Goal: Communication & Community: Answer question/provide support

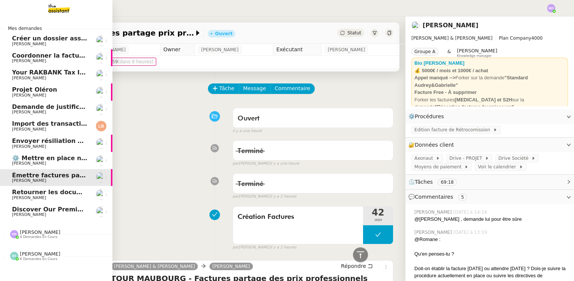
scroll to position [170, 0]
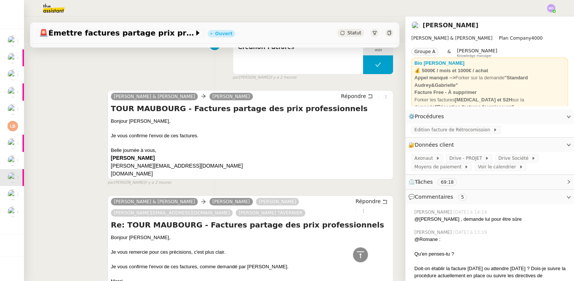
click at [40, 259] on div "[PERSON_NAME] & [PERSON_NAME] Ségolène Labinsky [EMAIL_ADDRESS][DOMAIN_NAME] [P…" at bounding box center [214, 265] width 357 height 152
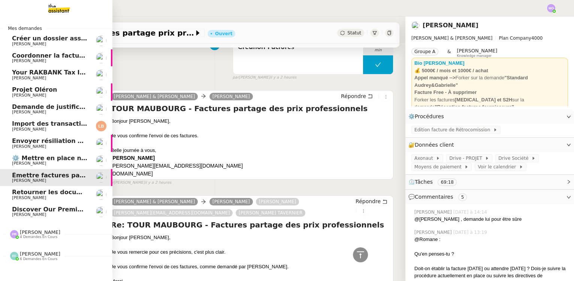
click at [47, 210] on span "Discover Our Premium Elevator Wire Rope" at bounding box center [83, 209] width 143 height 7
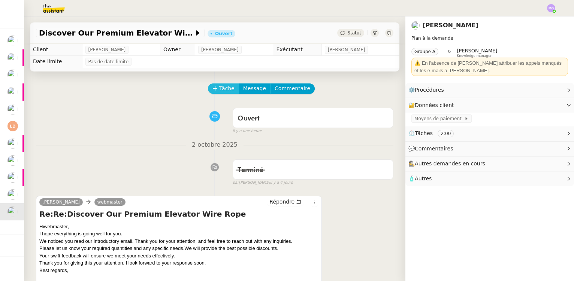
click at [219, 92] on span "Tâche" at bounding box center [226, 88] width 15 height 9
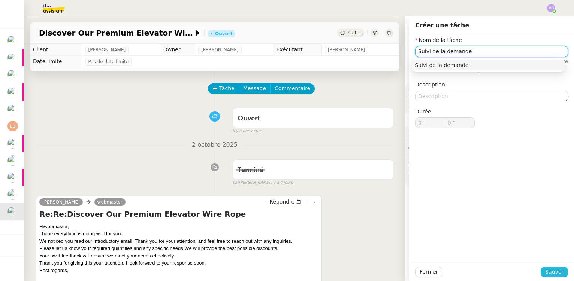
type input "Suivi de la demande"
drag, startPoint x: 545, startPoint y: 272, endPoint x: 495, endPoint y: 251, distance: 54.5
click at [543, 271] on button "Sauver" at bounding box center [553, 272] width 27 height 10
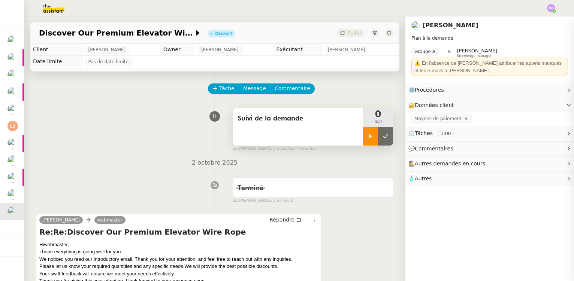
click at [363, 140] on div at bounding box center [370, 136] width 15 height 19
click at [379, 141] on div at bounding box center [378, 136] width 30 height 19
click at [379, 141] on button at bounding box center [385, 136] width 15 height 19
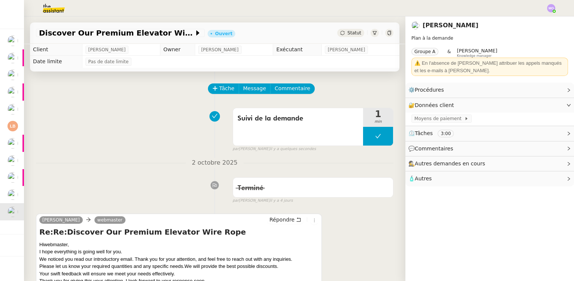
click at [352, 29] on div "Statut" at bounding box center [350, 33] width 27 height 8
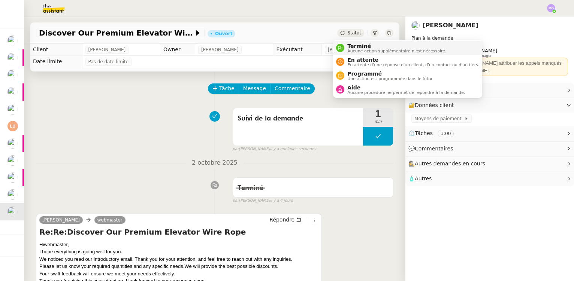
click at [357, 44] on span "Terminé" at bounding box center [396, 46] width 99 height 6
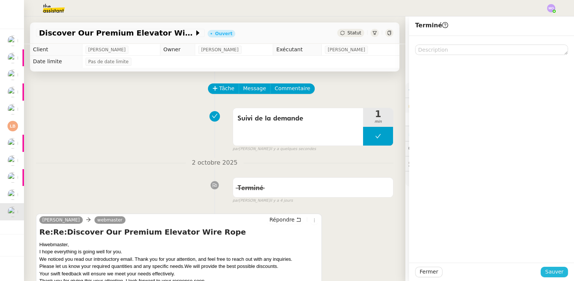
drag, startPoint x: 558, startPoint y: 273, endPoint x: 431, endPoint y: 258, distance: 127.6
click at [557, 273] on span "Sauver" at bounding box center [554, 272] width 18 height 9
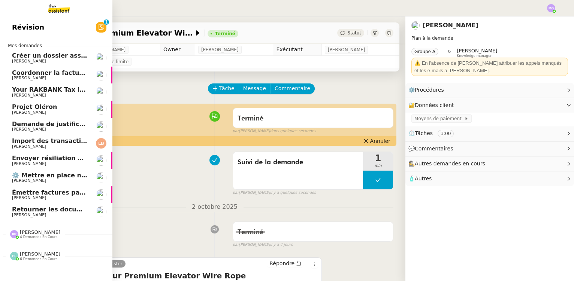
click at [43, 209] on span "Retourner les documents pour ouverture de compte" at bounding box center [100, 209] width 176 height 7
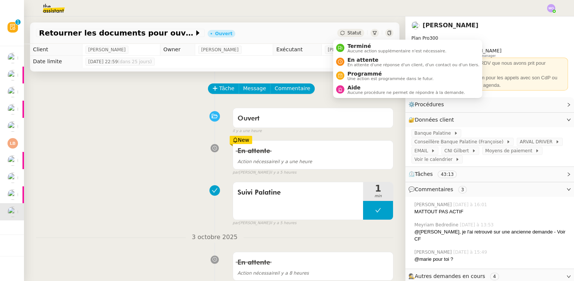
click at [349, 31] on span "Statut" at bounding box center [354, 32] width 14 height 5
click at [354, 57] on span "En attente" at bounding box center [413, 60] width 132 height 6
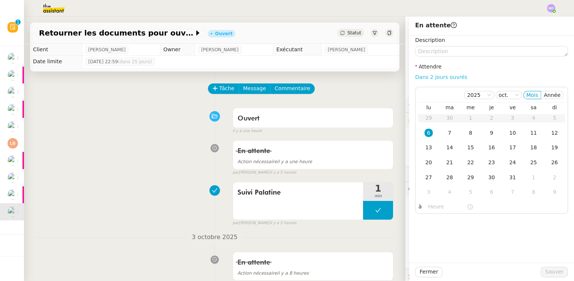
click at [434, 76] on link "Dans 2 jours ouvrés" at bounding box center [441, 77] width 52 height 6
type input "07:00"
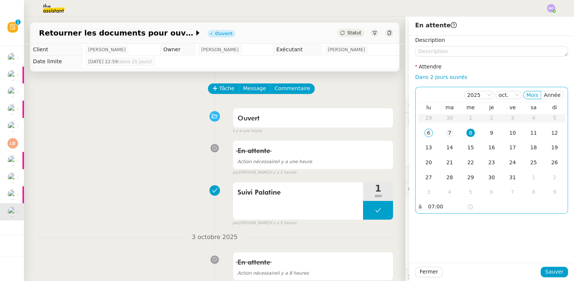
click at [448, 135] on div "7" at bounding box center [449, 133] width 8 height 8
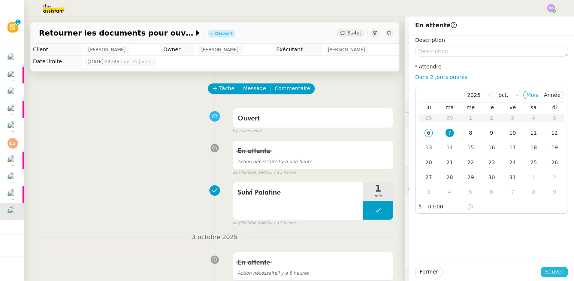
drag, startPoint x: 545, startPoint y: 271, endPoint x: 530, endPoint y: 269, distance: 15.5
click at [545, 271] on span "Sauver" at bounding box center [554, 272] width 18 height 9
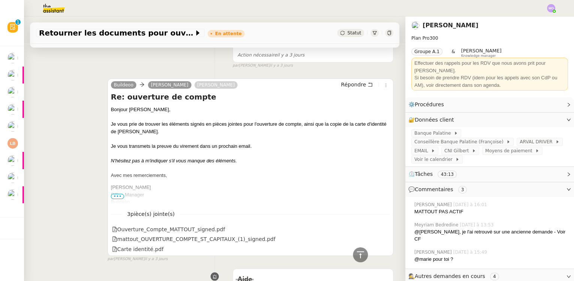
scroll to position [442, 0]
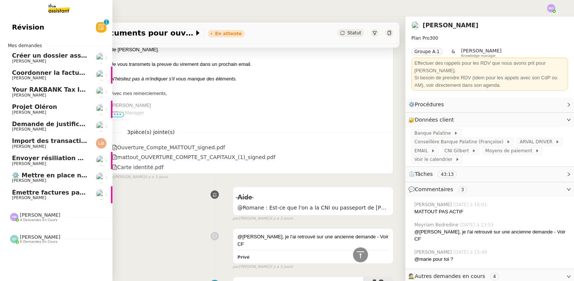
click at [47, 191] on span "Émettre factures partage prix professionnels" at bounding box center [88, 192] width 153 height 7
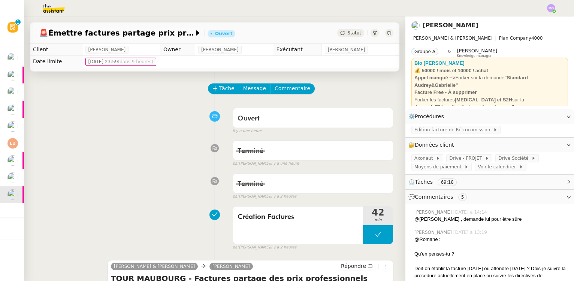
click at [343, 29] on div "Statut" at bounding box center [350, 33] width 27 height 8
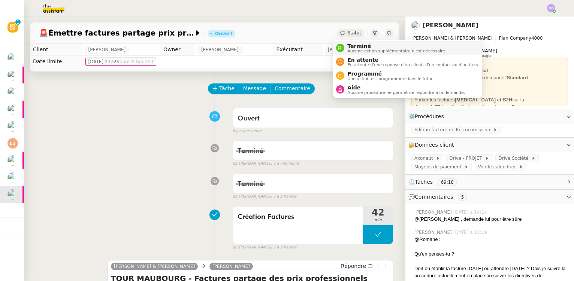
click at [361, 44] on span "Terminé" at bounding box center [396, 46] width 99 height 6
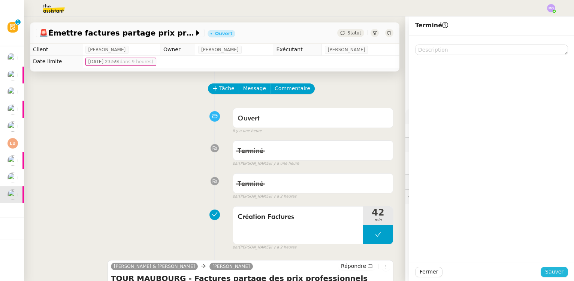
drag, startPoint x: 548, startPoint y: 274, endPoint x: 527, endPoint y: 273, distance: 20.2
click at [546, 274] on span "Sauver" at bounding box center [554, 272] width 18 height 9
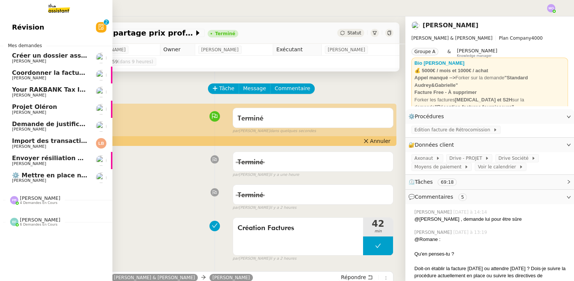
click at [51, 174] on span "⚙️ Mettre en place nouveaux processus facturation" at bounding box center [98, 175] width 173 height 7
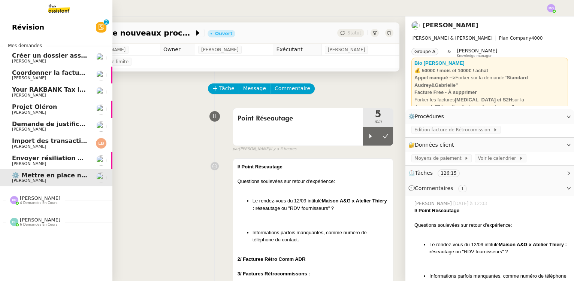
click at [53, 162] on span "[PERSON_NAME]" at bounding box center [50, 164] width 76 height 4
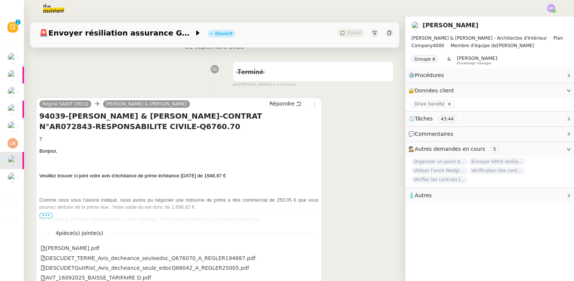
scroll to position [136, 0]
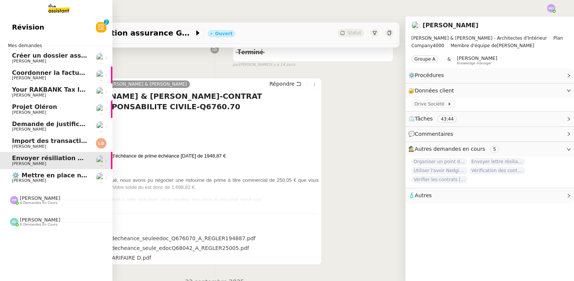
click at [47, 142] on span "Import des transaction CB - [DATE]" at bounding box center [71, 140] width 118 height 7
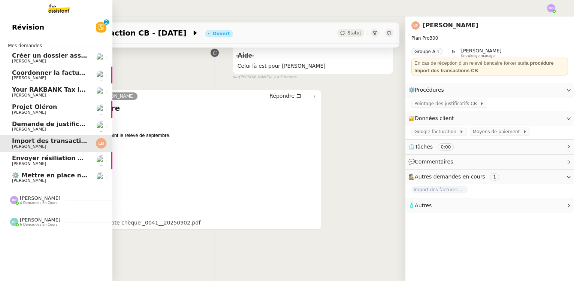
click at [48, 128] on span "[PERSON_NAME]" at bounding box center [50, 129] width 76 height 4
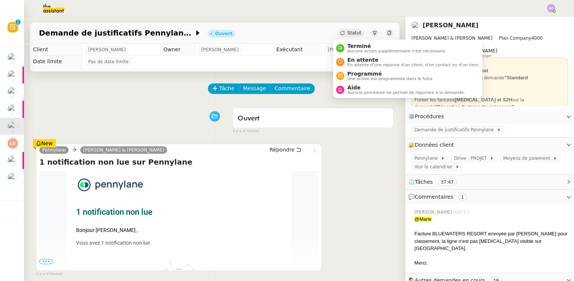
click at [347, 32] on span "Statut" at bounding box center [354, 32] width 14 height 5
click at [349, 60] on span "En attente" at bounding box center [413, 60] width 132 height 6
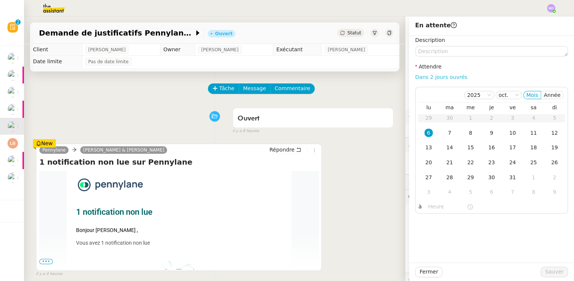
click at [420, 78] on link "Dans 2 jours ouvrés" at bounding box center [441, 77] width 52 height 6
type input "07:00"
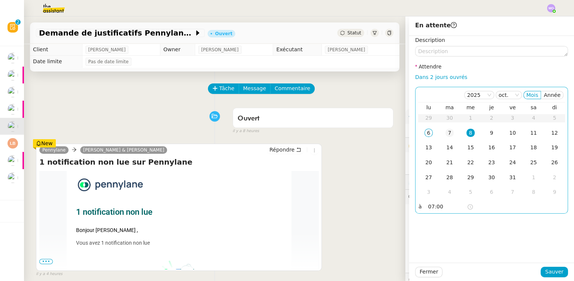
click at [445, 137] on div "7" at bounding box center [449, 133] width 8 height 8
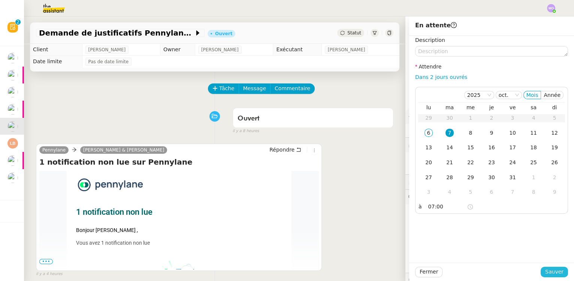
click at [549, 269] on span "Sauver" at bounding box center [554, 272] width 18 height 9
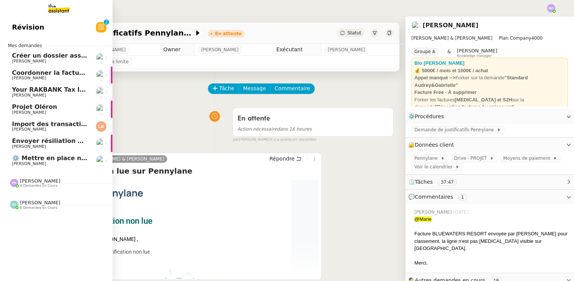
click at [40, 109] on span "Projet Oléron" at bounding box center [34, 106] width 45 height 7
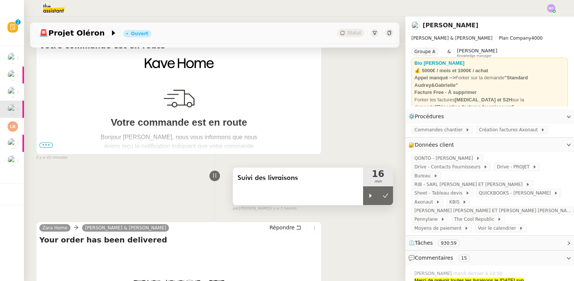
scroll to position [136, 0]
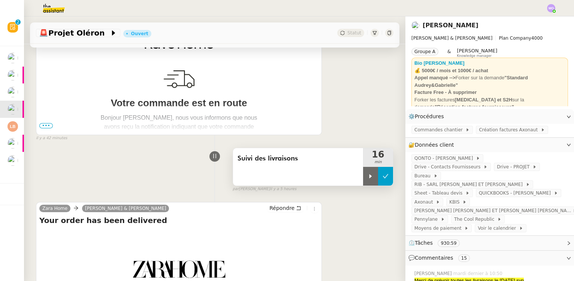
click at [382, 183] on button at bounding box center [385, 176] width 15 height 19
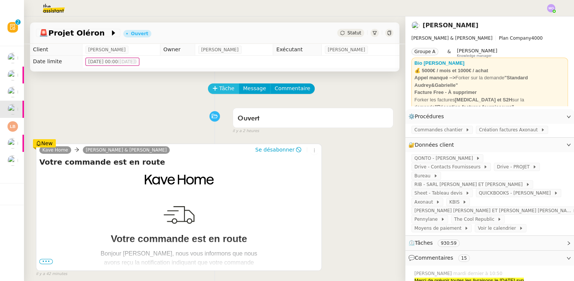
click at [219, 92] on span "Tâche" at bounding box center [226, 88] width 15 height 9
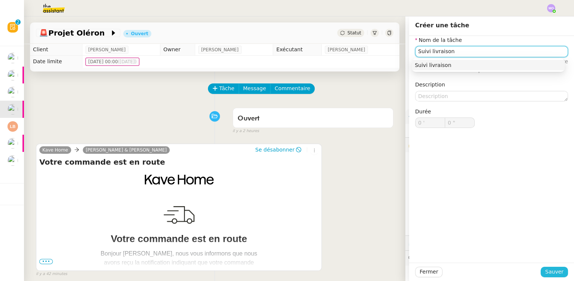
type input "Suivi livraison"
drag, startPoint x: 548, startPoint y: 270, endPoint x: 436, endPoint y: 217, distance: 124.5
click at [548, 270] on span "Sauver" at bounding box center [554, 272] width 18 height 9
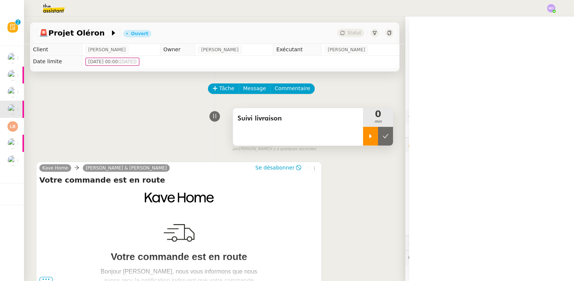
click at [363, 133] on div at bounding box center [370, 136] width 15 height 19
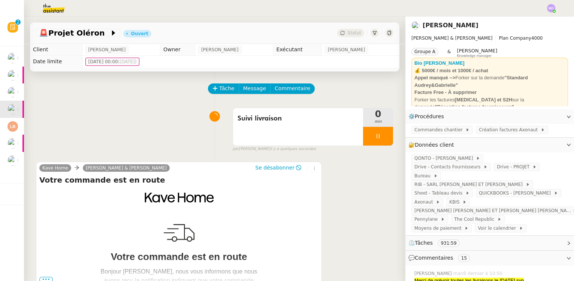
scroll to position [136, 0]
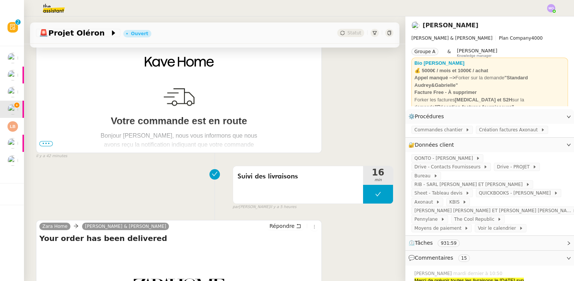
click at [43, 143] on span "•••" at bounding box center [45, 143] width 13 height 5
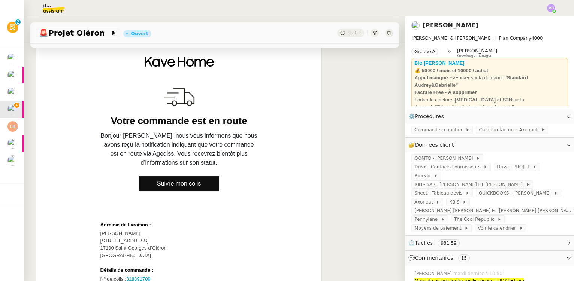
click at [191, 185] on span "Suivre mon colis" at bounding box center [179, 184] width 44 height 6
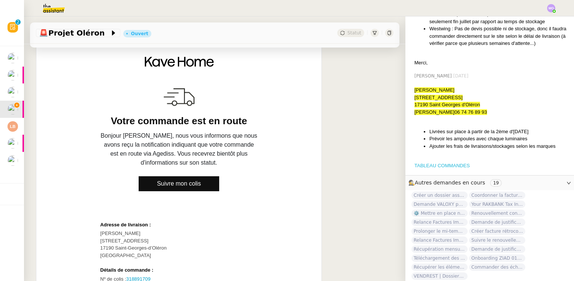
scroll to position [1180, 0]
click at [427, 163] on link "TABLEAU COMMANDES" at bounding box center [441, 166] width 55 height 6
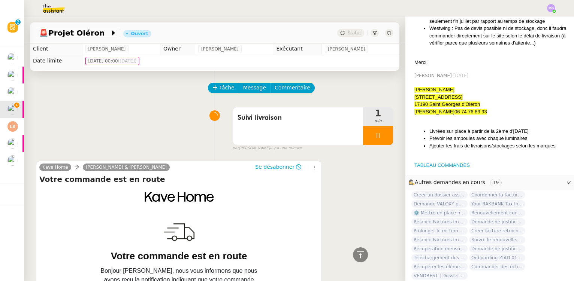
scroll to position [0, 0]
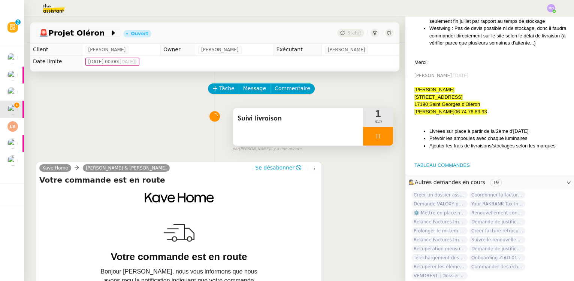
click at [378, 140] on div at bounding box center [378, 136] width 30 height 19
click at [382, 139] on icon at bounding box center [385, 136] width 6 height 6
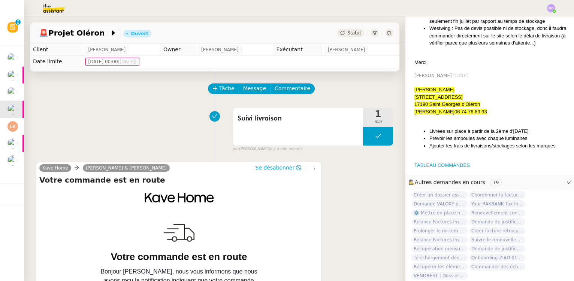
click at [347, 34] on span "Statut" at bounding box center [354, 32] width 14 height 5
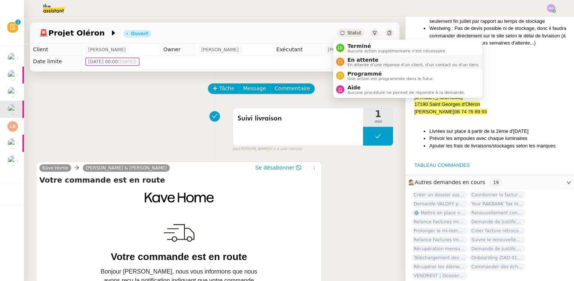
click at [356, 59] on span "En attente" at bounding box center [413, 60] width 132 height 6
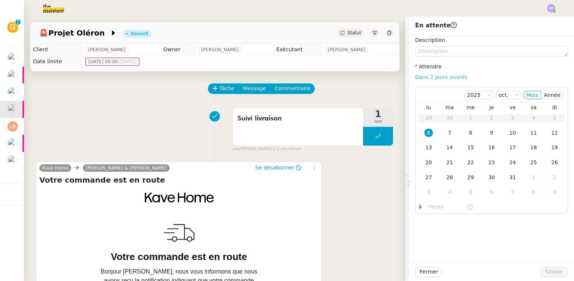
click at [415, 75] on link "Dans 2 jours ouvrés" at bounding box center [441, 77] width 52 height 6
type input "07:00"
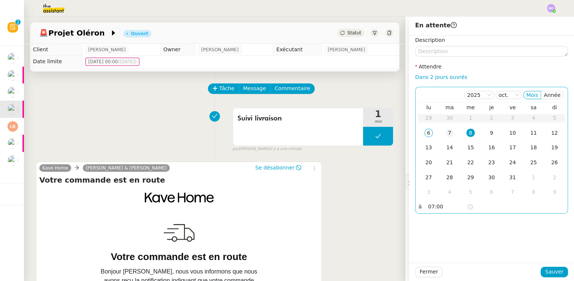
click at [446, 132] on div "7" at bounding box center [449, 133] width 8 height 8
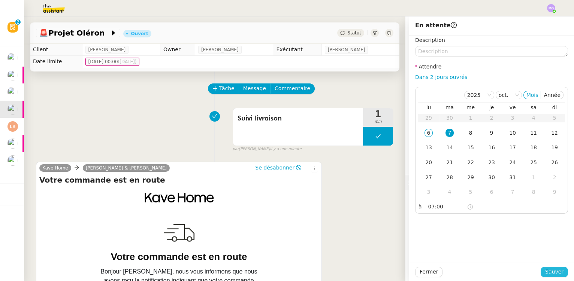
click at [546, 269] on span "Sauver" at bounding box center [554, 272] width 18 height 9
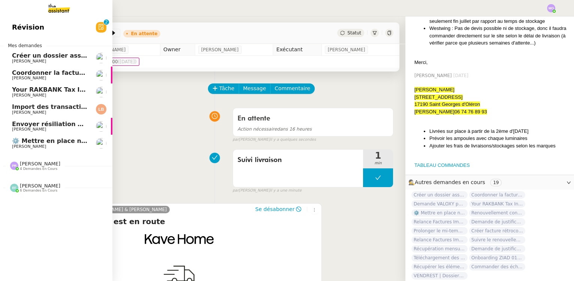
click at [50, 91] on span "Your RAKBANK Tax Invoice / Tax Credit Note" at bounding box center [86, 89] width 148 height 7
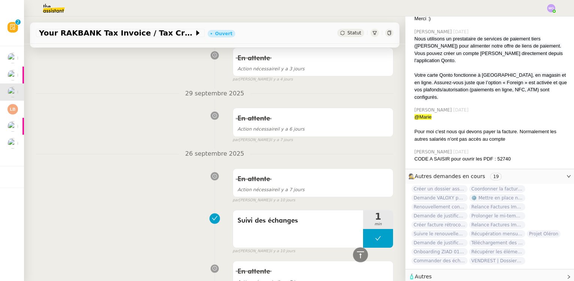
scroll to position [170, 0]
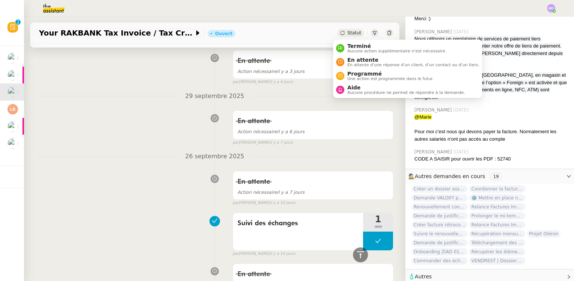
click at [351, 33] on span "Statut" at bounding box center [354, 32] width 14 height 5
click at [363, 57] on span "En attente" at bounding box center [413, 60] width 132 height 6
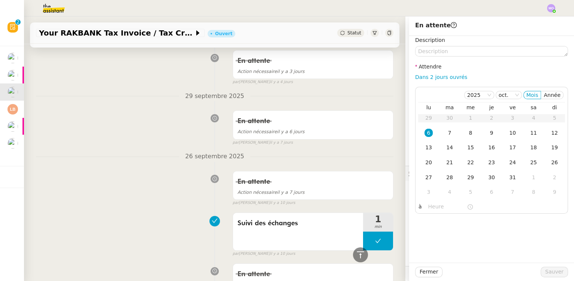
scroll to position [253, 0]
click at [422, 75] on link "Dans 2 jours ouvrés" at bounding box center [441, 77] width 52 height 6
type input "07:00"
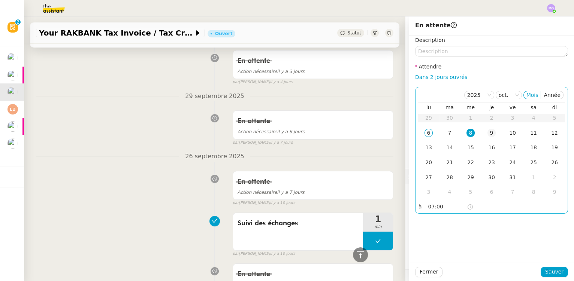
click at [487, 136] on div "9" at bounding box center [491, 133] width 8 height 8
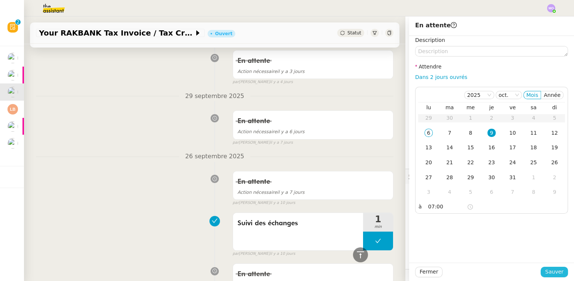
click at [543, 273] on button "Sauver" at bounding box center [553, 272] width 27 height 10
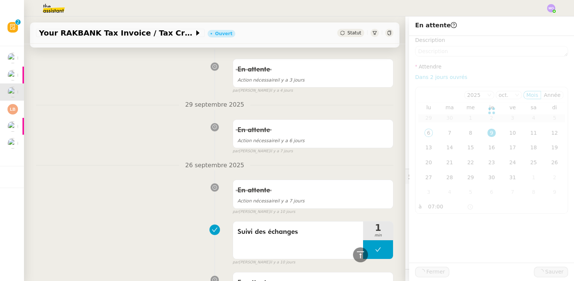
scroll to position [179, 0]
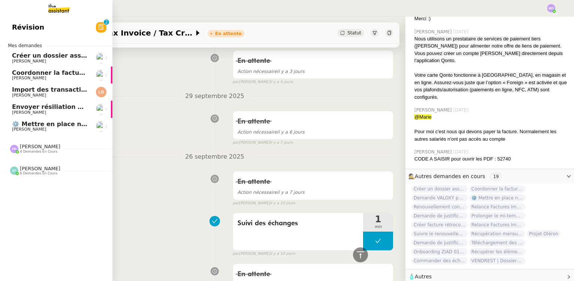
click at [55, 72] on span "Coordonner la facturation à [GEOGRAPHIC_DATA]" at bounding box center [95, 72] width 166 height 7
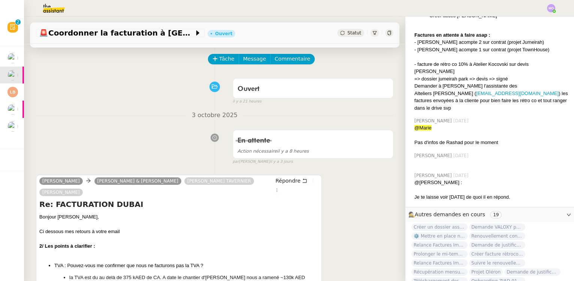
scroll to position [170, 0]
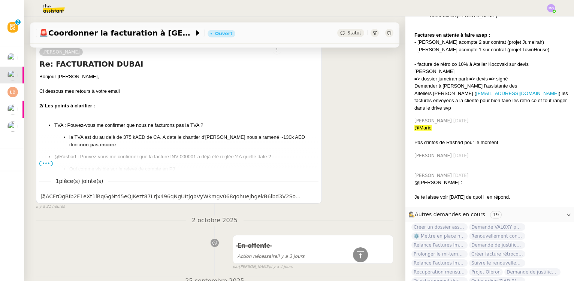
click at [44, 161] on span "•••" at bounding box center [45, 163] width 13 height 5
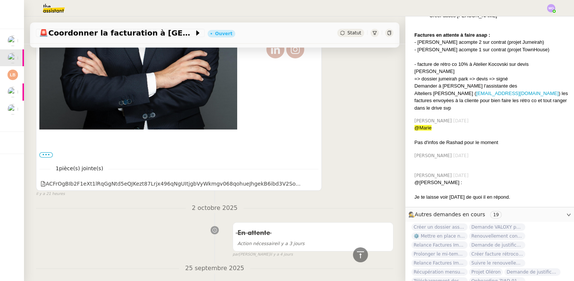
scroll to position [545, 0]
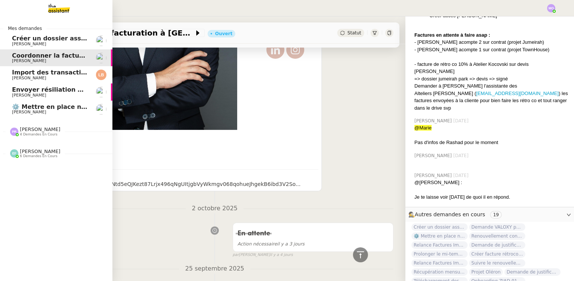
click at [49, 43] on span "[PERSON_NAME]" at bounding box center [50, 44] width 76 height 4
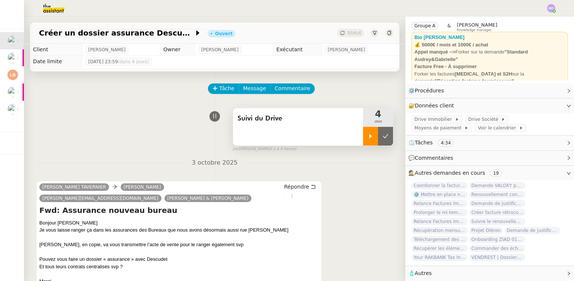
click at [367, 136] on icon at bounding box center [370, 136] width 6 height 6
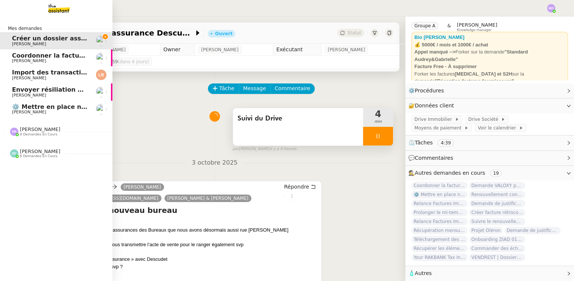
click at [34, 129] on span "[PERSON_NAME]" at bounding box center [40, 130] width 40 height 6
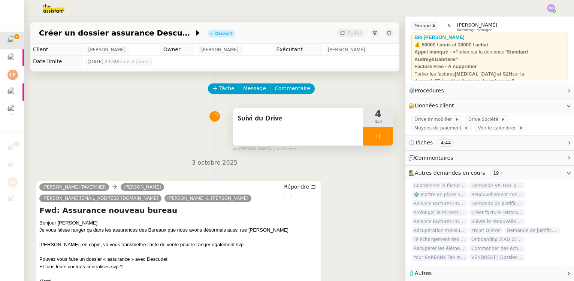
click at [366, 142] on div at bounding box center [378, 136] width 30 height 19
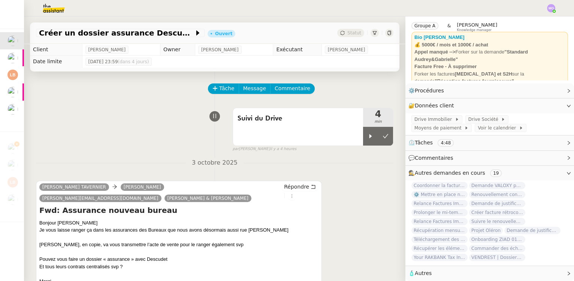
click at [53, 4] on img at bounding box center [48, 8] width 58 height 16
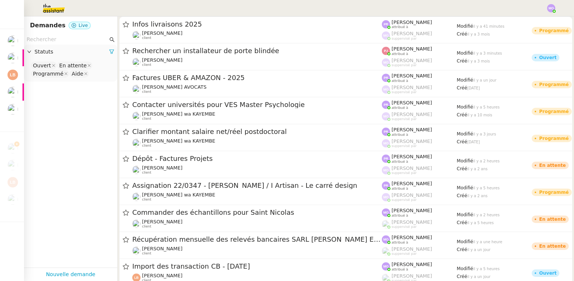
click at [65, 41] on input "text" at bounding box center [67, 39] width 81 height 9
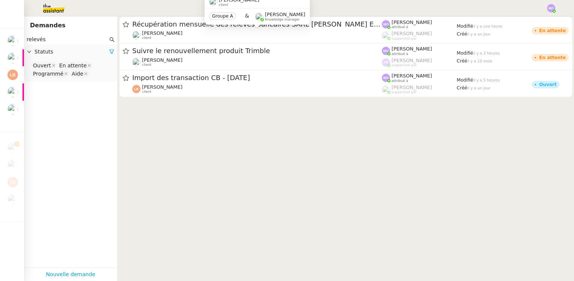
type input "relevés"
click at [207, 23] on div "Groupe A & [PERSON_NAME] Knowledge manager" at bounding box center [256, 17] width 105 height 16
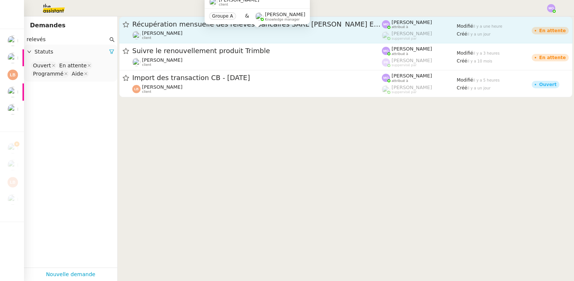
click at [191, 30] on div "[PERSON_NAME] client" at bounding box center [256, 35] width 249 height 10
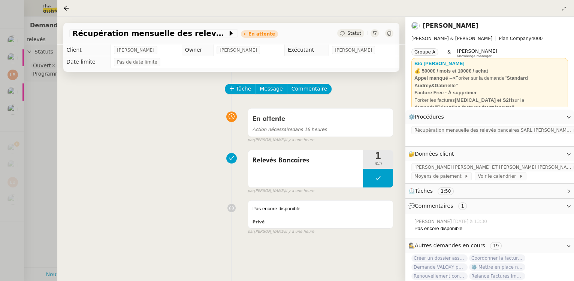
click at [47, 97] on div at bounding box center [287, 140] width 574 height 281
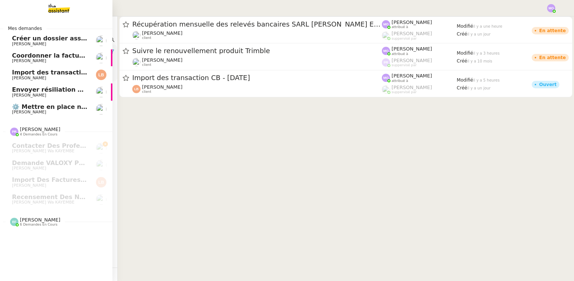
click at [28, 106] on span "⚙️ Mettre en place nouveaux processus facturation" at bounding box center [98, 106] width 173 height 7
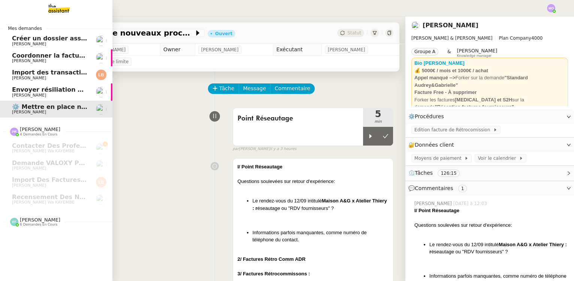
click at [53, 95] on span "[PERSON_NAME]" at bounding box center [50, 95] width 76 height 4
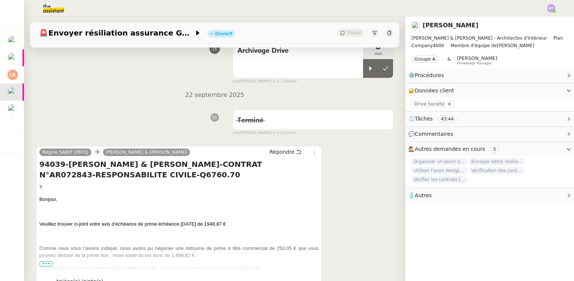
scroll to position [136, 0]
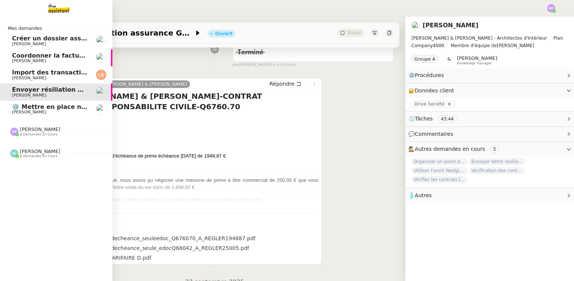
click at [51, 45] on span "[PERSON_NAME]" at bounding box center [50, 44] width 76 height 4
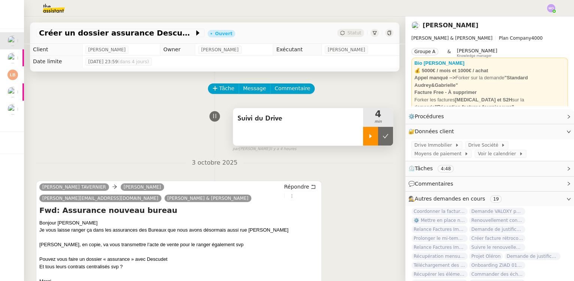
click at [367, 135] on icon at bounding box center [370, 136] width 6 height 6
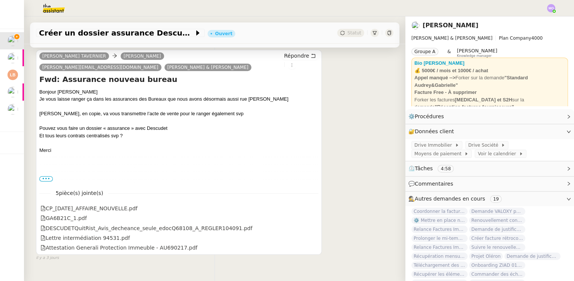
scroll to position [151, 0]
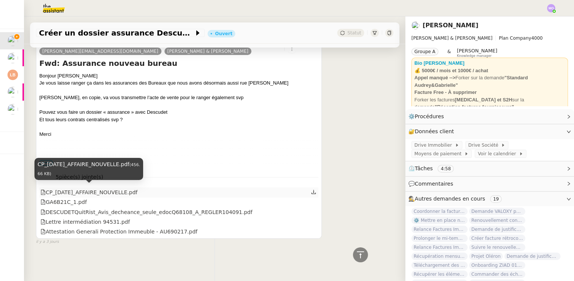
click at [108, 191] on div "CP_[DATE]_AFFAIRE_NOUVELLE.pdf" at bounding box center [88, 192] width 97 height 9
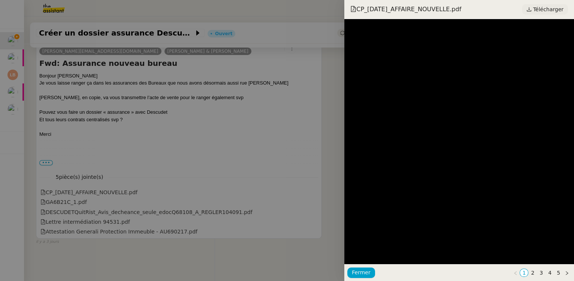
click at [542, 8] on span "Télécharger" at bounding box center [548, 9] width 30 height 10
click at [146, 73] on div at bounding box center [287, 140] width 574 height 281
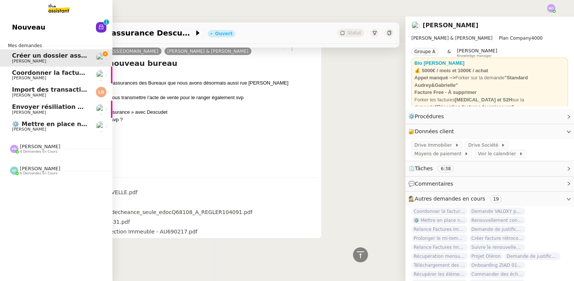
click at [60, 8] on img at bounding box center [53, 8] width 58 height 16
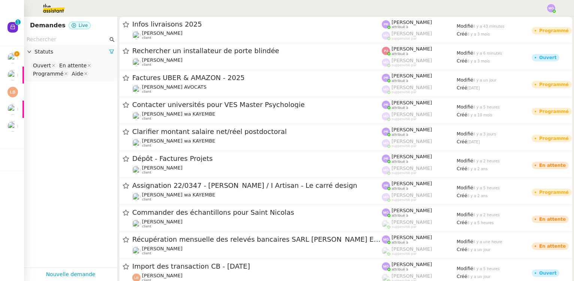
click at [51, 43] on input "text" at bounding box center [67, 39] width 81 height 9
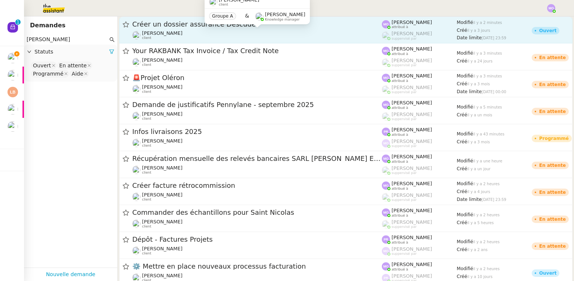
type input "[PERSON_NAME]"
click at [221, 35] on div "[PERSON_NAME] client" at bounding box center [256, 35] width 249 height 10
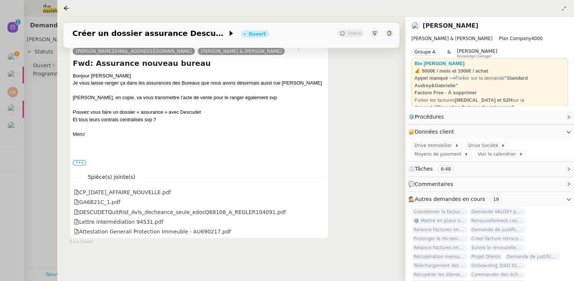
scroll to position [156, 0]
click at [40, 91] on div at bounding box center [287, 140] width 574 height 281
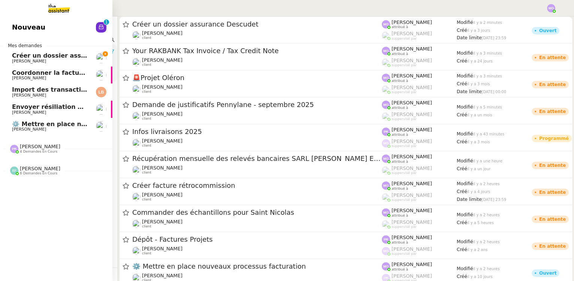
click at [42, 77] on span "[PERSON_NAME]" at bounding box center [50, 78] width 76 height 4
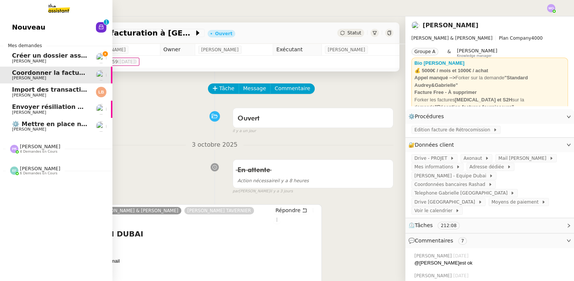
click at [46, 91] on span "Import des transaction CB - [DATE]" at bounding box center [71, 89] width 118 height 7
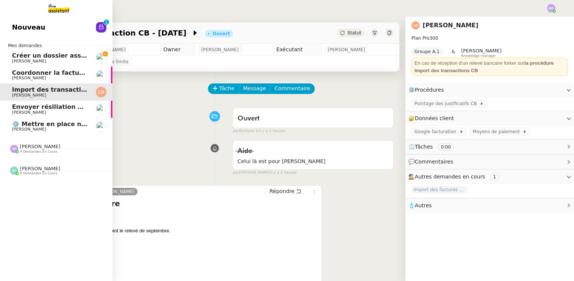
click at [47, 108] on span "Envoyer résiliation assurance GENERALI" at bounding box center [80, 106] width 136 height 7
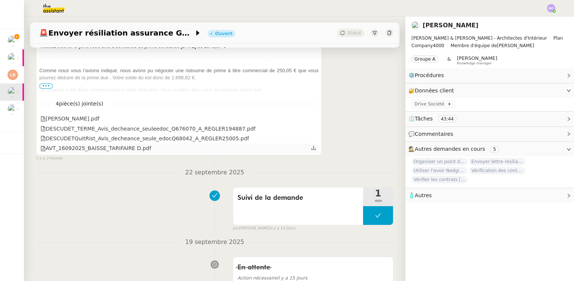
scroll to position [272, 0]
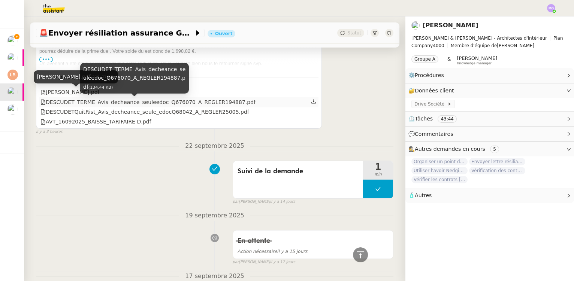
click at [123, 105] on div "DESCUDET_TERME_Avis_decheance_seuleedoc_Q676070_A_REGLER194887.pdf" at bounding box center [147, 102] width 215 height 9
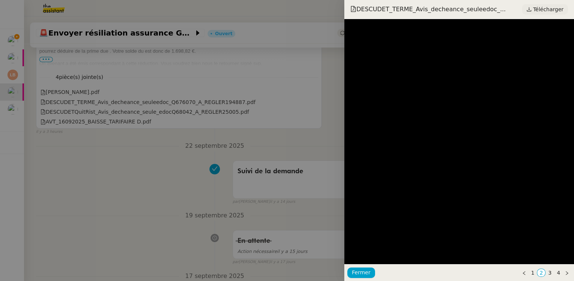
click at [552, 10] on span "Télécharger" at bounding box center [548, 9] width 30 height 10
click at [156, 78] on div at bounding box center [287, 140] width 574 height 281
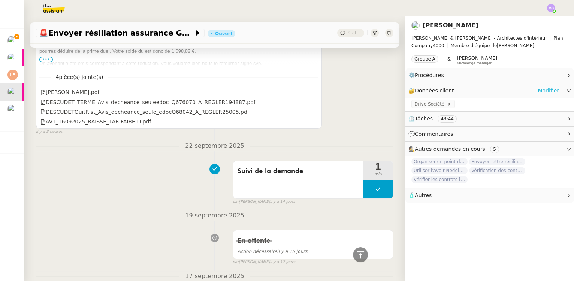
click at [546, 89] on link "Modifier" at bounding box center [547, 91] width 21 height 9
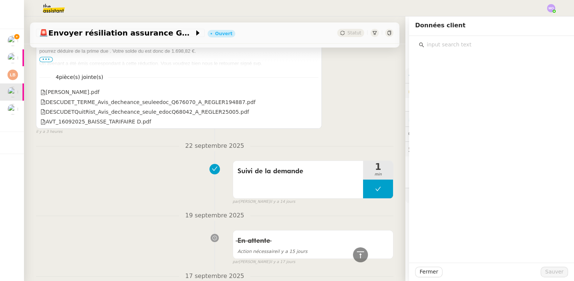
click at [434, 47] on input "text" at bounding box center [494, 45] width 140 height 10
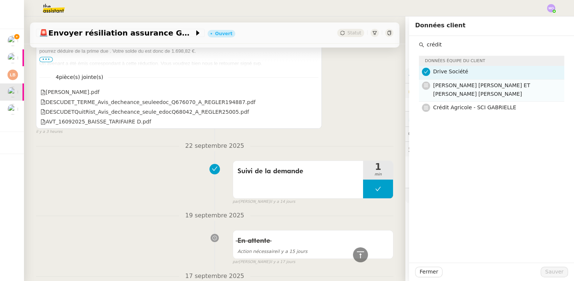
type input "crédit"
drag, startPoint x: 463, startPoint y: 91, endPoint x: 475, endPoint y: 117, distance: 29.0
click at [463, 91] on h4 "[PERSON_NAME] [PERSON_NAME] ET [PERSON_NAME] [PERSON_NAME]" at bounding box center [496, 90] width 127 height 18
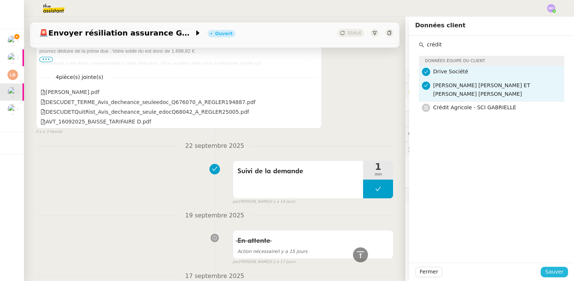
click at [545, 270] on span "Sauver" at bounding box center [554, 272] width 18 height 9
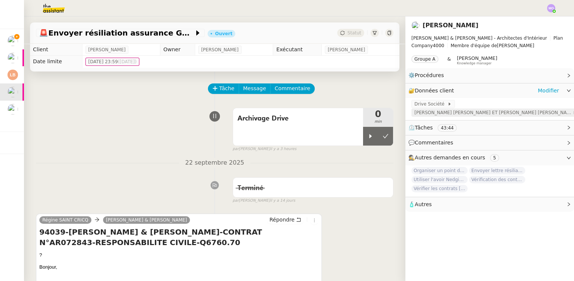
click at [432, 115] on span "[PERSON_NAME] [PERSON_NAME] ET [PERSON_NAME] [PERSON_NAME]" at bounding box center [493, 112] width 158 height 7
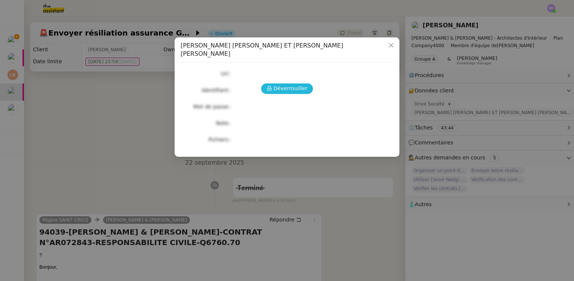
click at [287, 84] on span "Déverrouiller" at bounding box center [290, 88] width 34 height 9
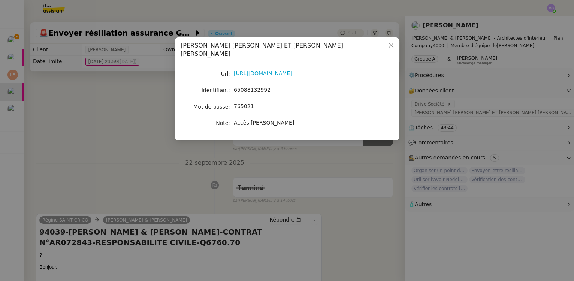
click at [247, 87] on span "65088132992" at bounding box center [252, 90] width 37 height 6
copy span "65088132992"
click at [107, 121] on nz-modal-container "Crédit Agricole - [PERSON_NAME] ET [PERSON_NAME] [PERSON_NAME] [URL][DOMAIN_NAM…" at bounding box center [287, 140] width 574 height 281
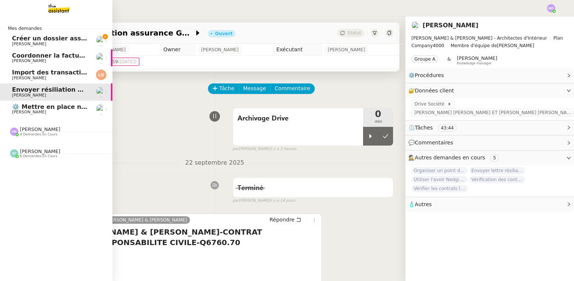
click at [41, 39] on span "Créer un dossier assurance Descudet" at bounding box center [75, 38] width 126 height 7
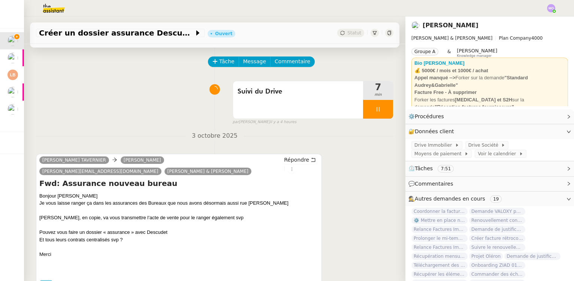
scroll to position [136, 0]
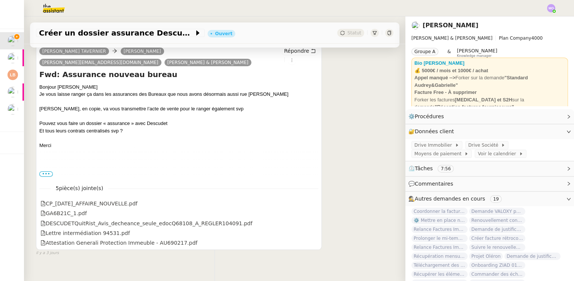
click at [46, 173] on span "•••" at bounding box center [45, 174] width 13 height 5
click at [43, 175] on label "•••" at bounding box center [45, 174] width 13 height 5
click at [0, 0] on input "•••" at bounding box center [0, 0] width 0 height 0
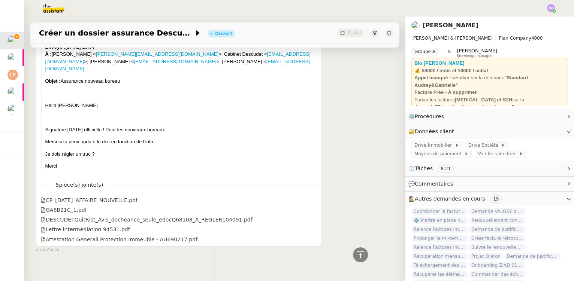
scroll to position [1072, 0]
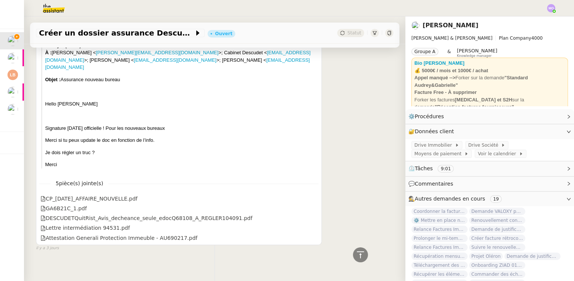
click at [163, 147] on div "Hello [PERSON_NAME] Signature [DATE] officielle ! Pour les nouveaux bureaux Mer…" at bounding box center [181, 128] width 273 height 81
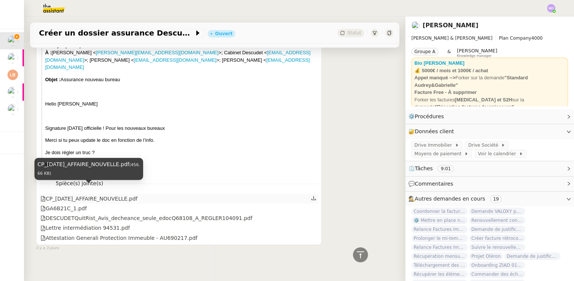
click at [121, 195] on div "CP_[DATE]_AFFAIRE_NOUVELLE.pdf" at bounding box center [88, 199] width 97 height 9
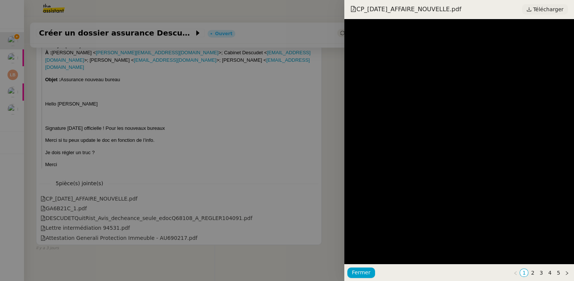
click at [538, 9] on span "Télécharger" at bounding box center [548, 9] width 30 height 10
click at [158, 129] on div at bounding box center [287, 140] width 574 height 281
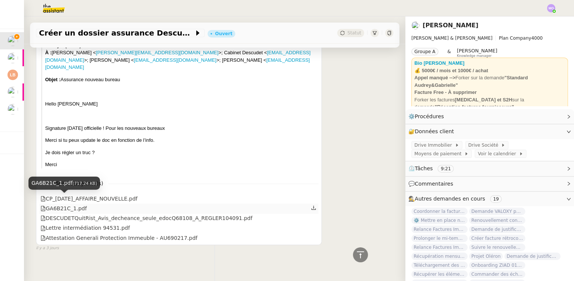
click at [70, 204] on div "GA6B21C_1.pdf" at bounding box center [63, 208] width 46 height 9
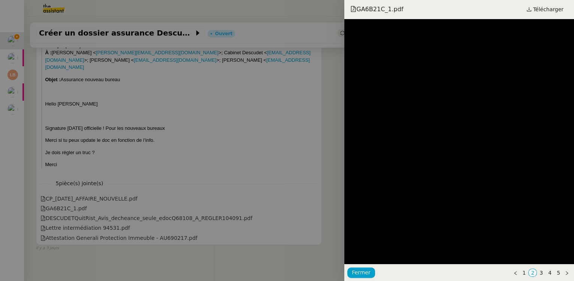
drag, startPoint x: 205, startPoint y: 143, endPoint x: 202, endPoint y: 163, distance: 20.4
click at [205, 143] on div at bounding box center [287, 140] width 574 height 281
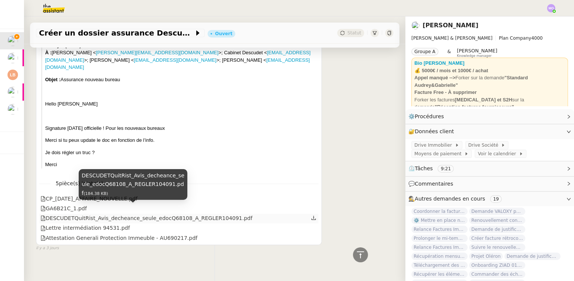
click at [191, 214] on div "DESCUDETQuitRist_Avis_decheance_seule_edocQ68108_A_REGLER104091.pdf" at bounding box center [146, 218] width 212 height 9
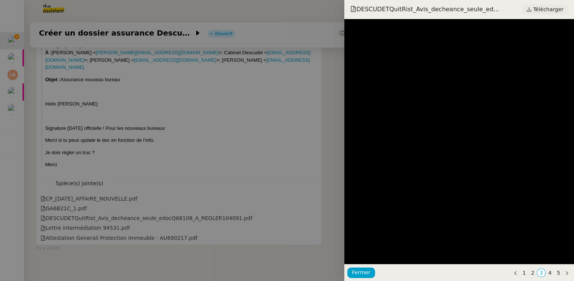
click at [537, 7] on span "Télécharger" at bounding box center [548, 9] width 30 height 10
click at [171, 93] on div at bounding box center [287, 140] width 574 height 281
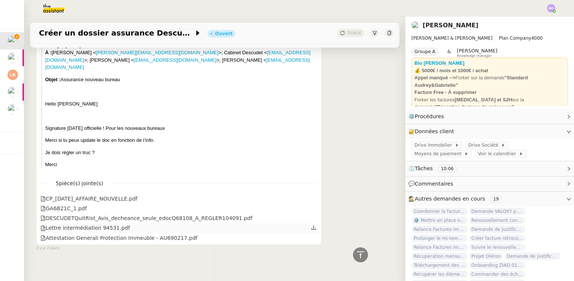
click at [105, 224] on div "Lettre intermédiation 94531.pdf" at bounding box center [85, 228] width 90 height 9
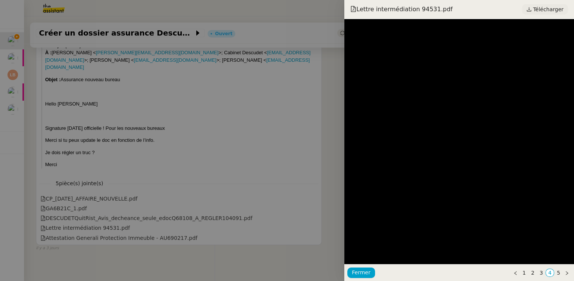
click at [540, 11] on span "Télécharger" at bounding box center [548, 9] width 30 height 10
click at [136, 137] on div at bounding box center [287, 140] width 574 height 281
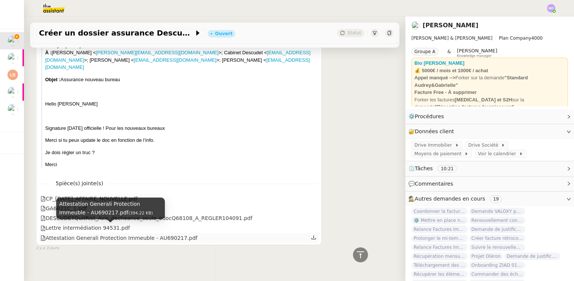
click at [113, 234] on div "Attestation Generali Protection Immeuble - AU690217.pdf" at bounding box center [118, 238] width 157 height 9
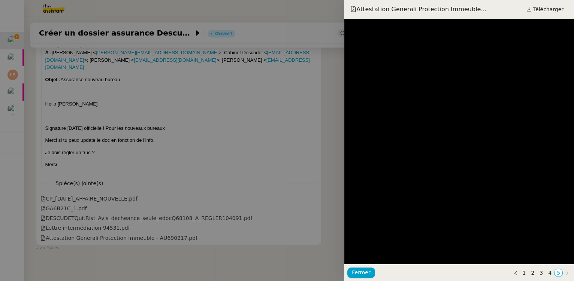
click at [168, 195] on div at bounding box center [287, 140] width 574 height 281
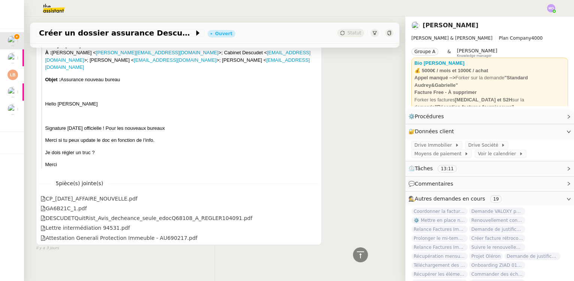
click at [72, 264] on div "Créer un dossier assurance Descudet Ouvert Statut Client [PERSON_NAME] Owner [P…" at bounding box center [214, 148] width 381 height 265
click at [131, 258] on div "Créer un dossier assurance Descudet Ouvert Statut Client [PERSON_NAME] Owner [P…" at bounding box center [214, 148] width 381 height 265
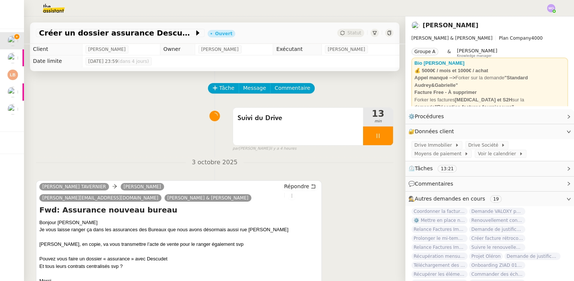
scroll to position [0, 0]
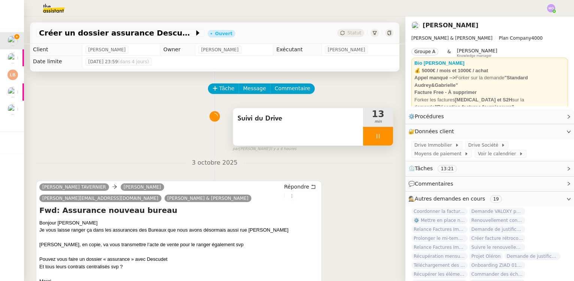
click at [377, 137] on div at bounding box center [378, 136] width 30 height 19
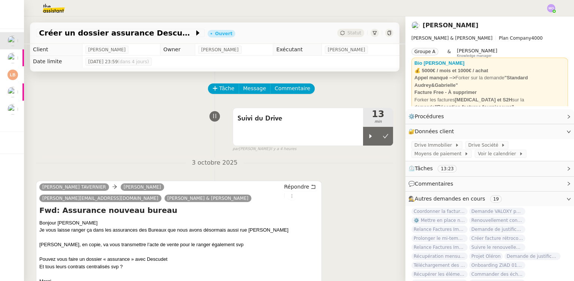
click at [59, 128] on div "Suivi du Drive 13 min false par [PERSON_NAME] il y a 4 heures" at bounding box center [214, 128] width 357 height 48
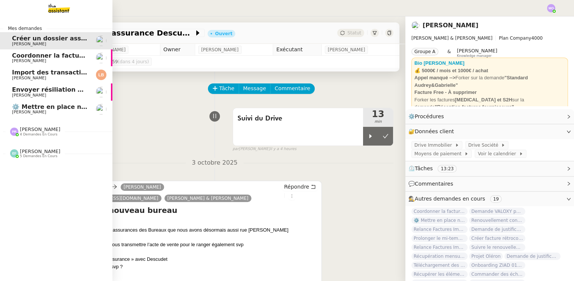
click at [50, 93] on span "[PERSON_NAME]" at bounding box center [50, 95] width 76 height 4
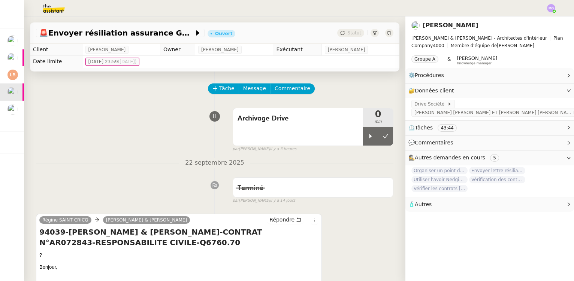
scroll to position [136, 0]
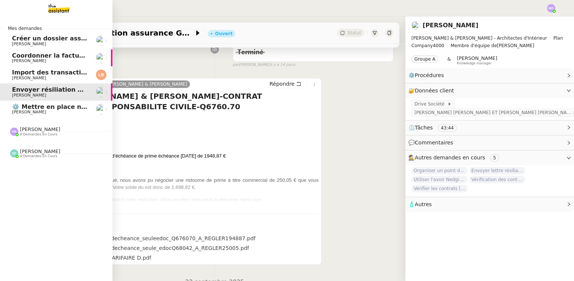
click at [53, 76] on span "[PERSON_NAME]" at bounding box center [50, 78] width 76 height 4
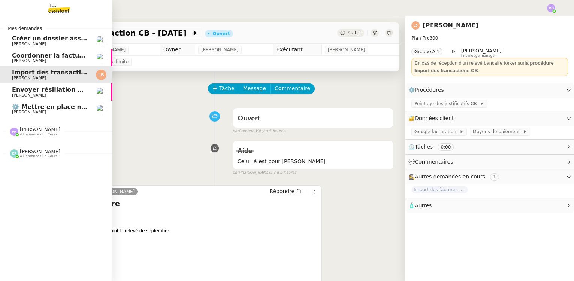
click at [28, 133] on span "4 demandes en cours" at bounding box center [38, 135] width 37 height 4
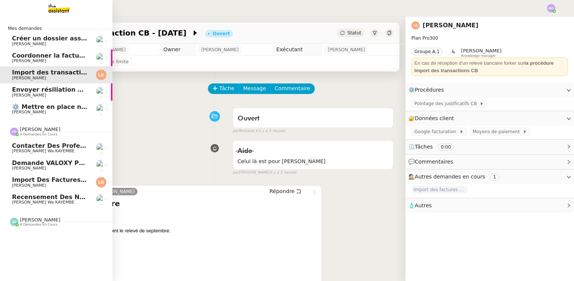
click at [49, 182] on span "Import des factures et justificatifs - [DATE]" at bounding box center [85, 179] width 147 height 7
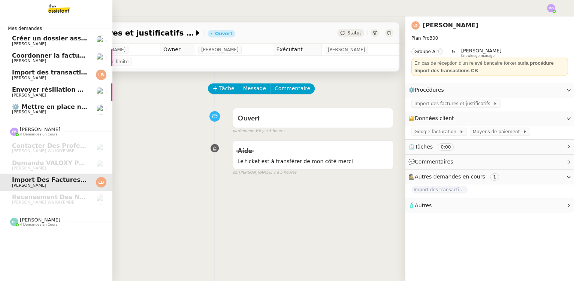
click at [45, 110] on span "[PERSON_NAME]" at bounding box center [50, 112] width 76 height 4
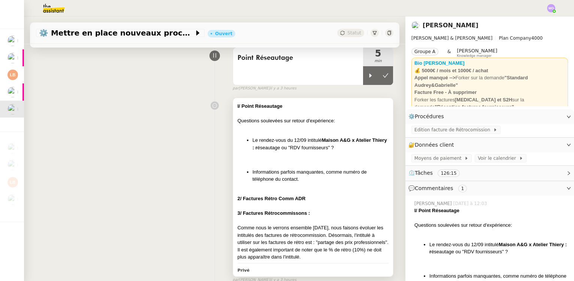
scroll to position [34, 0]
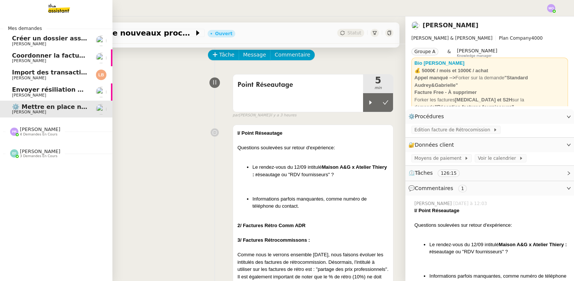
click at [65, 94] on span "[PERSON_NAME]" at bounding box center [50, 95] width 76 height 4
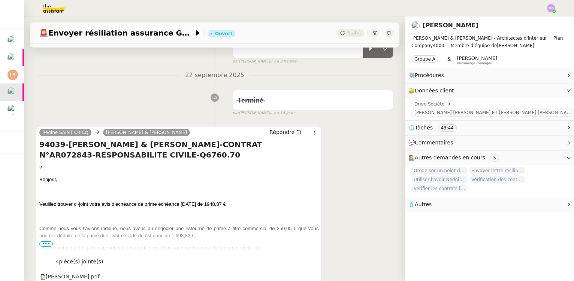
scroll to position [102, 0]
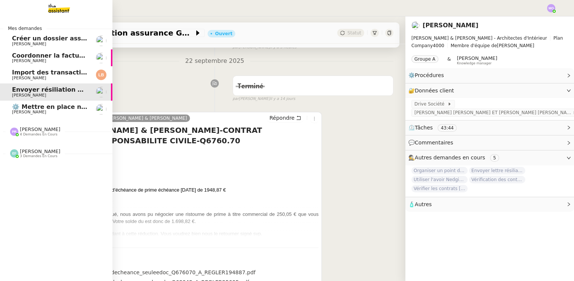
click at [42, 55] on span "Coordonner la facturation à [GEOGRAPHIC_DATA]" at bounding box center [95, 55] width 166 height 7
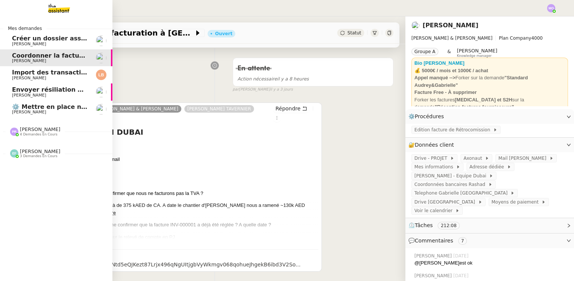
click at [12, 40] on span "Créer un dossier assurance Descudet" at bounding box center [75, 38] width 126 height 7
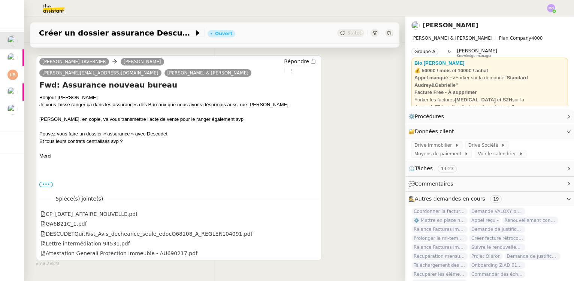
scroll to position [136, 0]
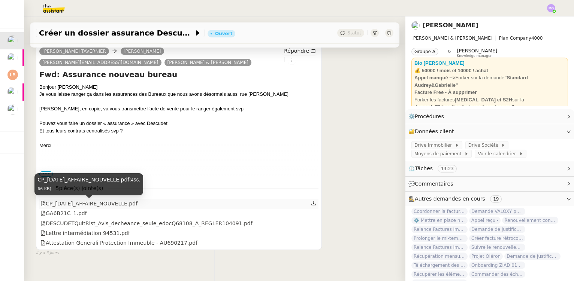
click at [123, 206] on div "CP_[DATE]_AFFAIRE_NOUVELLE.pdf" at bounding box center [88, 204] width 97 height 9
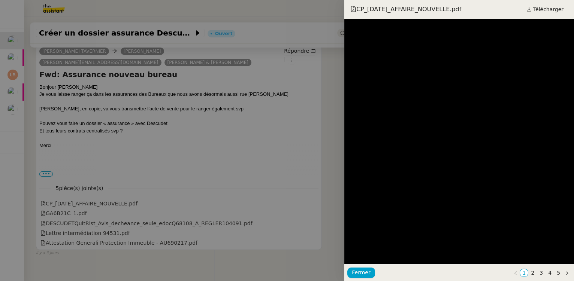
drag, startPoint x: 145, startPoint y: 182, endPoint x: 139, endPoint y: 184, distance: 6.5
click at [145, 182] on div at bounding box center [287, 140] width 574 height 281
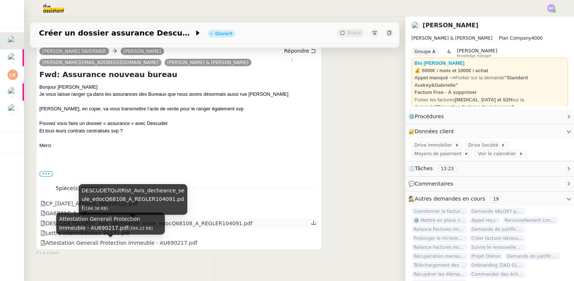
click at [196, 225] on div "DESCUDETQuitRist_Avis_decheance_seule_edocQ68108_A_REGLER104091.pdf" at bounding box center [146, 223] width 212 height 9
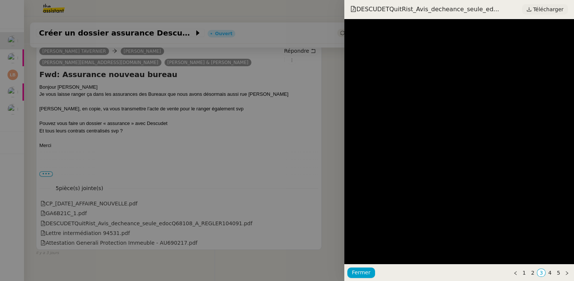
click at [542, 6] on span "Télécharger" at bounding box center [548, 9] width 30 height 10
click at [158, 115] on div at bounding box center [287, 140] width 574 height 281
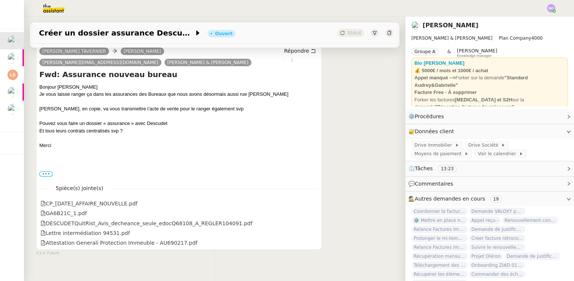
click at [301, 129] on div "Et tous leurs contrats centralisés svp ?" at bounding box center [178, 130] width 279 height 7
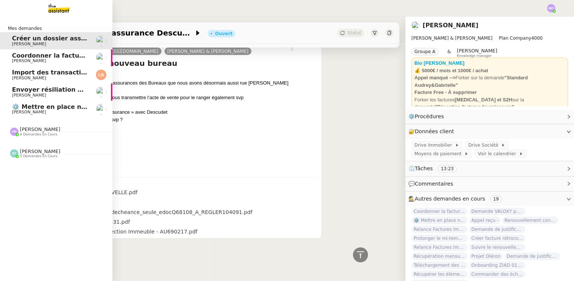
click at [44, 72] on span "Import des transaction CB - [DATE]" at bounding box center [71, 72] width 118 height 7
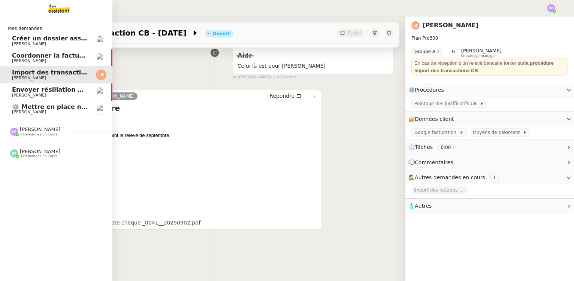
scroll to position [100, 0]
click at [44, 57] on span "Coordonner la facturation à [GEOGRAPHIC_DATA]" at bounding box center [95, 55] width 166 height 7
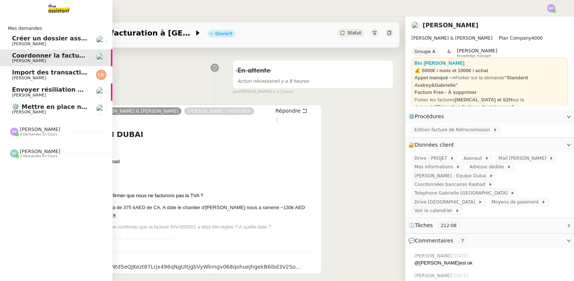
click at [65, 91] on span "Envoyer résiliation assurance GENERALI" at bounding box center [80, 89] width 136 height 7
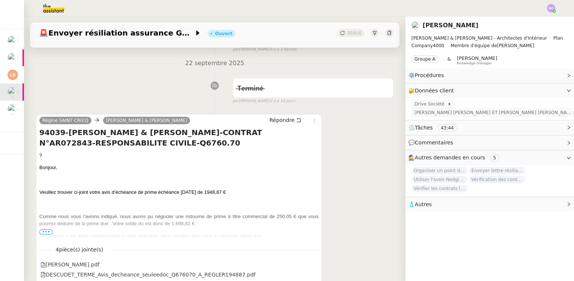
scroll to position [236, 0]
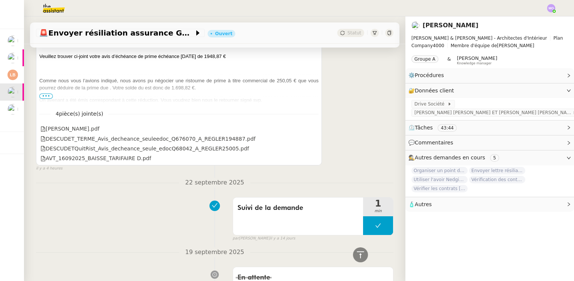
click at [44, 97] on span "•••" at bounding box center [45, 96] width 13 height 5
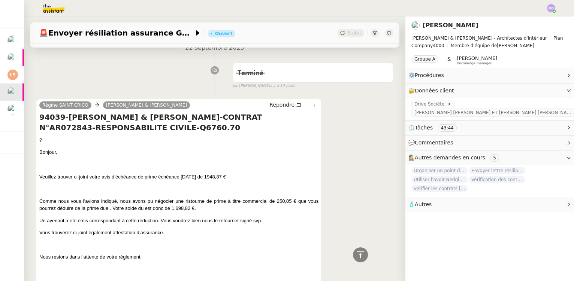
scroll to position [102, 0]
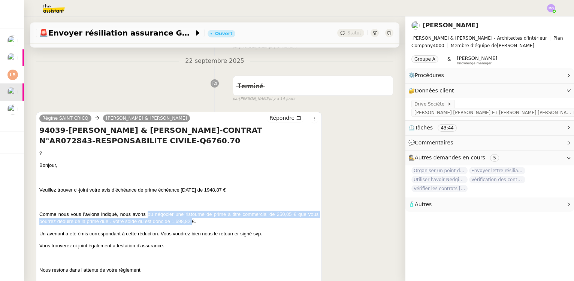
drag, startPoint x: 145, startPoint y: 216, endPoint x: 192, endPoint y: 223, distance: 47.4
click at [192, 223] on span "Comme nous vous l’avions indiqué, nous avons pu négocier une ristourne de prime…" at bounding box center [178, 218] width 279 height 13
click at [176, 224] on span "Comme nous vous l’avions indiqué, nous avons pu négocier une ristourne de prime…" at bounding box center [178, 218] width 279 height 13
click at [169, 223] on span "Comme nous vous l’avions indiqué, nous avons pu négocier une ristourne de prime…" at bounding box center [178, 218] width 279 height 13
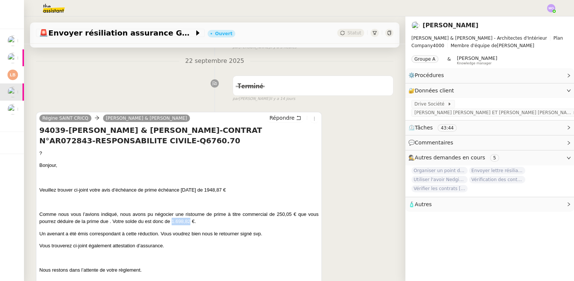
drag, startPoint x: 171, startPoint y: 222, endPoint x: 190, endPoint y: 222, distance: 19.5
click at [190, 222] on span "Comme nous vous l’avions indiqué, nous avons pu négocier une ristourne de prime…" at bounding box center [178, 218] width 279 height 13
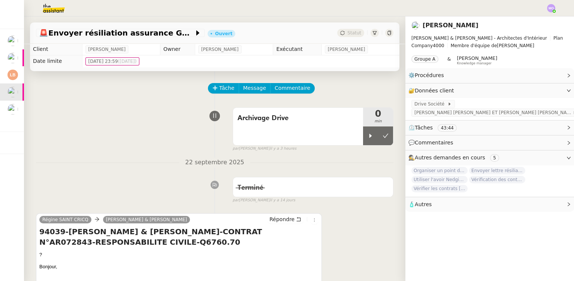
scroll to position [0, 0]
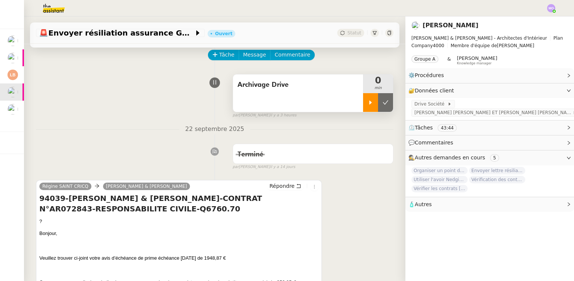
click at [363, 110] on div at bounding box center [370, 102] width 15 height 19
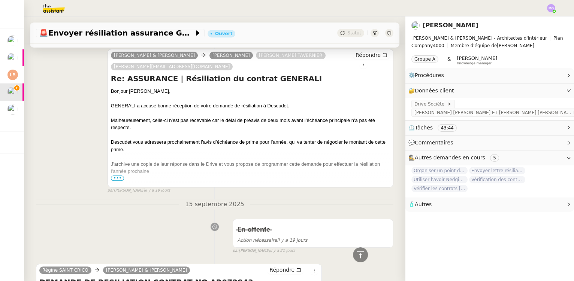
scroll to position [885, 0]
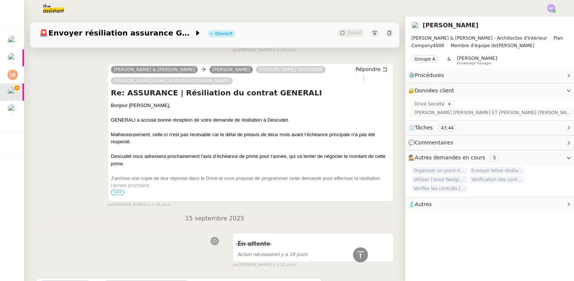
click at [151, 115] on div at bounding box center [250, 112] width 279 height 7
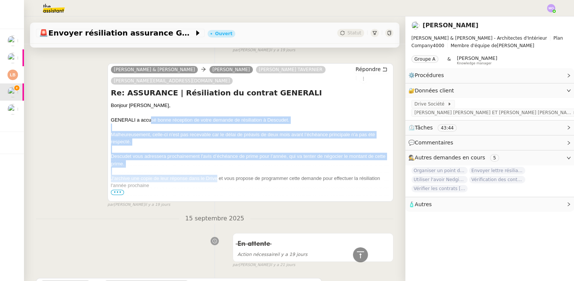
drag, startPoint x: 149, startPoint y: 119, endPoint x: 216, endPoint y: 181, distance: 90.9
click at [216, 181] on div "Bonjour [PERSON_NAME], GENERALI a accusé bonne réception de votre demande de ré…" at bounding box center [250, 235] width 279 height 267
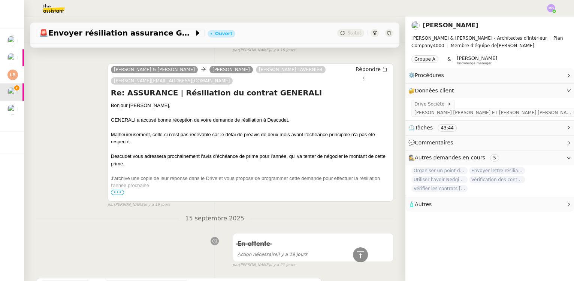
click at [121, 193] on span "•••" at bounding box center [117, 192] width 13 height 5
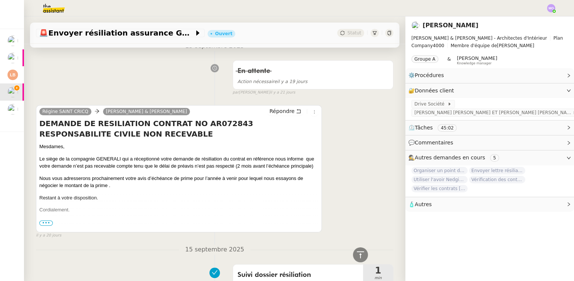
scroll to position [1225, 0]
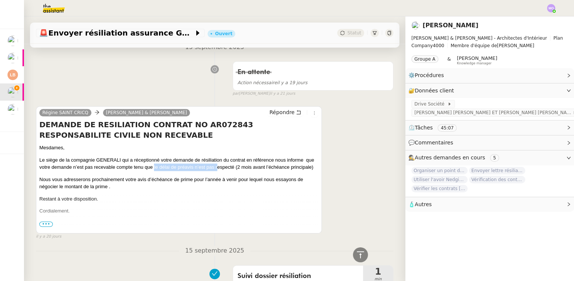
drag, startPoint x: 185, startPoint y: 169, endPoint x: 228, endPoint y: 168, distance: 42.7
click at [228, 168] on p "Le siège de la compagnie GENERALI qui a réceptionné votre demande de résiliatio…" at bounding box center [178, 164] width 279 height 15
drag, startPoint x: 254, startPoint y: 166, endPoint x: 275, endPoint y: 168, distance: 20.7
click at [275, 168] on p "Le siège de la compagnie GENERALI qui a réceptionné votre demande de résiliatio…" at bounding box center [178, 164] width 279 height 15
drag, startPoint x: 49, startPoint y: 194, endPoint x: 93, endPoint y: 193, distance: 44.2
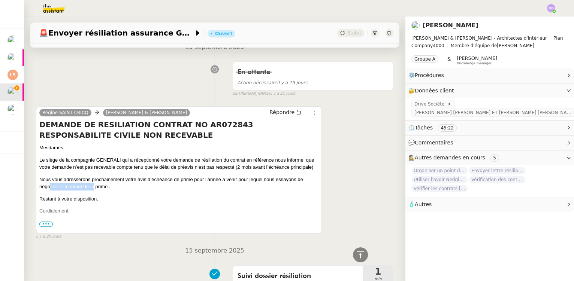
click at [93, 191] on p "Nous vous adresserons prochainement votre avis d’échéance de prime pour l’année…" at bounding box center [178, 183] width 279 height 15
click at [138, 191] on p "Nous vous adresserons prochainement votre avis d’échéance de prime pour l’année…" at bounding box center [178, 183] width 279 height 15
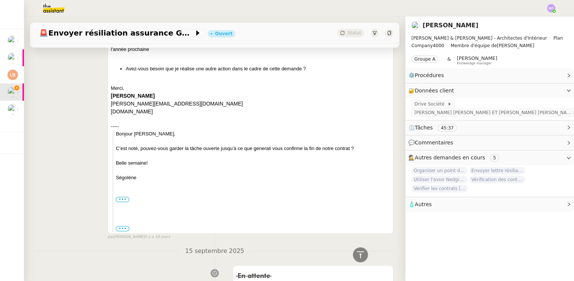
scroll to position [987, 0]
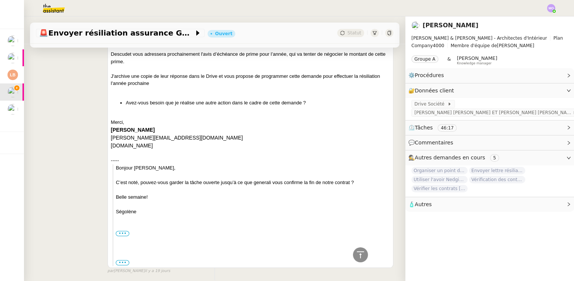
click at [85, 110] on div "[PERSON_NAME] & [PERSON_NAME] [PERSON_NAME] TAVERNIER [EMAIL_ADDRESS][DOMAIN_NA…" at bounding box center [214, 114] width 357 height 320
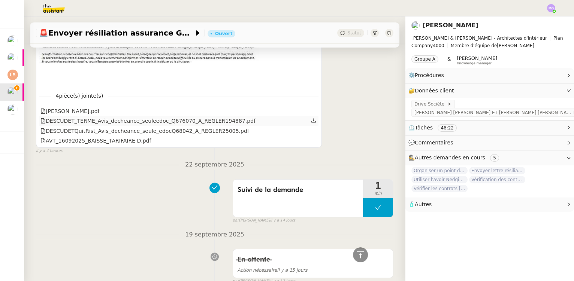
scroll to position [545, 0]
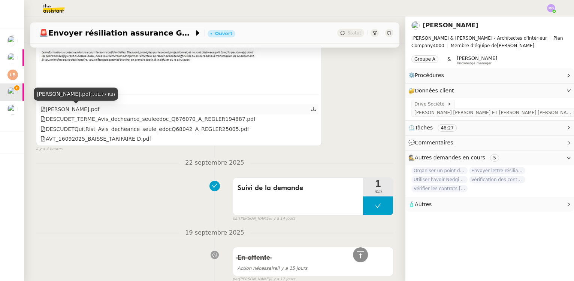
click at [66, 110] on div "[PERSON_NAME].pdf" at bounding box center [69, 109] width 59 height 9
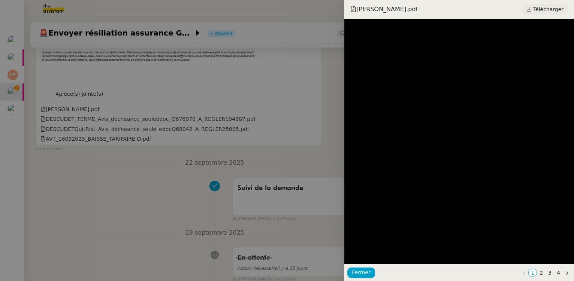
click at [537, 7] on span "Télécharger" at bounding box center [548, 9] width 30 height 10
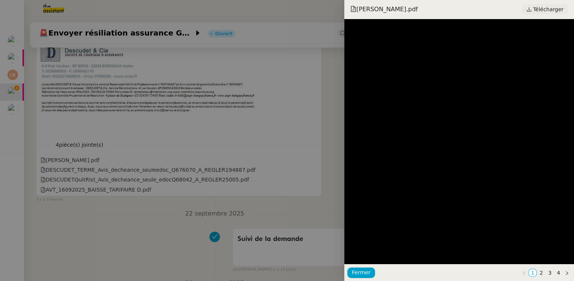
scroll to position [595, 0]
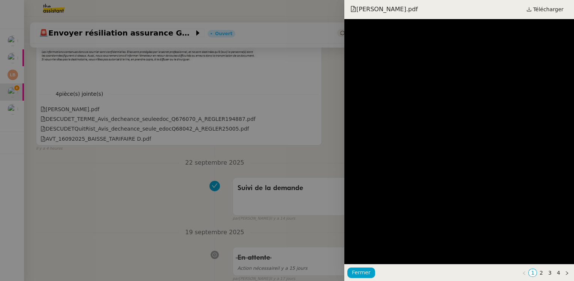
click at [226, 130] on div at bounding box center [287, 140] width 574 height 281
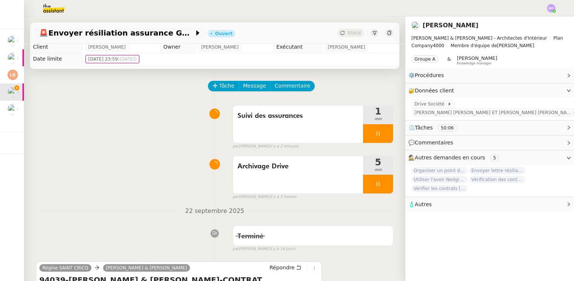
scroll to position [0, 0]
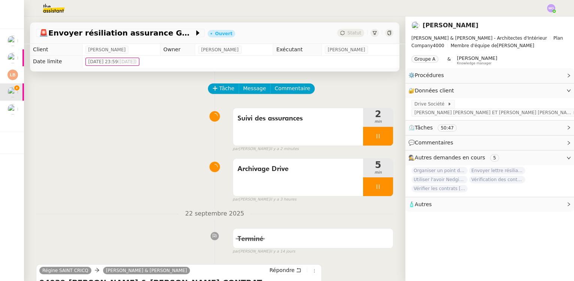
click at [97, 124] on div "Suivi des assurances 2 min false par [PERSON_NAME] il y a 2 minutes" at bounding box center [214, 128] width 357 height 48
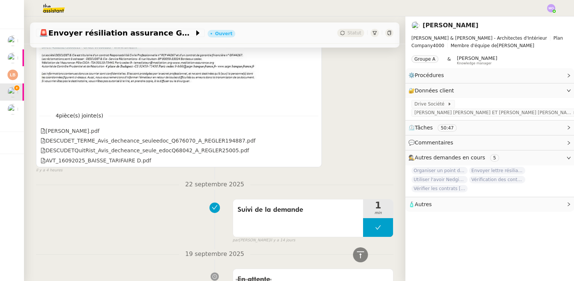
scroll to position [579, 0]
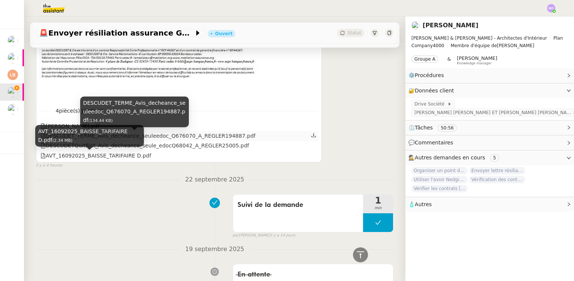
click at [184, 134] on div "DESCUDET_TERME_Avis_decheance_seuleedoc_Q676070_A_REGLER194887.pdf" at bounding box center [147, 136] width 215 height 9
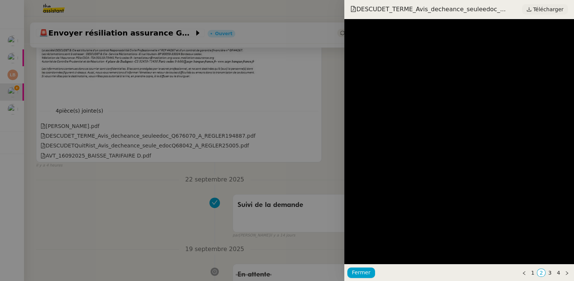
click at [548, 6] on span "Télécharger" at bounding box center [548, 9] width 30 height 10
click at [111, 85] on div at bounding box center [287, 140] width 574 height 281
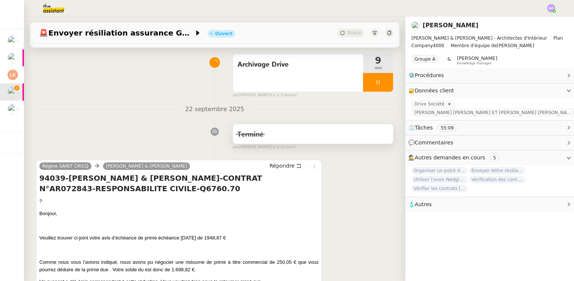
scroll to position [34, 0]
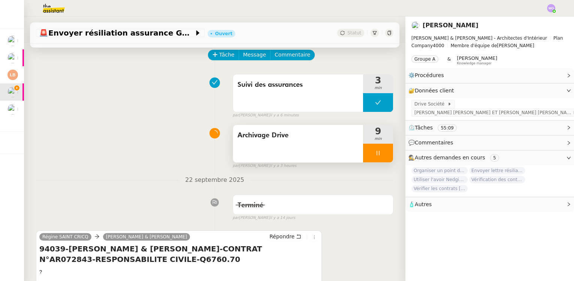
click at [376, 159] on div at bounding box center [378, 153] width 30 height 19
click at [378, 159] on button at bounding box center [385, 153] width 15 height 19
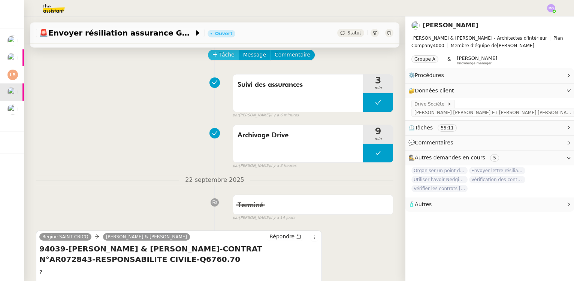
click at [221, 60] on button "Tâche" at bounding box center [223, 55] width 31 height 10
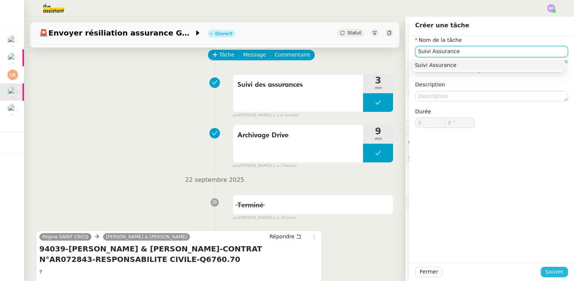
type input "Suivi Assurance"
drag, startPoint x: 551, startPoint y: 271, endPoint x: 427, endPoint y: 213, distance: 136.2
click at [550, 271] on span "Sauver" at bounding box center [554, 272] width 18 height 9
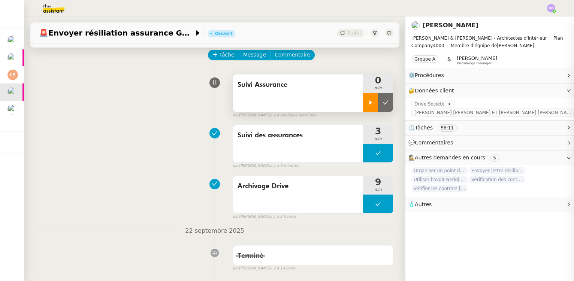
click at [367, 105] on icon at bounding box center [370, 103] width 6 height 6
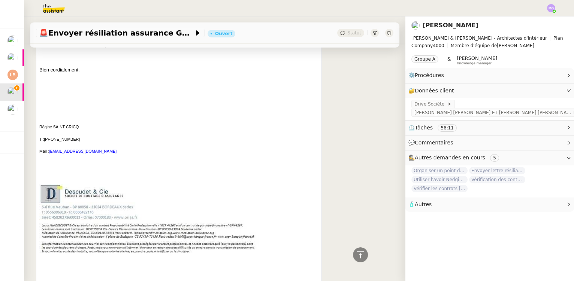
scroll to position [545, 0]
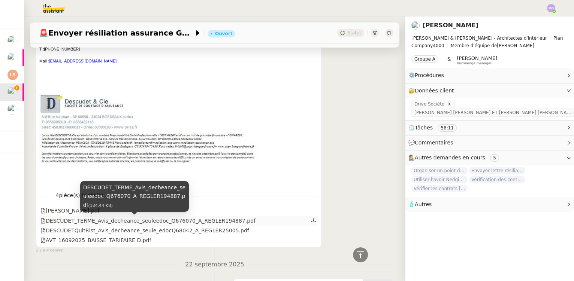
click at [181, 222] on div "DESCUDET_TERME_Avis_decheance_seuleedoc_Q676070_A_REGLER194887.pdf" at bounding box center [147, 221] width 215 height 9
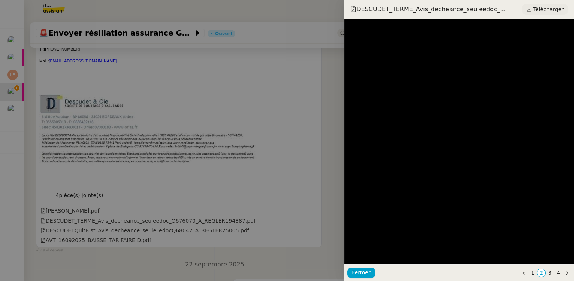
click at [551, 10] on span "Télécharger" at bounding box center [548, 9] width 30 height 10
click at [138, 143] on div at bounding box center [287, 140] width 574 height 281
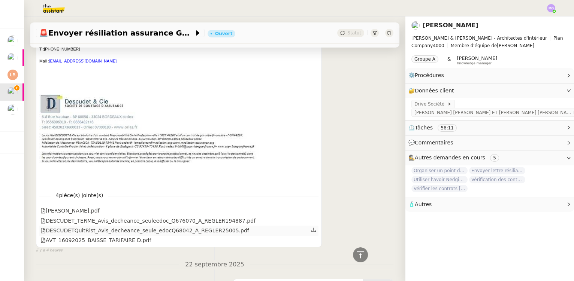
click at [159, 231] on div "DESCUDETQuitRist_Avis_decheance_seule_edocQ68042_A_REGLER25005.pdf" at bounding box center [144, 231] width 209 height 9
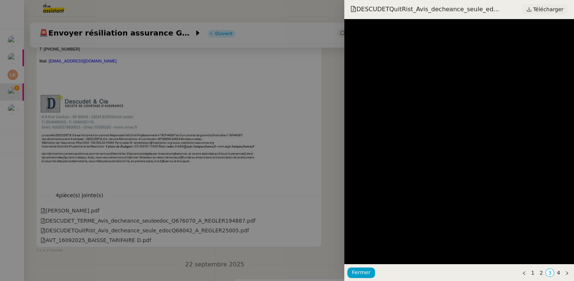
click at [546, 7] on span "Télécharger" at bounding box center [548, 9] width 30 height 10
click at [224, 125] on div at bounding box center [287, 140] width 574 height 281
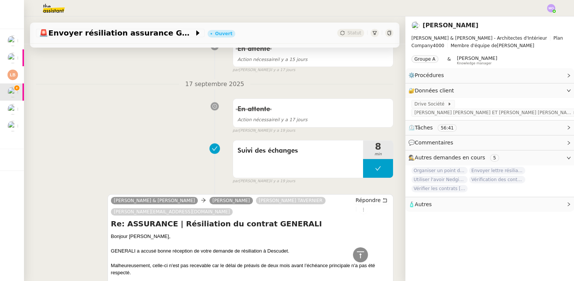
scroll to position [953, 0]
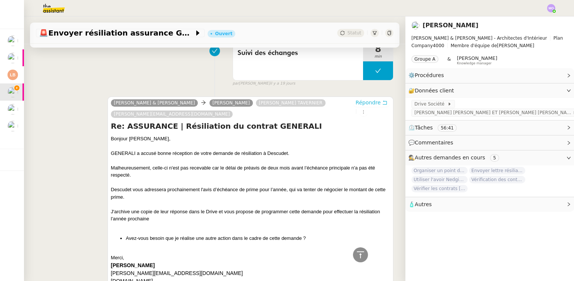
click at [355, 103] on span "Répondre" at bounding box center [367, 102] width 25 height 7
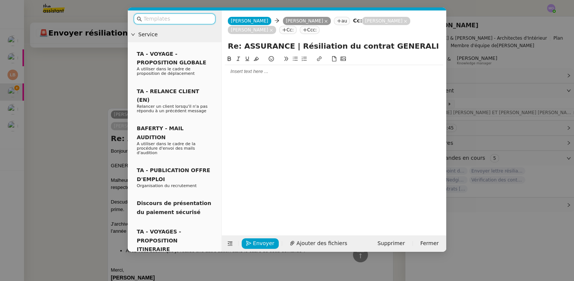
scroll to position [1011, 0]
click at [80, 86] on nz-modal-container "Service TA - VOYAGE - PROPOSITION GLOBALE A utiliser dans le cadre de propositi…" at bounding box center [287, 140] width 574 height 281
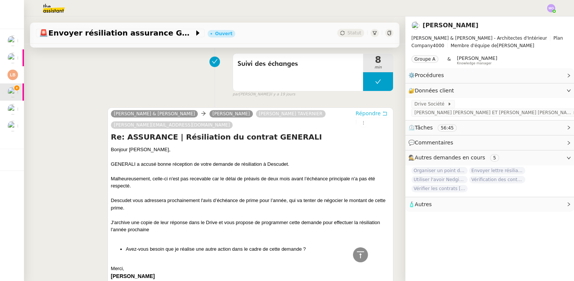
scroll to position [1010, 0]
click at [121, 146] on div "Bonjour [PERSON_NAME]," at bounding box center [250, 149] width 279 height 7
copy div "Bonjour [PERSON_NAME],"
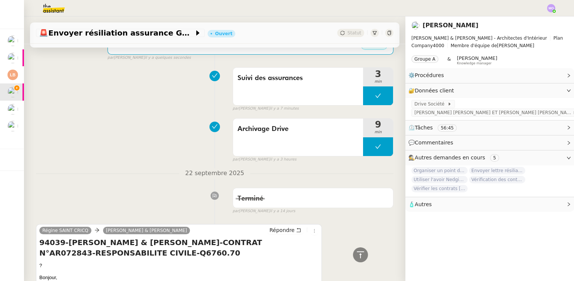
scroll to position [0, 0]
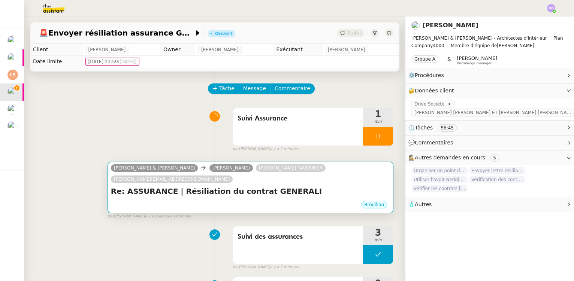
click at [280, 187] on h4 "Re: ASSURANCE | Résiliation du contrat GENERALI" at bounding box center [250, 191] width 279 height 10
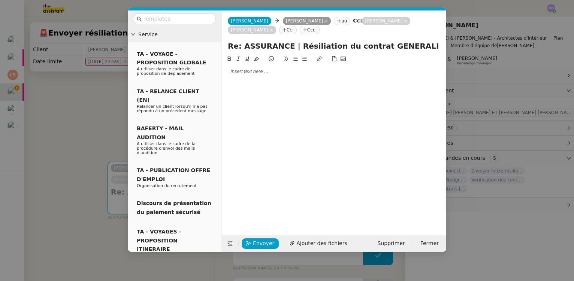
click at [236, 73] on div at bounding box center [334, 71] width 218 height 7
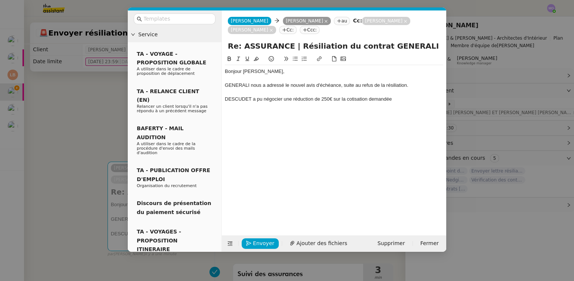
click at [83, 115] on nz-modal-container "Service TA - VOYAGE - PROPOSITION GLOBALE A utiliser dans le cadre de propositi…" at bounding box center [287, 140] width 574 height 281
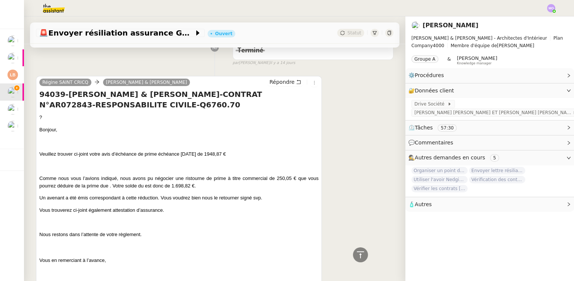
scroll to position [374, 0]
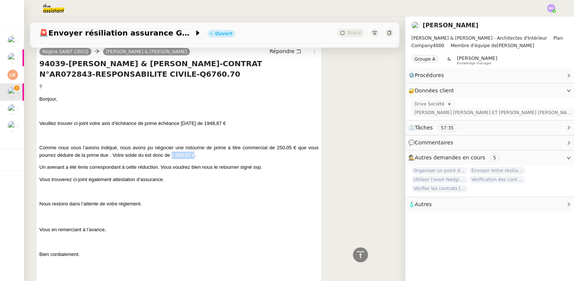
drag, startPoint x: 172, startPoint y: 145, endPoint x: 194, endPoint y: 144, distance: 22.1
click at [194, 145] on span "Comme nous vous l’avions indiqué, nous avons pu négocier une ristourne de prime…" at bounding box center [178, 151] width 279 height 13
click at [168, 164] on p "Un avenant a été émis correspondant à cette réduction. Vous voudrez bien nous l…" at bounding box center [178, 167] width 279 height 7
drag, startPoint x: 113, startPoint y: 143, endPoint x: 189, endPoint y: 144, distance: 76.0
click at [197, 145] on p "Comme nous vous l’avions indiqué, nous avons pu négocier une ristourne de prime…" at bounding box center [178, 151] width 279 height 15
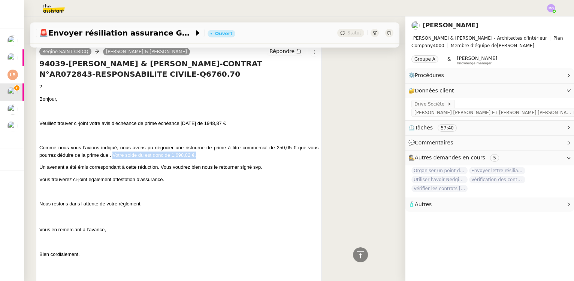
copy span "Votre solde du est donc de 1.698,82 €."
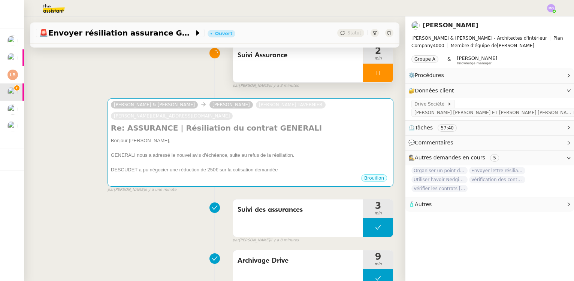
scroll to position [0, 0]
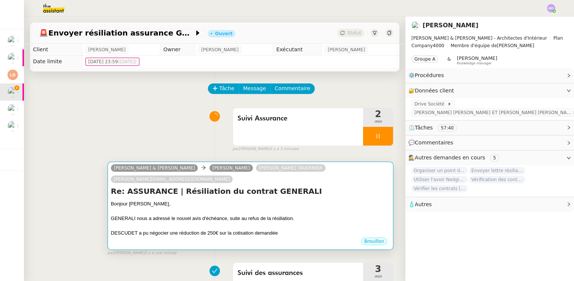
click at [259, 186] on h4 "Re: ASSURANCE | Résiliation du contrat GENERALI" at bounding box center [250, 191] width 279 height 10
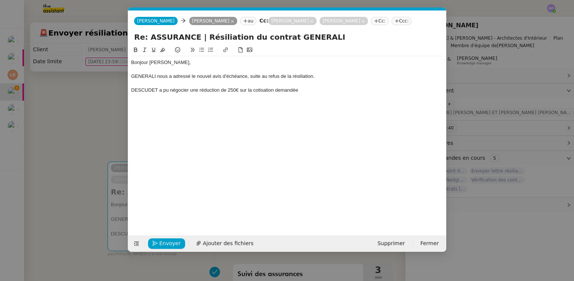
scroll to position [0, 16]
click at [235, 90] on div "DESCUDET a pu négocier une réduction de 250€ sur la cotisation demandée" at bounding box center [287, 90] width 312 height 7
click at [315, 93] on div "DESCUDET a pu négocier une réduction de 250,05€ sur la cotisation demandée" at bounding box center [287, 90] width 312 height 7
click at [311, 90] on div "DESCUDET a pu négocier une réduction de 250,05€ sur la cotisation demandée. Vot…" at bounding box center [287, 90] width 312 height 7
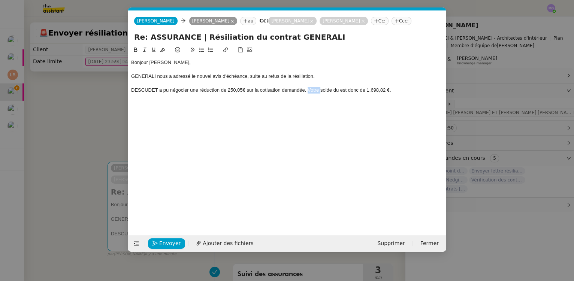
click at [311, 90] on div "DESCUDET a pu négocier une réduction de 250,05€ sur la cotisation demandée. Vot…" at bounding box center [287, 90] width 312 height 7
click at [388, 90] on div "DESCUDET a pu négocier une réduction de 250,05€ sur la cotisation demandée. Le …" at bounding box center [287, 90] width 312 height 7
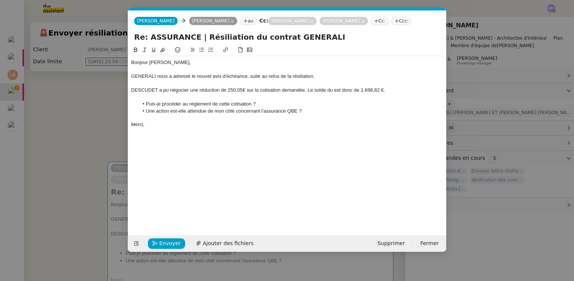
click at [91, 119] on nz-modal-container "Service TA - VOYAGE - PROPOSITION GLOBALE A utiliser dans le cadre de propositi…" at bounding box center [287, 140] width 574 height 281
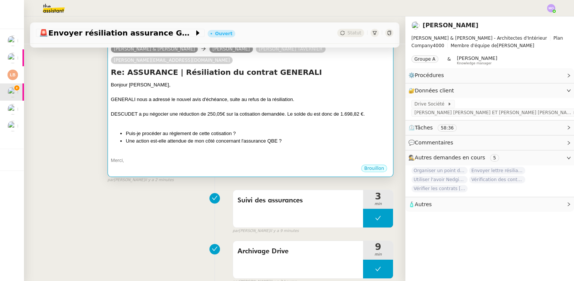
scroll to position [136, 0]
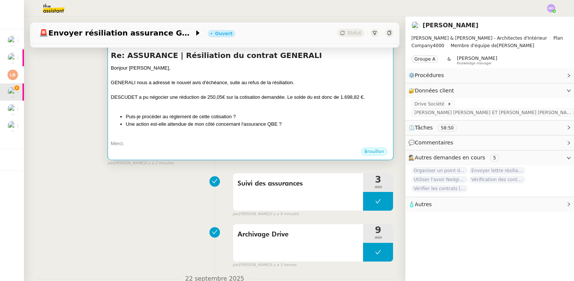
click at [219, 101] on div at bounding box center [250, 104] width 279 height 7
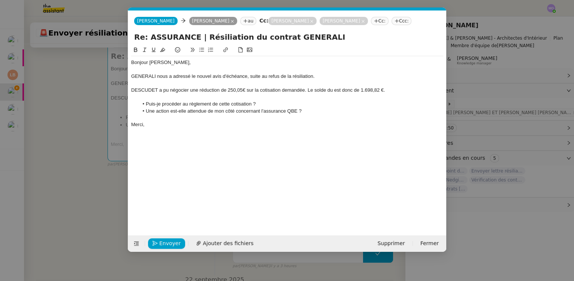
scroll to position [0, 16]
drag, startPoint x: 197, startPoint y: 75, endPoint x: 247, endPoint y: 74, distance: 50.2
click at [247, 74] on div "GENERALI nous a adressé le nouvel avis d'échéance, suite au refus de la résilia…" at bounding box center [287, 76] width 312 height 7
click at [227, 51] on icon at bounding box center [225, 49] width 5 height 5
paste input "[URL][DOMAIN_NAME]"
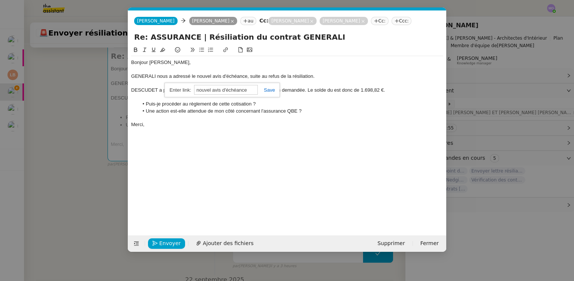
type input "[URL][DOMAIN_NAME]"
click at [239, 132] on div "Bonjour [PERSON_NAME], GENERALI nous a adressé le nouvel avis d'échéance , suit…" at bounding box center [287, 135] width 312 height 178
click at [214, 241] on span "Ajouter des fichiers" at bounding box center [228, 243] width 51 height 9
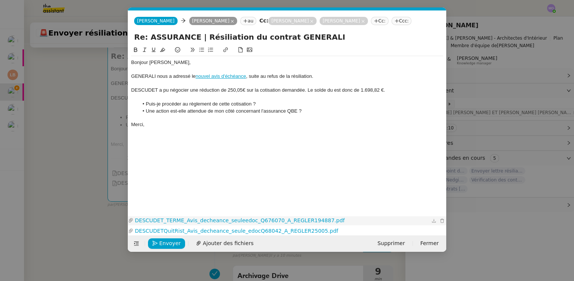
click at [207, 220] on link "DESCUDET_TERME_Avis_decheance_seuleedoc_Q676070_A_REGLER194887.pdf" at bounding box center [281, 220] width 296 height 9
click at [203, 233] on link "DESCUDETQuitRist_Avis_decheance_seule_edocQ68042_A_REGLER25005.pdf" at bounding box center [281, 231] width 296 height 9
click at [209, 115] on div at bounding box center [287, 118] width 312 height 7
click at [166, 244] on span "Envoyer" at bounding box center [169, 243] width 21 height 9
click at [166, 244] on span "Confirmer l'envoi" at bounding box center [181, 243] width 45 height 9
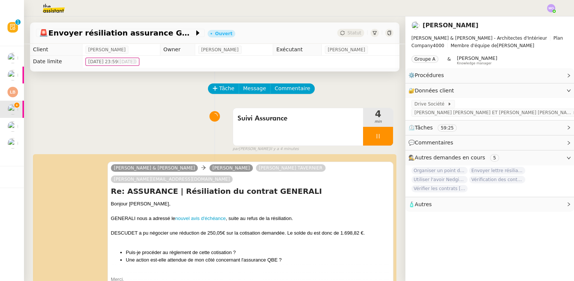
click at [382, 138] on div at bounding box center [378, 136] width 30 height 19
click at [382, 138] on icon at bounding box center [385, 136] width 6 height 6
click at [351, 34] on span "Statut" at bounding box center [354, 32] width 14 height 5
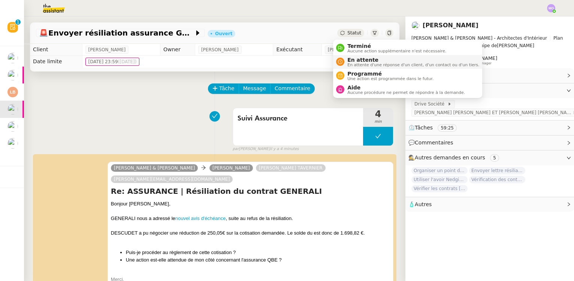
click at [359, 60] on span "En attente" at bounding box center [413, 60] width 132 height 6
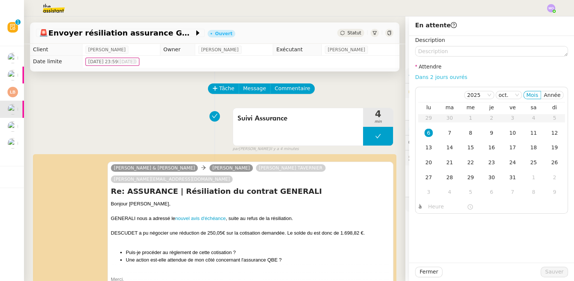
click at [422, 77] on link "Dans 2 jours ouvrés" at bounding box center [441, 77] width 52 height 6
type input "07:00"
click at [549, 272] on span "Sauver" at bounding box center [554, 272] width 18 height 9
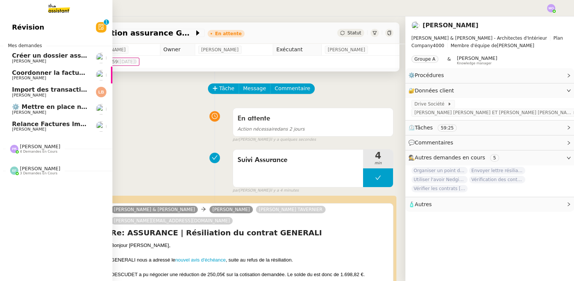
click at [60, 60] on span "[PERSON_NAME]" at bounding box center [50, 61] width 76 height 4
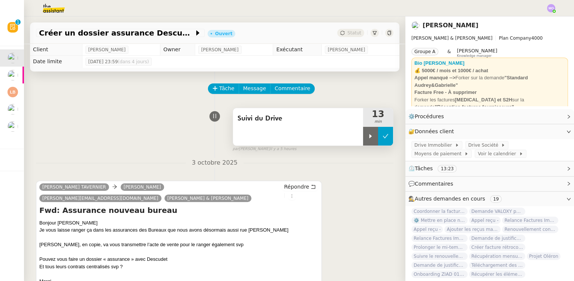
click at [382, 137] on icon at bounding box center [385, 136] width 6 height 6
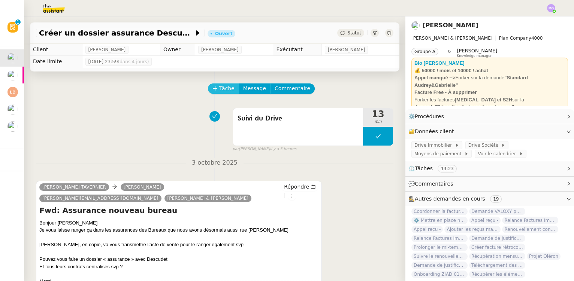
click at [222, 89] on span "Tâche" at bounding box center [226, 88] width 15 height 9
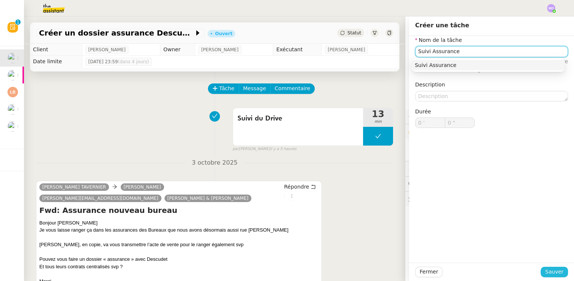
type input "Suivi Assurance"
click at [545, 270] on span "Sauver" at bounding box center [554, 272] width 18 height 9
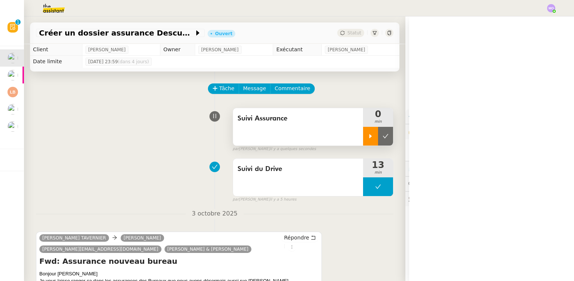
click at [367, 138] on icon at bounding box center [370, 136] width 6 height 6
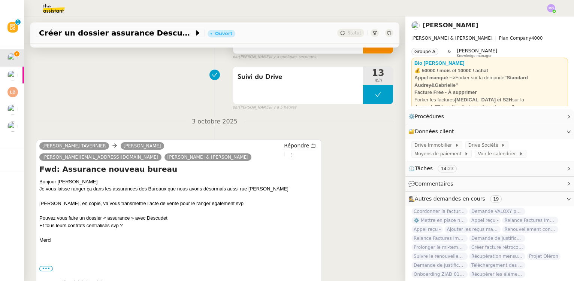
scroll to position [102, 0]
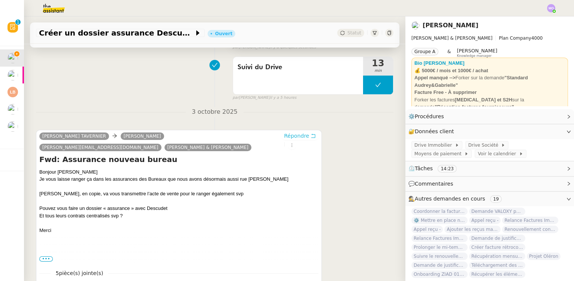
click at [287, 138] on span "Répondre" at bounding box center [296, 135] width 25 height 7
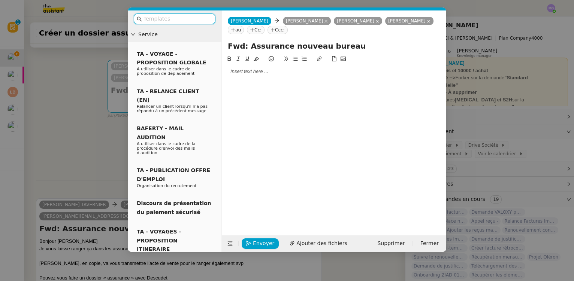
click at [249, 75] on div at bounding box center [334, 71] width 218 height 7
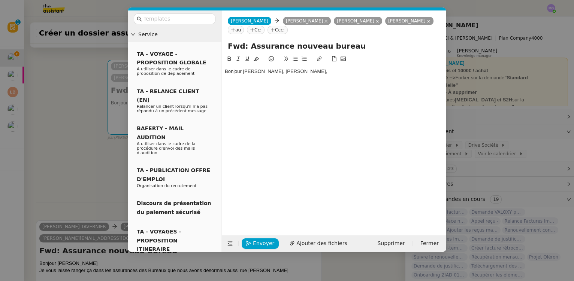
drag, startPoint x: 85, startPoint y: 126, endPoint x: 78, endPoint y: 121, distance: 8.6
click at [85, 126] on nz-modal-container "Service TA - VOYAGE - PROPOSITION GLOBALE A utiliser dans le cadre de propositi…" at bounding box center [287, 140] width 574 height 281
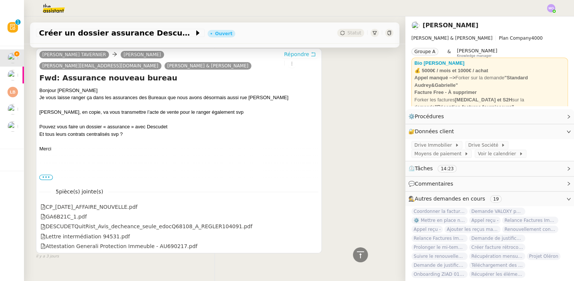
scroll to position [281, 0]
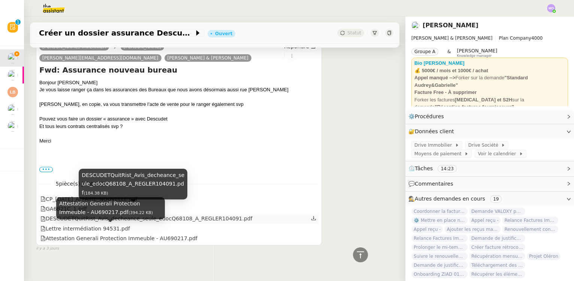
click at [181, 215] on div "DESCUDETQuitRist_Avis_decheance_seule_edocQ68108_A_REGLER104091.pdf" at bounding box center [146, 219] width 212 height 9
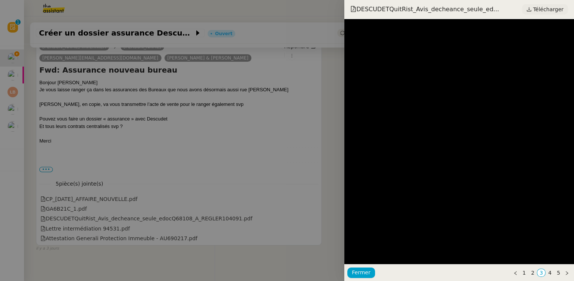
click at [541, 11] on span "Télécharger" at bounding box center [548, 9] width 30 height 10
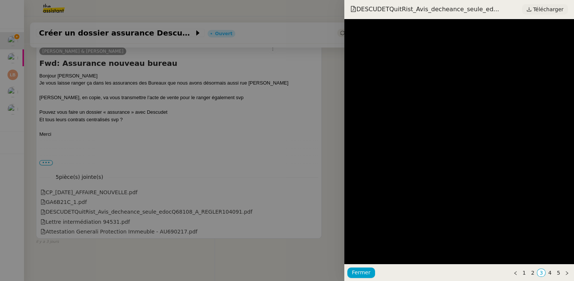
scroll to position [269, 0]
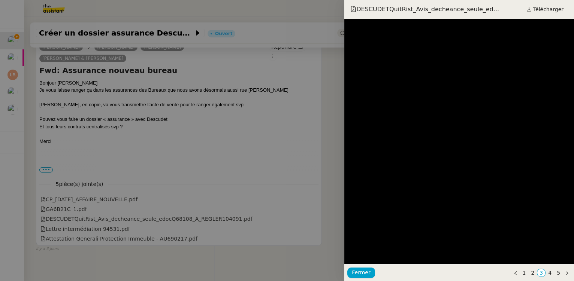
click at [190, 118] on div at bounding box center [287, 140] width 574 height 281
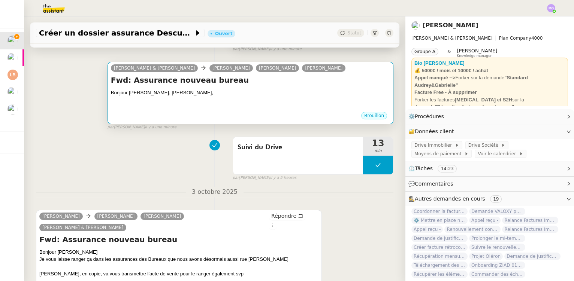
scroll to position [99, 0]
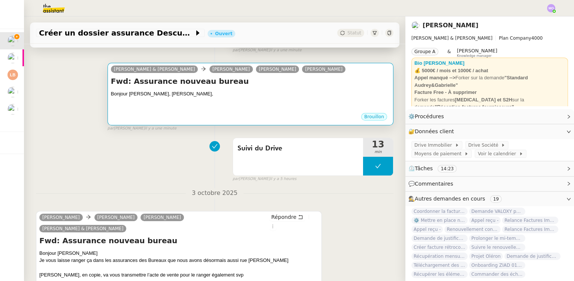
click at [224, 107] on div at bounding box center [250, 108] width 279 height 7
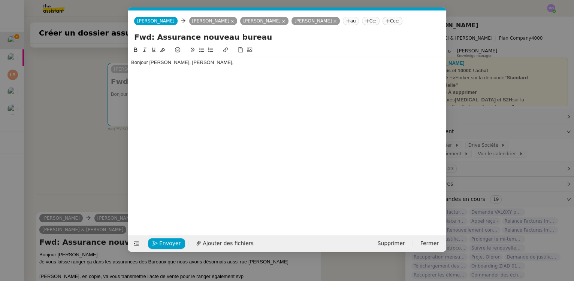
scroll to position [0, 16]
click at [321, 7] on div "[PERSON_NAME][EMAIL_ADDRESS][DOMAIN_NAME]" at bounding box center [333, 1] width 109 height 22
copy div "[PERSON_NAME][EMAIL_ADDRESS][DOMAIN_NAME]"
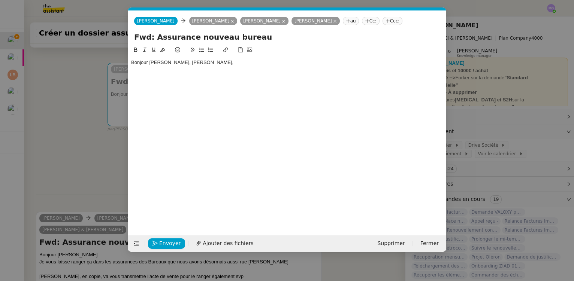
click at [388, 22] on nz-tag "Ccc:" at bounding box center [392, 21] width 20 height 8
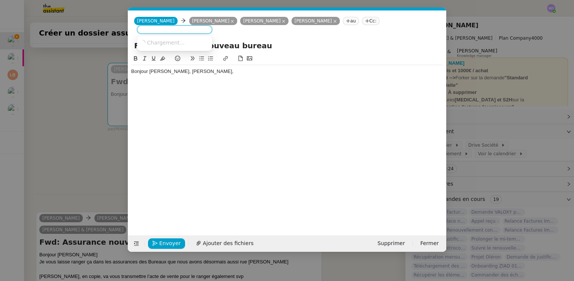
click at [367, 21] on nz-tag "Cc:" at bounding box center [371, 21] width 18 height 8
paste input "[PERSON_NAME][EMAIL_ADDRESS][DOMAIN_NAME]"
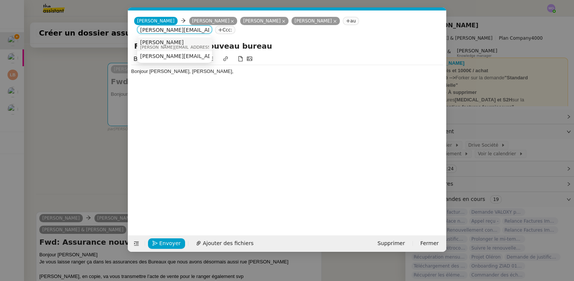
type input "[PERSON_NAME][EMAIL_ADDRESS][DOMAIN_NAME]"
click at [179, 43] on span "[PERSON_NAME]" at bounding box center [193, 42] width 106 height 6
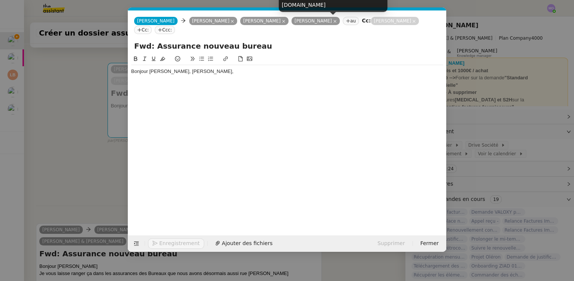
click at [333, 21] on icon at bounding box center [335, 21] width 4 height 4
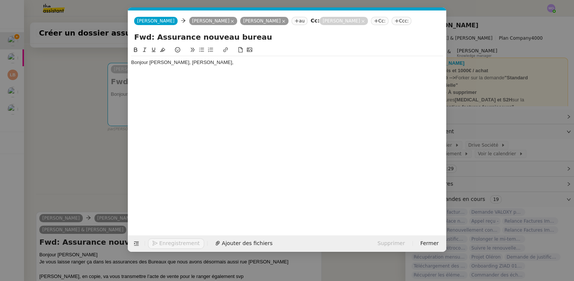
click at [77, 85] on nz-modal-container "Service TA - VOYAGE - PROPOSITION GLOBALE A utiliser dans le cadre de propositi…" at bounding box center [287, 140] width 574 height 281
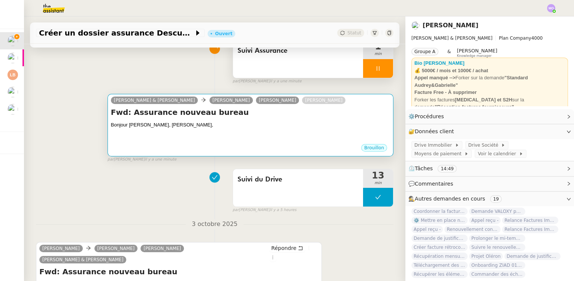
scroll to position [65, 0]
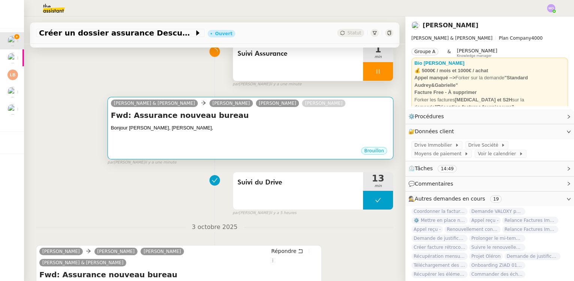
click at [253, 115] on h4 "Fwd: Assurance nouveau bureau" at bounding box center [250, 115] width 279 height 10
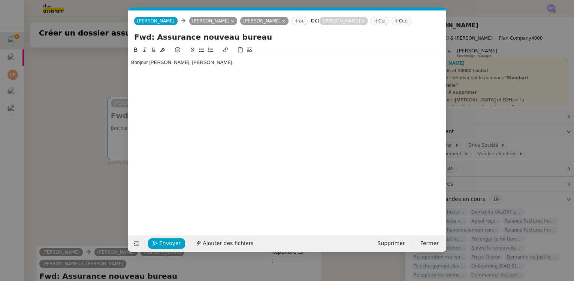
scroll to position [0, 16]
drag, startPoint x: 172, startPoint y: 62, endPoint x: 125, endPoint y: 66, distance: 46.7
click at [125, 66] on nz-modal-container "Service TA - VOYAGE - PROPOSITION GLOBALE A utiliser dans le cadre de propositi…" at bounding box center [287, 140] width 574 height 281
click at [157, 66] on div "Bonjour [PERSON_NAME], [PERSON_NAME]," at bounding box center [287, 62] width 312 height 7
drag, startPoint x: 171, startPoint y: 63, endPoint x: 131, endPoint y: 63, distance: 40.1
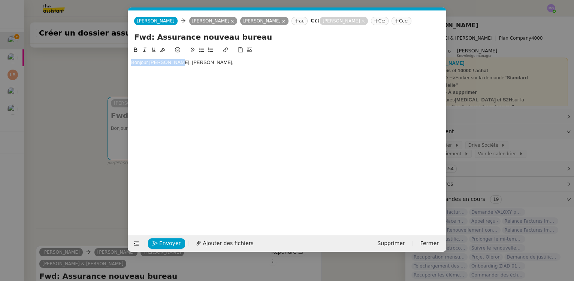
click at [131, 63] on div "Bonjour [PERSON_NAME], [PERSON_NAME]," at bounding box center [287, 62] width 312 height 7
click at [192, 64] on div "Bonjour [PERSON_NAME], [PERSON_NAME]," at bounding box center [287, 62] width 312 height 7
click at [206, 62] on div "Bonjour [PERSON_NAME], [PERSON_NAME]," at bounding box center [287, 62] width 312 height 7
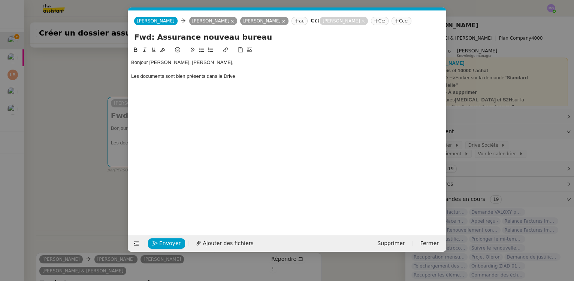
click at [160, 61] on div "Bonjour [PERSON_NAME], [PERSON_NAME]," at bounding box center [287, 62] width 312 height 7
click at [205, 6] on div "[PERSON_NAME][EMAIL_ADDRESS][DOMAIN_NAME]" at bounding box center [223, 1] width 109 height 22
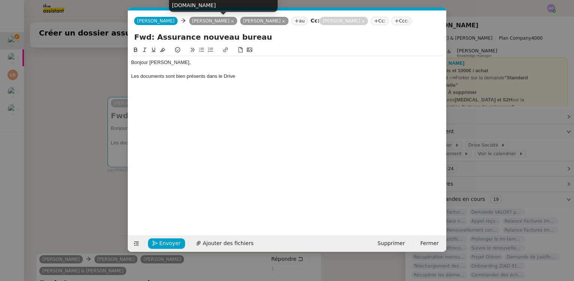
copy div "[PERSON_NAME][EMAIL_ADDRESS][DOMAIN_NAME]"
click at [378, 23] on nz-tag "Cc:" at bounding box center [380, 21] width 18 height 8
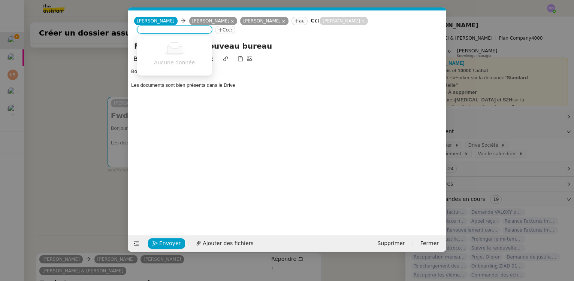
paste input "[PERSON_NAME][EMAIL_ADDRESS][DOMAIN_NAME]"
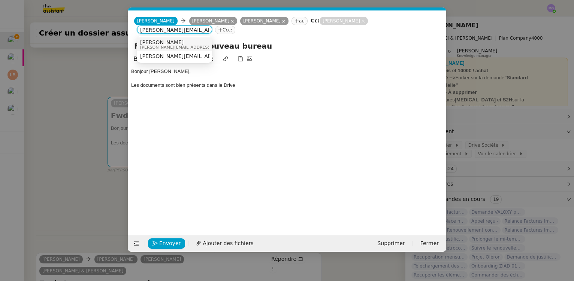
type input "[PERSON_NAME][EMAIL_ADDRESS][DOMAIN_NAME]"
click at [179, 45] on span "[PERSON_NAME][EMAIL_ADDRESS][DOMAIN_NAME]" at bounding box center [193, 47] width 106 height 4
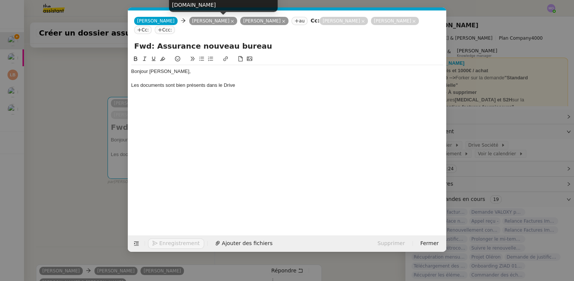
click at [234, 23] on icon at bounding box center [232, 21] width 4 height 4
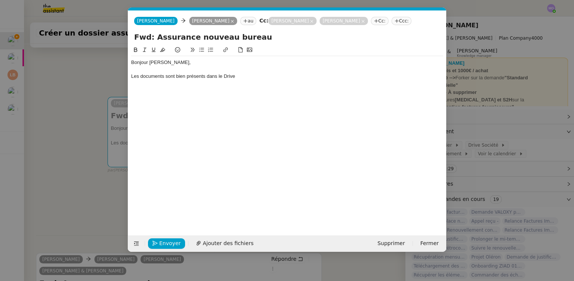
click at [86, 100] on nz-modal-container "Service TA - VOYAGE - PROPOSITION GLOBALE A utiliser dans le cadre de propositi…" at bounding box center [287, 140] width 574 height 281
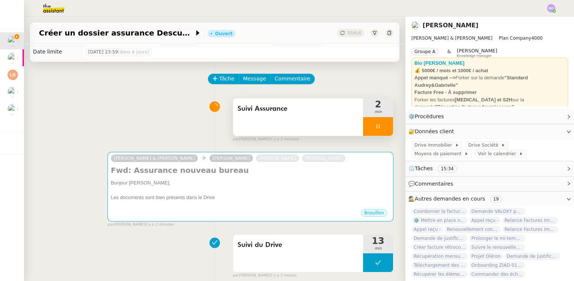
scroll to position [4, 0]
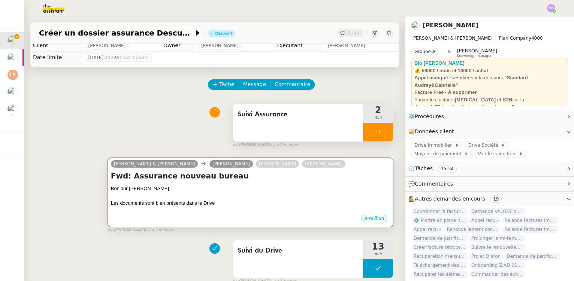
click at [217, 179] on h4 "Fwd: Assurance nouveau bureau" at bounding box center [250, 176] width 279 height 10
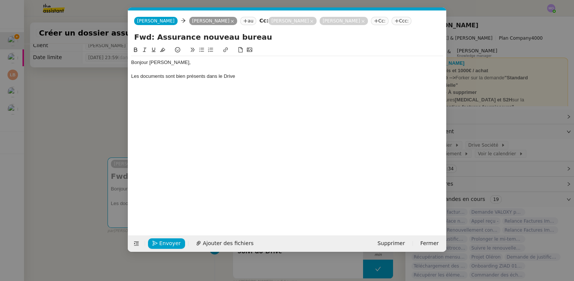
scroll to position [0, 16]
click at [177, 63] on div "Bonjour [PERSON_NAME]," at bounding box center [287, 62] width 312 height 7
click at [164, 66] on div "Bonjour [PERSON_NAME]," at bounding box center [287, 62] width 312 height 7
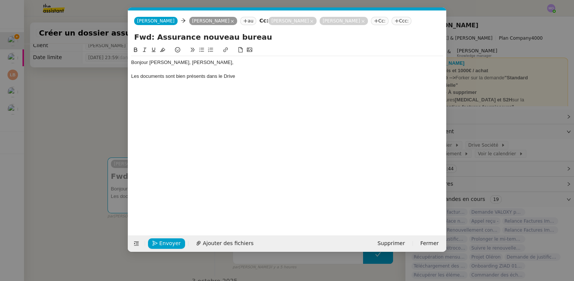
click at [164, 78] on div "Les documents sont bien présents dans le Drive" at bounding box center [287, 76] width 312 height 7
click at [56, 121] on nz-modal-container "Service TA - VOYAGE - PROPOSITION GLOBALE A utiliser dans le cadre de propositi…" at bounding box center [287, 140] width 574 height 281
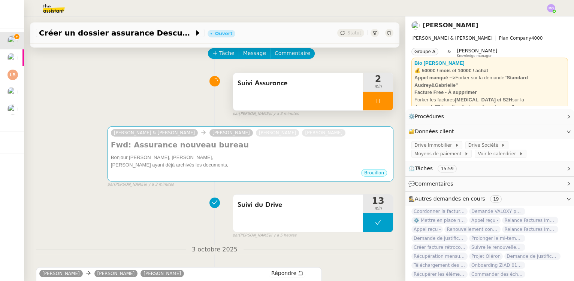
scroll to position [106, 0]
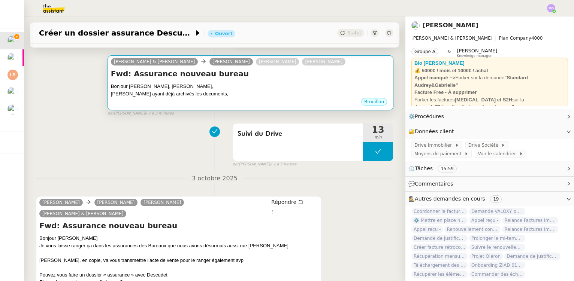
click at [181, 104] on div "Brouillon" at bounding box center [250, 102] width 279 height 11
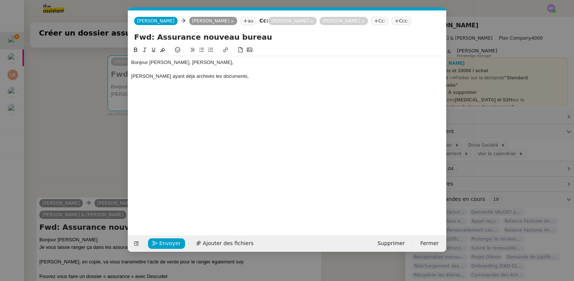
scroll to position [0, 16]
click at [198, 63] on div "Bonjour [PERSON_NAME], [PERSON_NAME]," at bounding box center [287, 62] width 312 height 7
click at [132, 78] on div "[PERSON_NAME] ayant déjà archivés les documents," at bounding box center [287, 76] width 312 height 7
click at [85, 114] on nz-modal-container "Service TA - VOYAGE - PROPOSITION GLOBALE A utiliser dans le cadre de propositi…" at bounding box center [287, 140] width 574 height 281
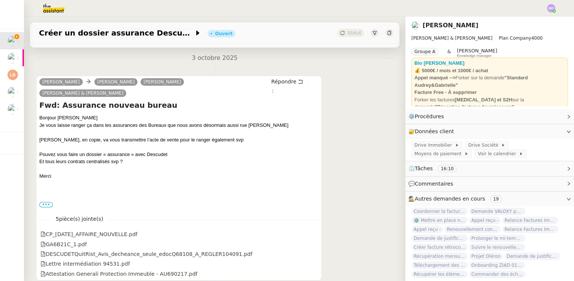
scroll to position [243, 0]
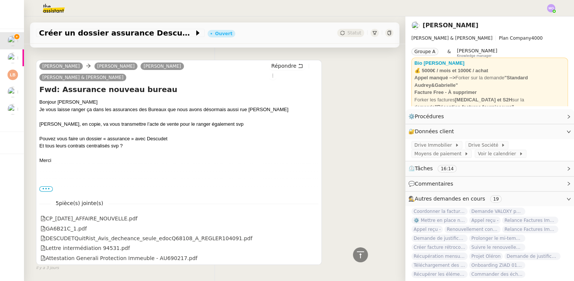
click at [45, 187] on span "•••" at bounding box center [45, 189] width 13 height 5
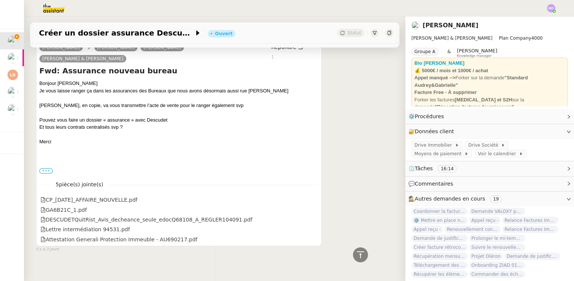
scroll to position [262, 0]
click at [43, 168] on label "•••" at bounding box center [45, 170] width 13 height 5
click at [0, 0] on input "•••" at bounding box center [0, 0] width 0 height 0
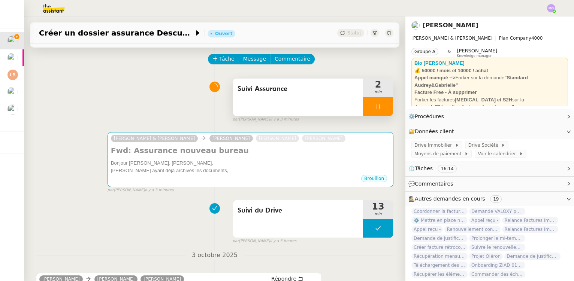
scroll to position [24, 0]
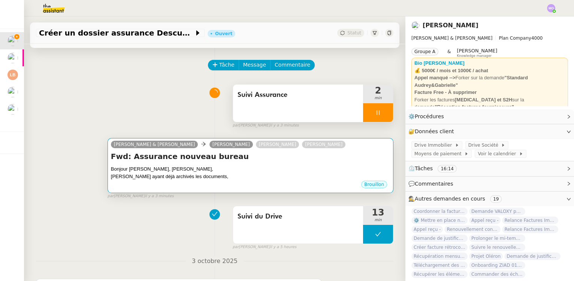
click at [197, 169] on div "Bonjour [PERSON_NAME], [PERSON_NAME]," at bounding box center [250, 169] width 279 height 7
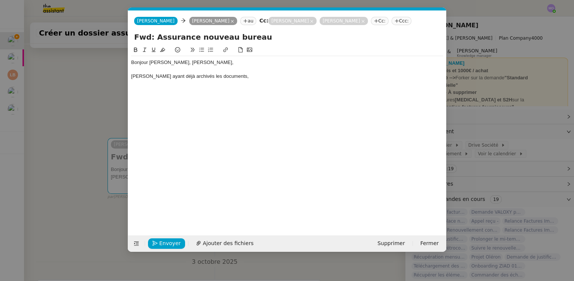
scroll to position [0, 16]
drag, startPoint x: 171, startPoint y: 63, endPoint x: 233, endPoint y: 82, distance: 65.4
click at [233, 82] on div "Bonjour [PERSON_NAME], [PERSON_NAME], [PERSON_NAME] ayant déjà archivés les doc…" at bounding box center [287, 69] width 312 height 27
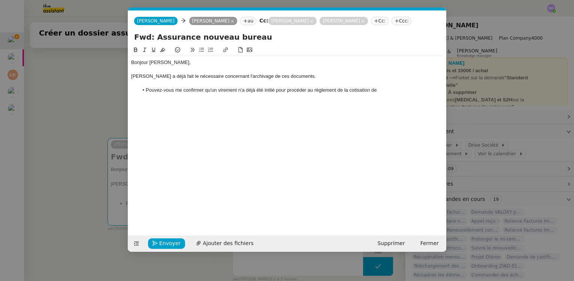
click at [96, 144] on nz-modal-container "Service TA - VOYAGE - PROPOSITION GLOBALE A utiliser dans le cadre de propositi…" at bounding box center [287, 140] width 574 height 281
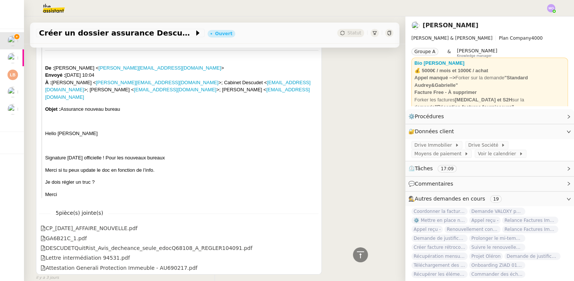
scroll to position [1214, 0]
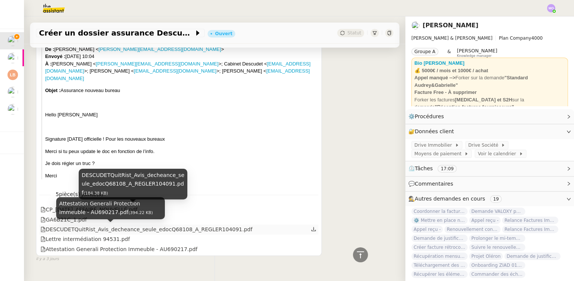
click at [189, 225] on div "DESCUDETQuitRist_Avis_decheance_seule_edocQ68108_A_REGLER104091.pdf" at bounding box center [146, 229] width 212 height 9
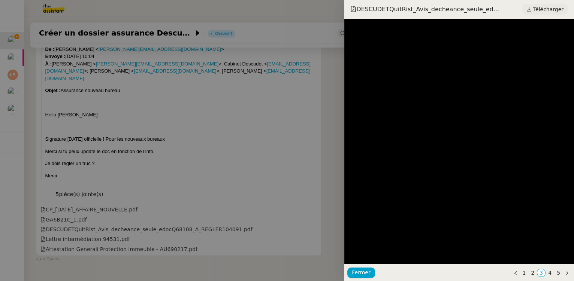
click at [536, 8] on link "Télécharger" at bounding box center [545, 9] width 46 height 10
click at [214, 95] on div at bounding box center [287, 140] width 574 height 281
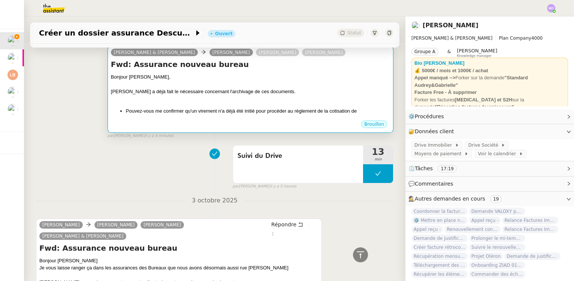
scroll to position [57, 0]
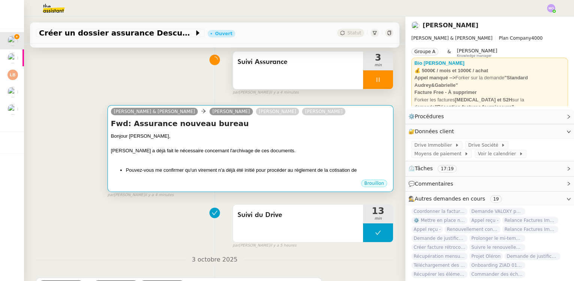
click at [260, 139] on div "Bonjour [PERSON_NAME]," at bounding box center [250, 136] width 279 height 7
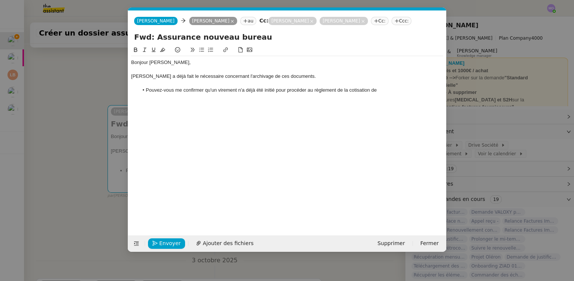
scroll to position [0, 16]
click at [389, 91] on li "Pouvez-vous me confirmer qu'un virement n'a déjà été initié pour procéder au rè…" at bounding box center [291, 90] width 305 height 7
click at [146, 94] on li "Pouvez-vous me confirmer qu'un virement n'a déjà été initié pour procéder au rè…" at bounding box center [291, 90] width 305 height 7
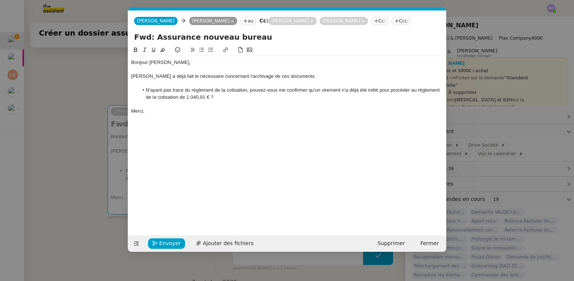
click at [186, 112] on div "Merci," at bounding box center [287, 111] width 312 height 7
click at [315, 91] on li "N'ayant pas trace du règlement de la cotisation, pouvez-vous me confirmer qu'un…" at bounding box center [291, 94] width 305 height 14
click at [245, 110] on div "Merci," at bounding box center [287, 111] width 312 height 7
drag, startPoint x: 201, startPoint y: 97, endPoint x: 218, endPoint y: 98, distance: 16.5
click at [218, 98] on li "N'ayant pas trace du règlement de la cotisation, pouvez-vous me confirmer qu'au…" at bounding box center [291, 94] width 305 height 14
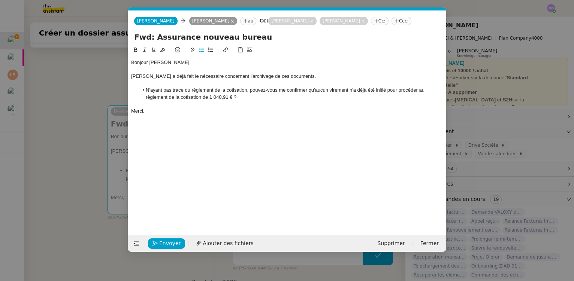
click at [204, 110] on div "Merci," at bounding box center [287, 111] width 312 height 7
drag, startPoint x: 203, startPoint y: 97, endPoint x: 231, endPoint y: 98, distance: 28.1
click at [231, 98] on li "N'ayant pas trace du règlement de la cotisation, pouvez-vous me confirmer qu'au…" at bounding box center [291, 94] width 305 height 14
drag, startPoint x: 247, startPoint y: 90, endPoint x: 248, endPoint y: 99, distance: 9.0
click at [247, 90] on li "N'ayant pas trace du règlement de la cotisation, pouvez-vous me confirmer qu'au…" at bounding box center [291, 94] width 305 height 14
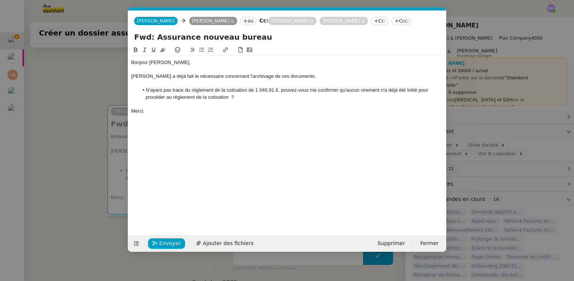
click at [174, 115] on div "Bonjour [PERSON_NAME], [PERSON_NAME] a déjà fait le nécessaire concernant l'arc…" at bounding box center [287, 86] width 312 height 61
click at [131, 76] on div "[PERSON_NAME] a déjà fait le nécessaire concernant l'archivage de ces documents." at bounding box center [287, 76] width 312 height 7
click at [170, 115] on div "Bonjour [PERSON_NAME], Merci, [PERSON_NAME] a déjà fait le nécessaire concernan…" at bounding box center [287, 86] width 312 height 61
drag, startPoint x: 418, startPoint y: 92, endPoint x: 423, endPoint y: 96, distance: 6.7
click at [423, 96] on li "N'ayant pas trace du règlement de la cotisation de 1 040,91 €, pouvez-vous me c…" at bounding box center [291, 94] width 305 height 14
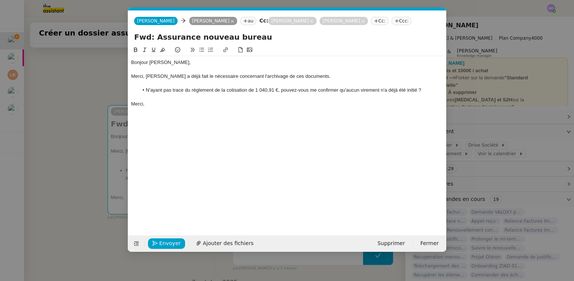
click at [351, 120] on div "Bonjour [PERSON_NAME], Merci, [PERSON_NAME] a déjà fait le nécessaire concernan…" at bounding box center [287, 135] width 312 height 178
click at [109, 97] on nz-modal-container "Service TA - VOYAGE - PROPOSITION GLOBALE A utiliser dans le cadre de propositi…" at bounding box center [287, 140] width 574 height 281
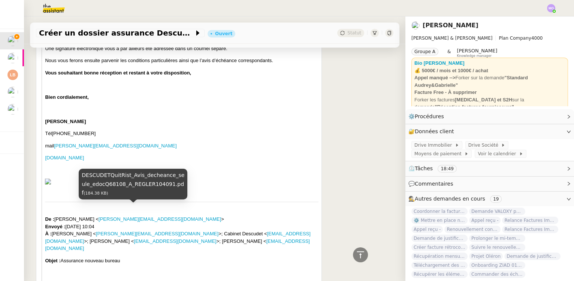
scroll to position [1202, 0]
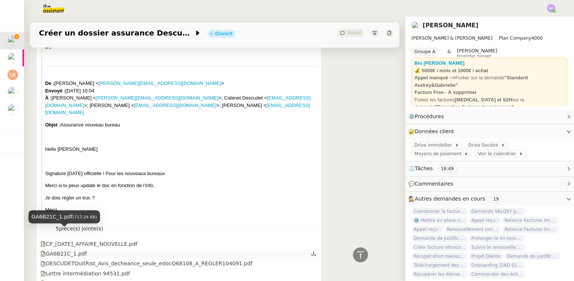
click at [69, 250] on div "GA6B21C_1.pdf" at bounding box center [63, 254] width 46 height 9
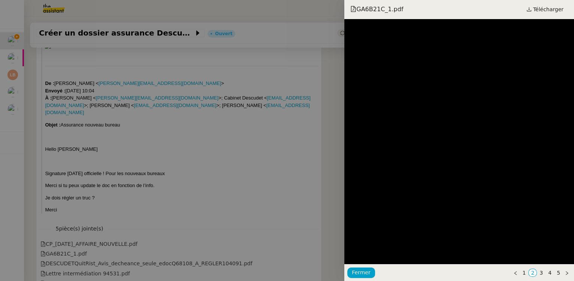
click at [199, 145] on div at bounding box center [287, 140] width 574 height 281
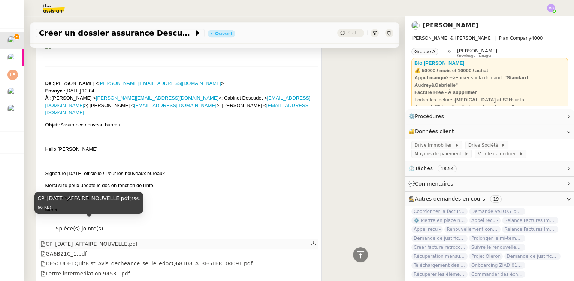
click at [125, 240] on div "CP_[DATE]_AFFAIRE_NOUVELLE.pdf" at bounding box center [88, 244] width 97 height 9
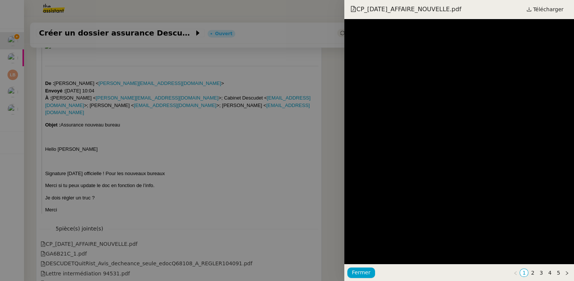
click at [239, 131] on div at bounding box center [287, 140] width 574 height 281
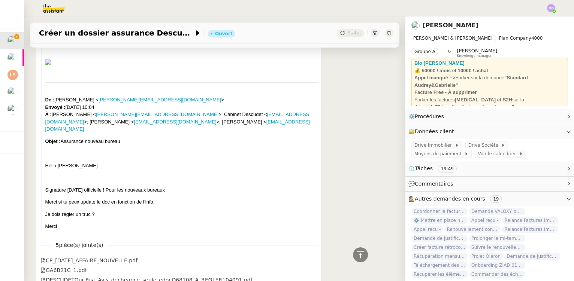
scroll to position [1236, 0]
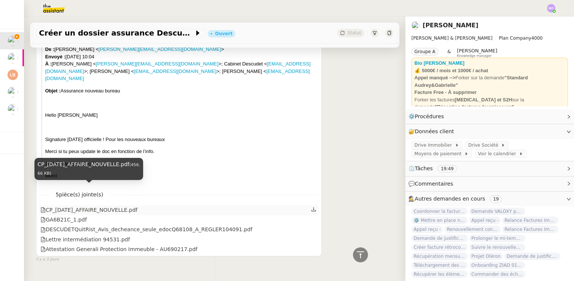
click at [110, 206] on div "CP_[DATE]_AFFAIRE_NOUVELLE.pdf" at bounding box center [88, 210] width 97 height 9
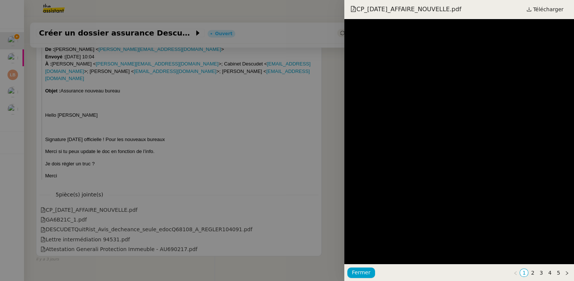
click at [184, 105] on div at bounding box center [287, 140] width 574 height 281
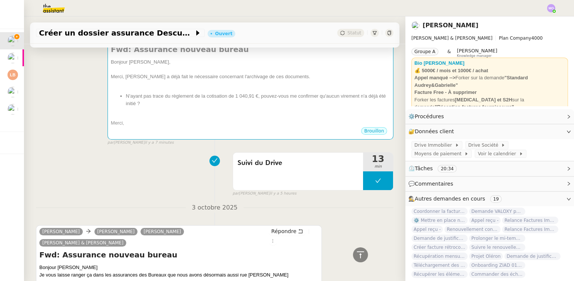
scroll to position [44, 0]
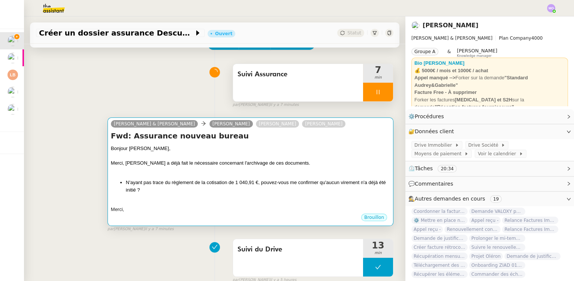
click at [225, 166] on div "Merci, [PERSON_NAME] a déjà fait le nécessaire concernant l'archivage de ces do…" at bounding box center [250, 163] width 279 height 7
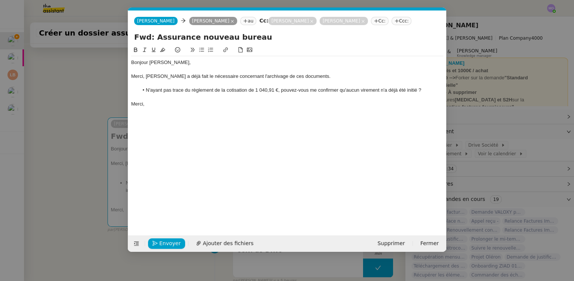
scroll to position [0, 16]
click at [146, 91] on li "N'ayant pas trace du règlement de la cotisation de 1 040,91 €, pouvez-vous me c…" at bounding box center [291, 90] width 305 height 7
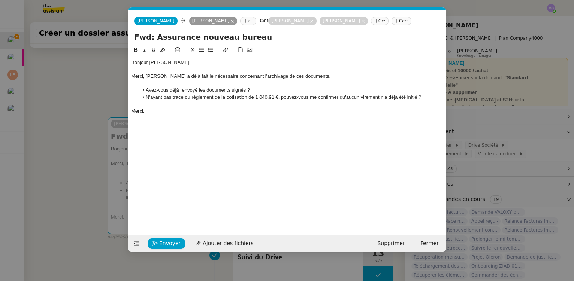
click at [256, 131] on div "Bonjour [PERSON_NAME], Merci, [PERSON_NAME] a déjà fait le nécessaire concernan…" at bounding box center [287, 135] width 312 height 178
drag, startPoint x: 278, startPoint y: 97, endPoint x: 255, endPoint y: 98, distance: 22.9
click at [255, 98] on li "N'ayant pas trace du règlement de la cotisation de 1 040,91 €, pouvez-vous me c…" at bounding box center [291, 97] width 305 height 7
click at [273, 117] on div "Bonjour [PERSON_NAME], Merci, [PERSON_NAME] a déjà fait le nécessaire concernan…" at bounding box center [287, 86] width 312 height 61
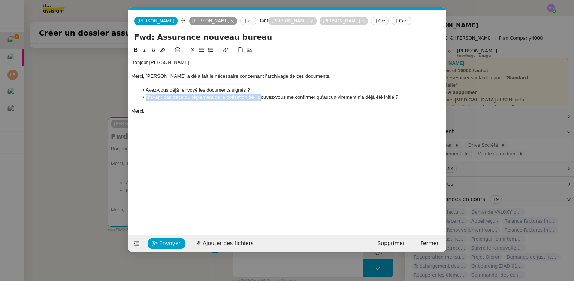
drag, startPoint x: 260, startPoint y: 97, endPoint x: 147, endPoint y: 97, distance: 113.5
click at [147, 97] on li "N'ayant pas trace du règlement de la cotisation de , pouvez-vous me confirmer q…" at bounding box center [291, 97] width 305 height 7
click at [284, 98] on li "Pouvez-vous me confirmer qu'aucun virement n'a déjà été initié ?" at bounding box center [291, 97] width 305 height 7
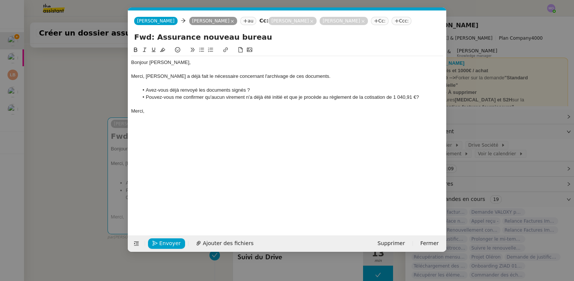
click at [194, 112] on div "Merci," at bounding box center [287, 111] width 312 height 7
click at [164, 241] on span "Envoyer" at bounding box center [169, 243] width 21 height 9
click at [165, 242] on span "Confirmer l'envoi" at bounding box center [181, 243] width 45 height 9
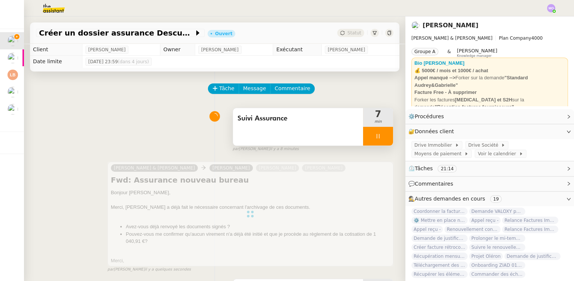
click at [383, 137] on div at bounding box center [378, 136] width 30 height 19
click at [382, 138] on icon at bounding box center [385, 136] width 6 height 6
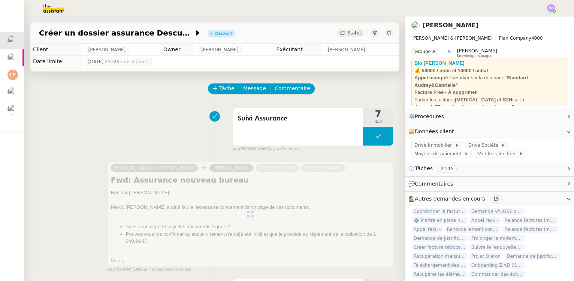
click at [351, 30] on span "Statut" at bounding box center [354, 32] width 14 height 5
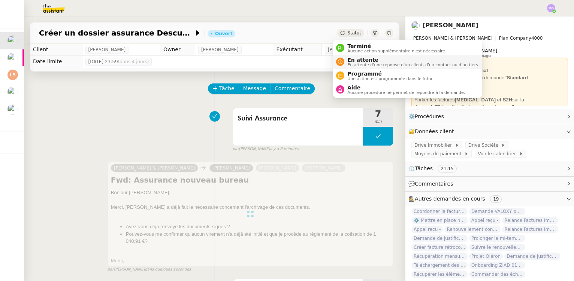
click at [358, 59] on span "En attente" at bounding box center [413, 60] width 132 height 6
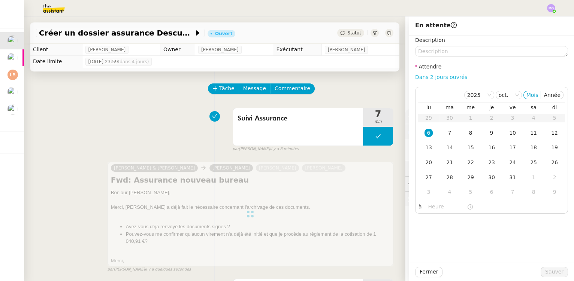
click at [431, 79] on link "Dans 2 jours ouvrés" at bounding box center [441, 77] width 52 height 6
type input "07:00"
click at [549, 272] on span "Sauver" at bounding box center [554, 272] width 18 height 9
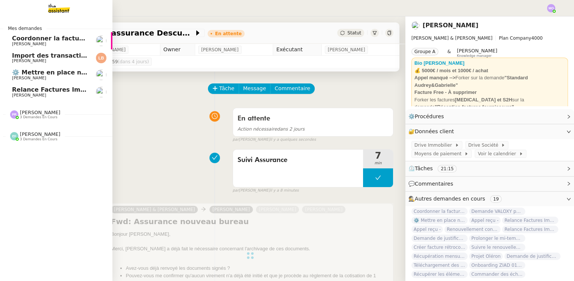
click at [48, 89] on span "Relance Factures Impayées - septembre 2025" at bounding box center [89, 89] width 154 height 7
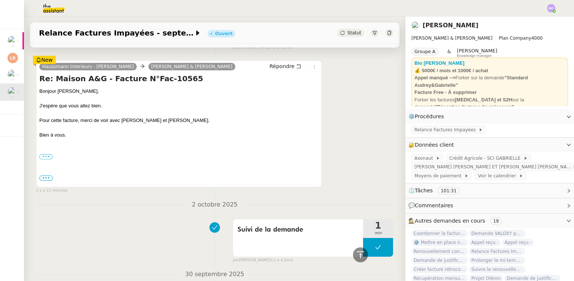
scroll to position [306, 0]
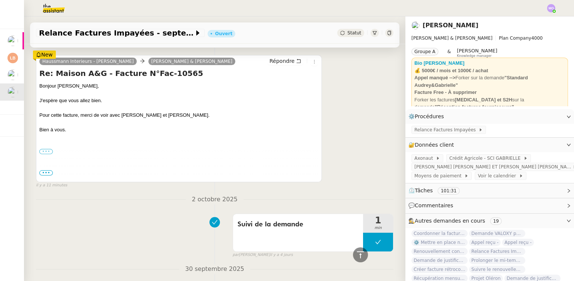
click at [48, 154] on label "•••" at bounding box center [45, 151] width 13 height 5
click at [0, 0] on input "•••" at bounding box center [0, 0] width 0 height 0
click at [46, 175] on span "•••" at bounding box center [45, 172] width 13 height 5
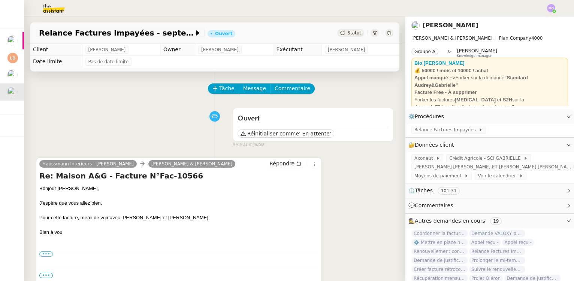
scroll to position [136, 0]
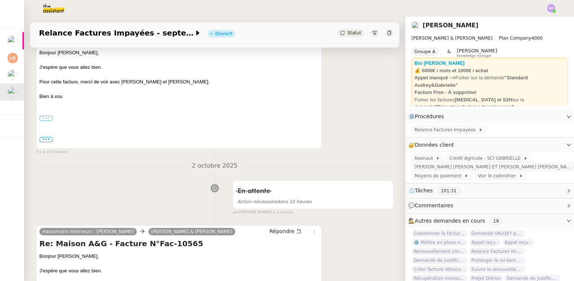
click at [46, 120] on label "•••" at bounding box center [45, 118] width 13 height 5
click at [0, 0] on input "•••" at bounding box center [0, 0] width 0 height 0
click at [47, 144] on blockquote "Bonjour, Je suis [PERSON_NAME] de chez [PERSON_NAME] & [PERSON_NAME]. Je gère l…" at bounding box center [179, 162] width 277 height 66
click at [46, 142] on span "•••" at bounding box center [45, 139] width 13 height 5
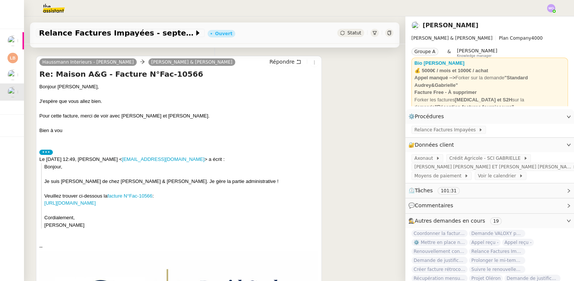
scroll to position [0, 0]
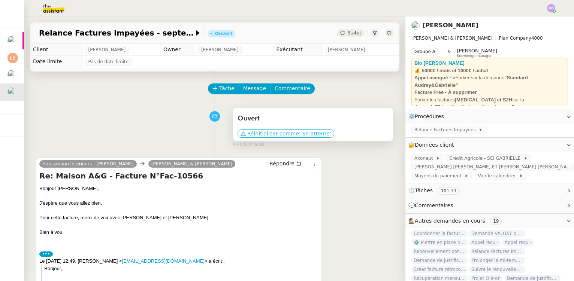
click at [280, 138] on button "Réinitialiser comme ' En attente'" at bounding box center [285, 134] width 97 height 8
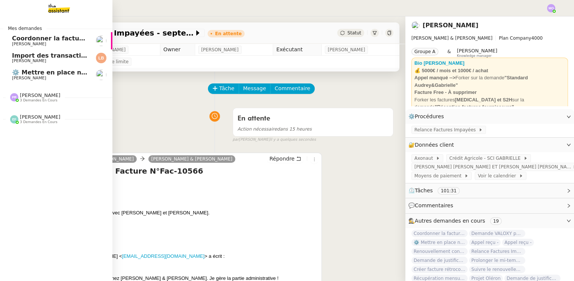
click at [51, 72] on span "⚙️ Mettre en place nouveaux processus facturation" at bounding box center [98, 72] width 173 height 7
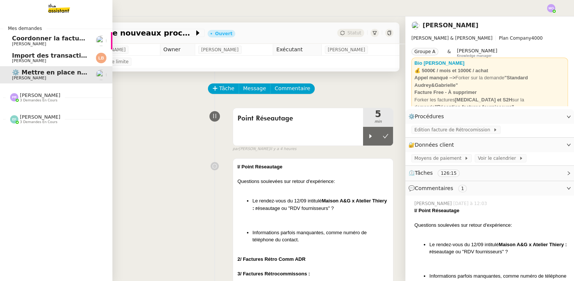
click at [58, 56] on span "Import des transaction CB - [DATE]" at bounding box center [71, 55] width 118 height 7
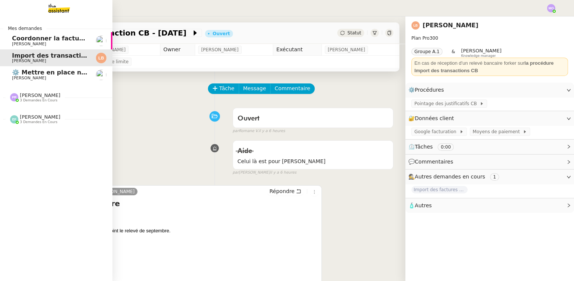
click at [35, 40] on span "Coordonner la facturation à [GEOGRAPHIC_DATA]" at bounding box center [95, 38] width 166 height 7
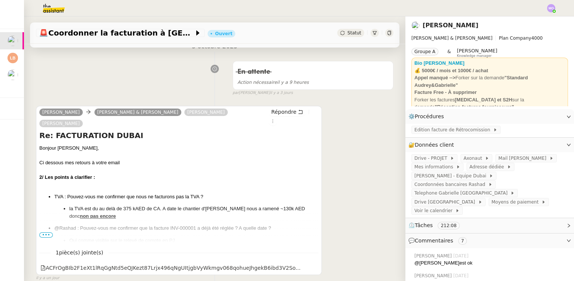
scroll to position [136, 0]
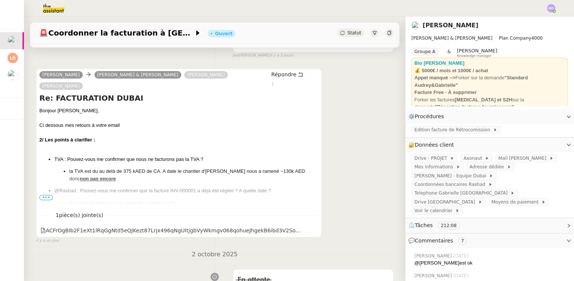
click at [43, 195] on span "•••" at bounding box center [45, 197] width 13 height 5
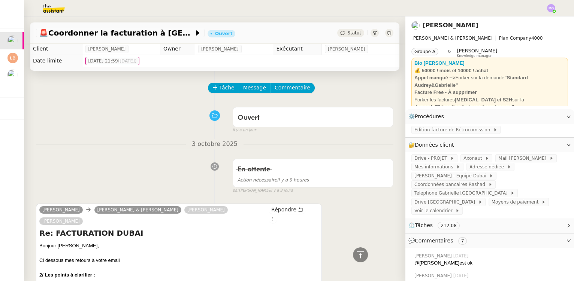
scroll to position [0, 0]
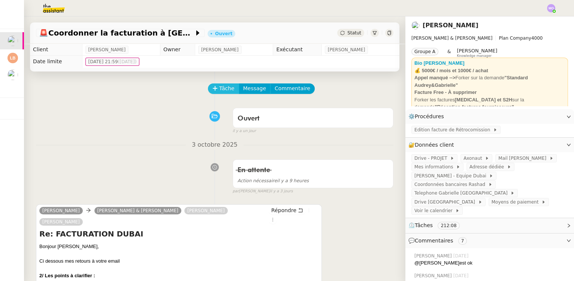
click at [222, 88] on span "Tâche" at bounding box center [226, 88] width 15 height 9
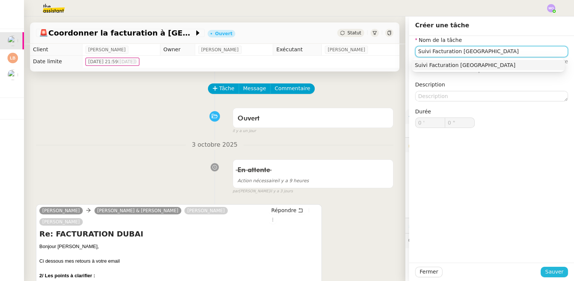
type input "Suivi Facturation [GEOGRAPHIC_DATA]"
click at [547, 275] on span "Sauver" at bounding box center [554, 272] width 18 height 9
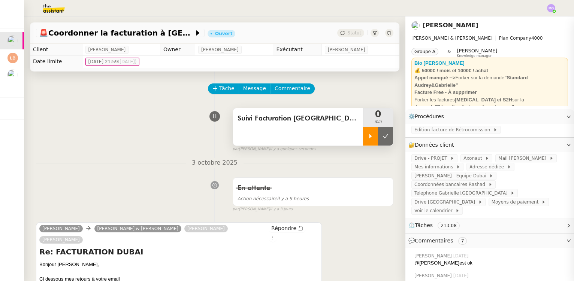
click at [363, 141] on div at bounding box center [370, 136] width 15 height 19
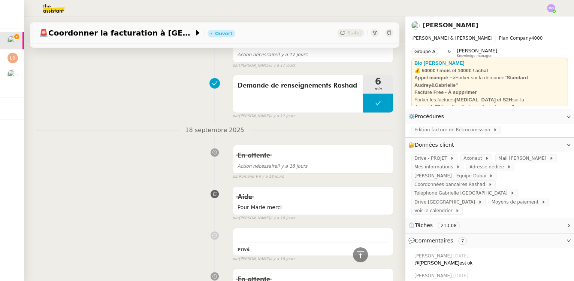
scroll to position [3906, 0]
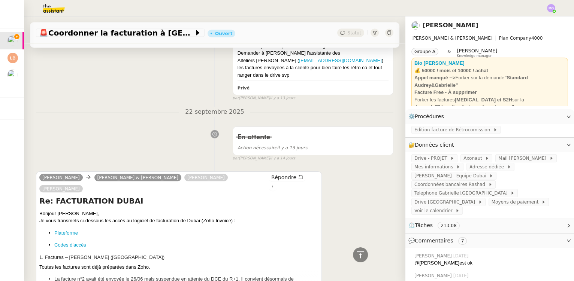
scroll to position [2850, 0]
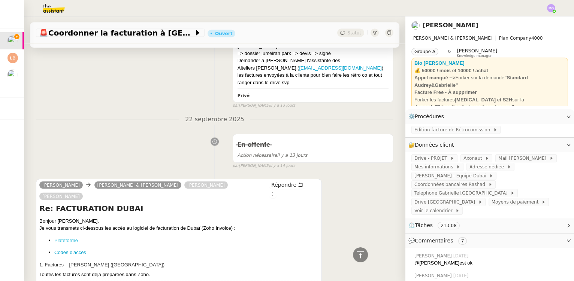
click at [66, 238] on link "Plateforme" at bounding box center [66, 241] width 24 height 6
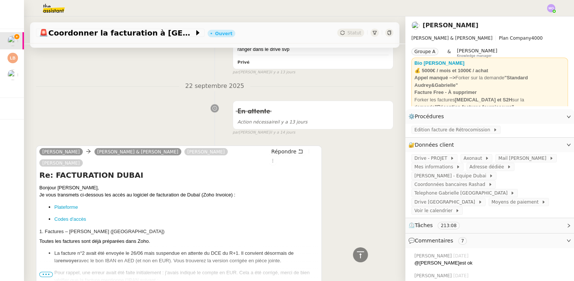
scroll to position [2919, 0]
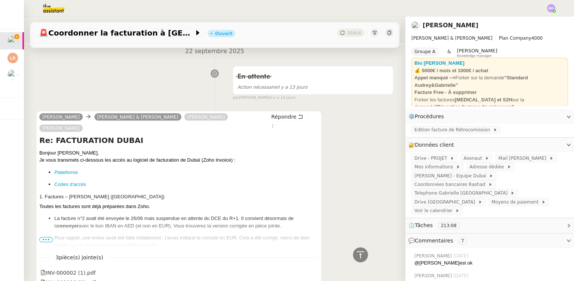
click at [45, 237] on span "•••" at bounding box center [45, 239] width 13 height 5
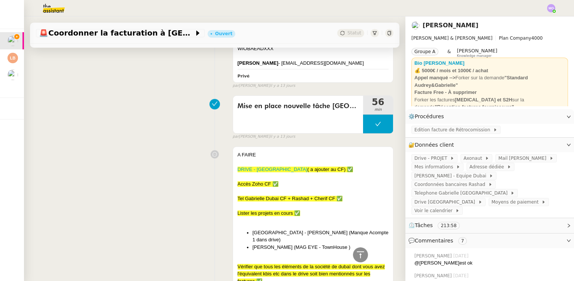
scroll to position [2272, 0]
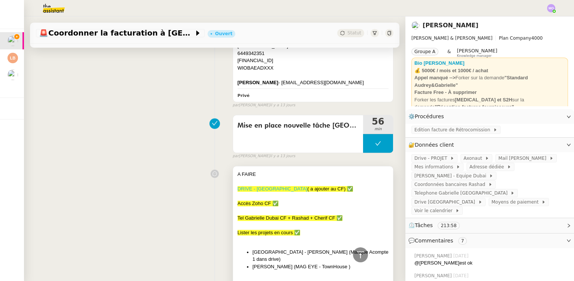
click at [249, 186] on link "DRIVE - [GEOGRAPHIC_DATA]" at bounding box center [272, 189] width 70 height 6
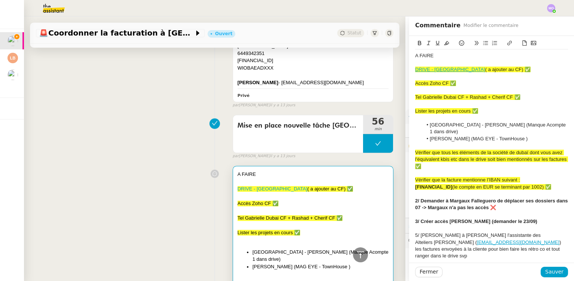
click at [145, 112] on div "Mise en place nouvelle tâche Dubai 56 min false par [PERSON_NAME] [DATE]" at bounding box center [214, 136] width 357 height 48
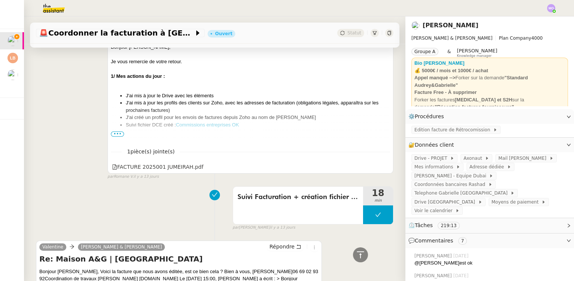
scroll to position [1103, 0]
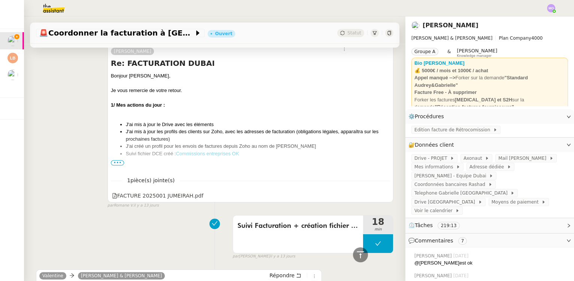
click at [113, 160] on span "•••" at bounding box center [117, 162] width 13 height 5
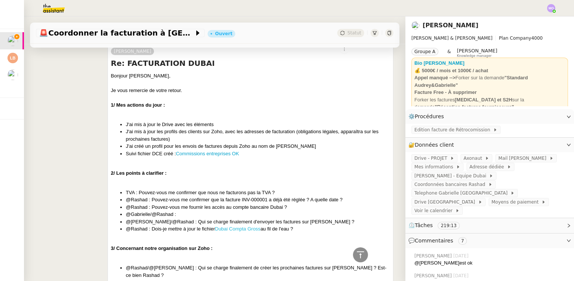
click at [244, 226] on link "Dubai Compta Gross" at bounding box center [237, 229] width 45 height 6
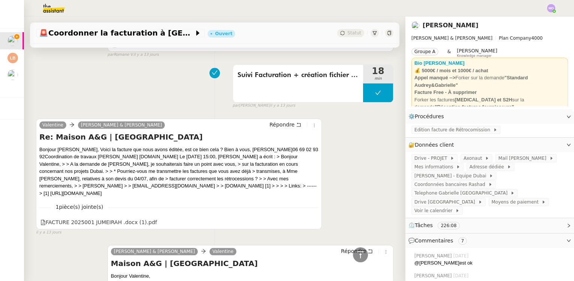
scroll to position [1916, 0]
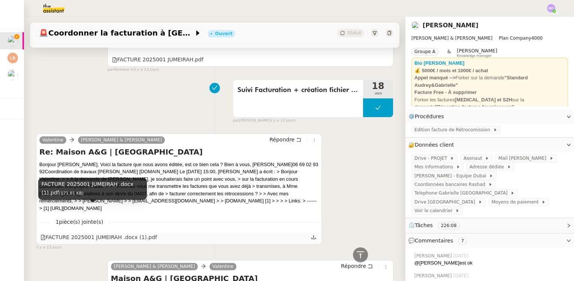
click at [110, 233] on div "FACTURE 2025001 JUMEIRAH .docx (1).pdf" at bounding box center [98, 237] width 116 height 9
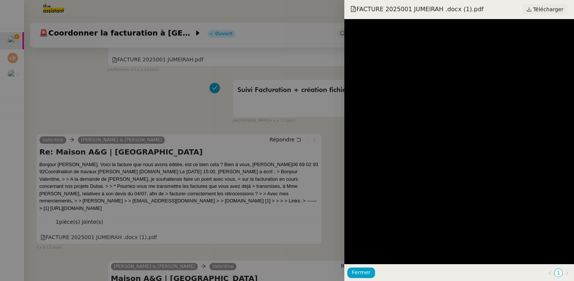
click at [545, 9] on span "Télécharger" at bounding box center [548, 9] width 30 height 10
click at [135, 90] on div at bounding box center [287, 140] width 574 height 281
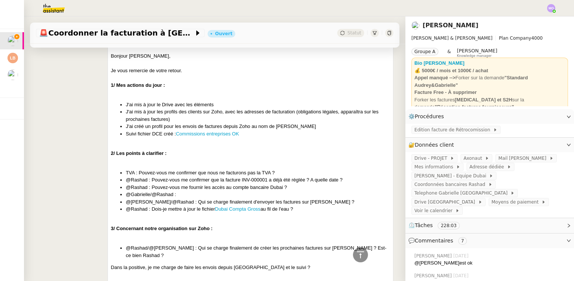
scroll to position [1123, 0]
click at [210, 130] on link "Commissions entreprises OK" at bounding box center [207, 133] width 63 height 6
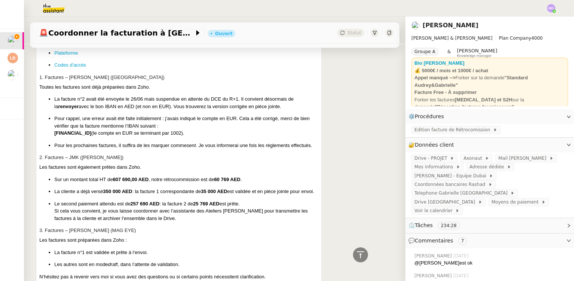
scroll to position [3686, 0]
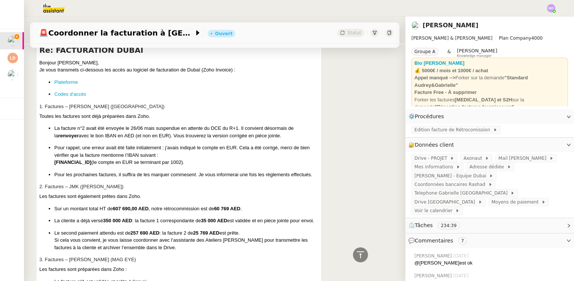
click at [153, 171] on p "Pour les prochaines factures, il suffira de les marquer comme sent . Je vous in…" at bounding box center [186, 174] width 264 height 7
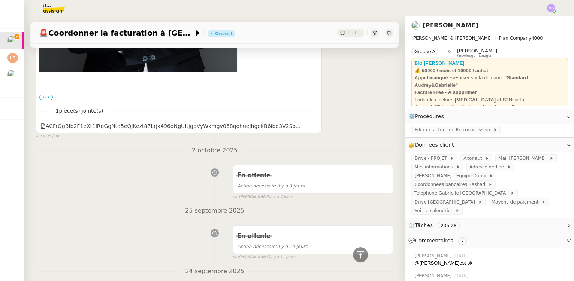
scroll to position [622, 0]
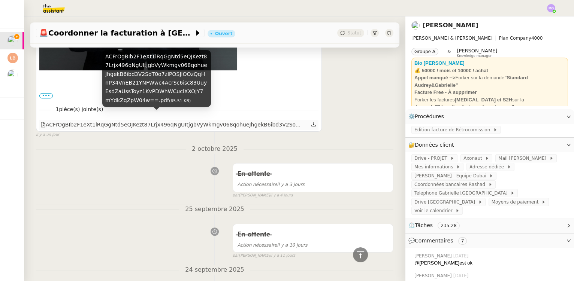
click at [113, 121] on div "ACFrOgBIb2F1eXt1lRqGgNtd5eQJKezt87Lrjx496qNgUItjgbVyWkmgv068qohueJhgekB6ibd3V2S…" at bounding box center [170, 125] width 260 height 9
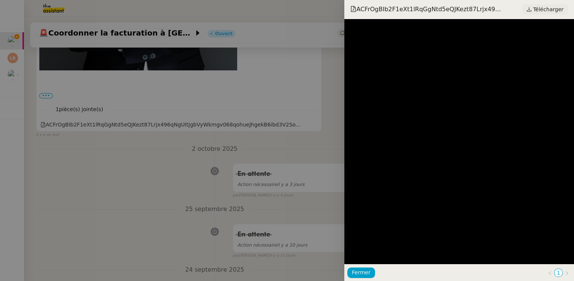
click at [542, 5] on span "Télécharger" at bounding box center [548, 9] width 30 height 10
click at [119, 74] on div at bounding box center [287, 140] width 574 height 281
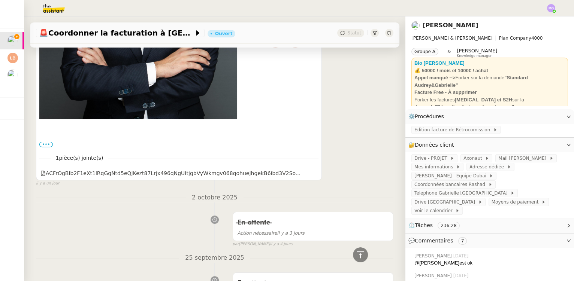
scroll to position [486, 0]
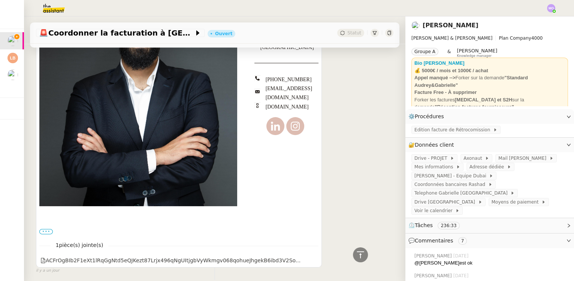
click at [44, 229] on label "•••" at bounding box center [45, 231] width 13 height 5
click at [0, 0] on input "•••" at bounding box center [0, 0] width 0 height 0
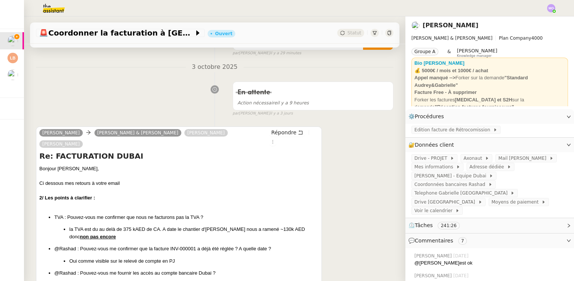
scroll to position [102, 0]
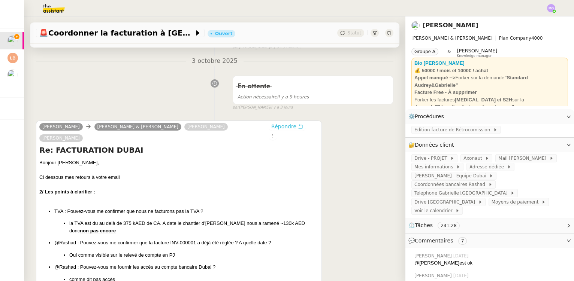
click at [271, 128] on span "Répondre" at bounding box center [283, 126] width 25 height 7
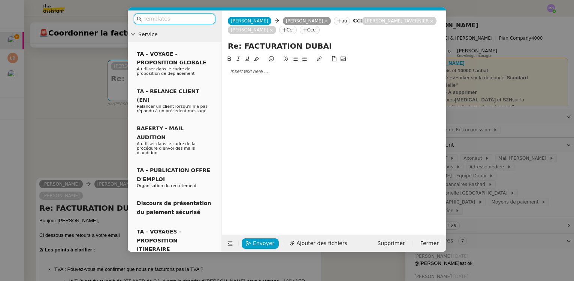
click at [254, 72] on div at bounding box center [334, 71] width 218 height 7
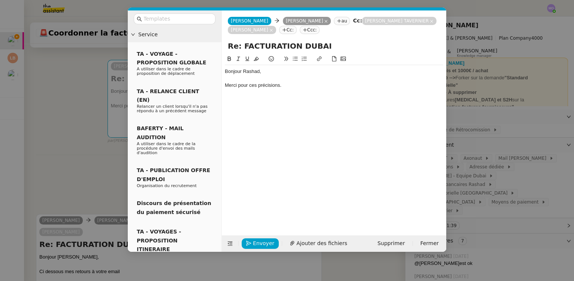
click at [86, 122] on nz-modal-container "Service TA - VOYAGE - PROPOSITION GLOBALE A utiliser dans le cadre de propositi…" at bounding box center [287, 140] width 574 height 281
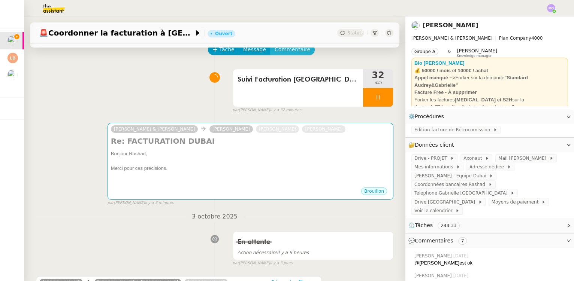
scroll to position [0, 0]
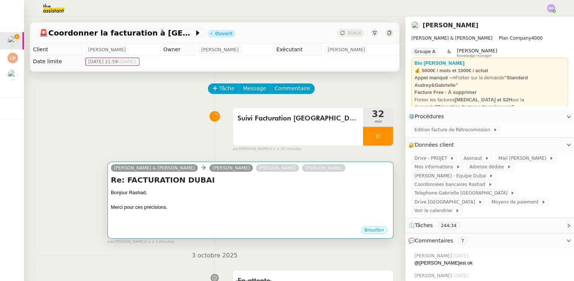
click at [295, 190] on div "Bonjour Rashad," at bounding box center [250, 192] width 279 height 7
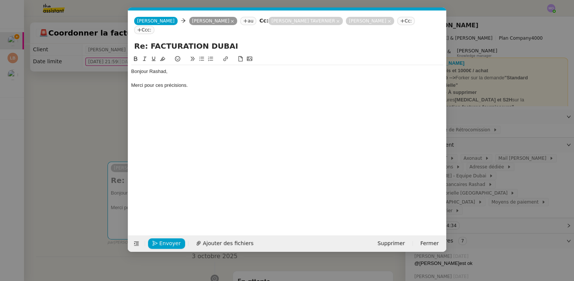
scroll to position [0, 16]
click at [196, 82] on div "Merci pour ces précisions." at bounding box center [287, 85] width 312 height 7
click at [207, 96] on li "Concernant [PERSON_NAME]" at bounding box center [291, 99] width 305 height 7
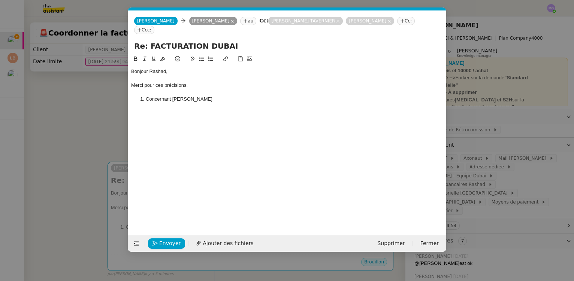
click at [144, 96] on li "Concernant [PERSON_NAME]" at bounding box center [291, 99] width 305 height 7
click at [143, 110] on div at bounding box center [287, 113] width 312 height 7
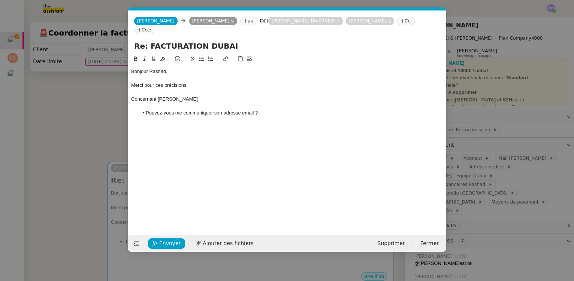
click at [148, 96] on div "Concernant [PERSON_NAME]" at bounding box center [287, 99] width 312 height 7
click at [137, 56] on icon at bounding box center [135, 58] width 5 height 5
click at [170, 129] on div "Bonjour Rashad, Merci pour ces précisions. Concernant Mme Vellard Pouvez-vous m…" at bounding box center [287, 102] width 312 height 75
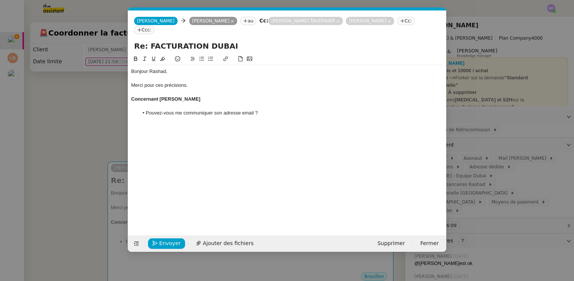
click at [131, 96] on strong "Concernant [PERSON_NAME]" at bounding box center [165, 99] width 69 height 6
click at [268, 110] on li "Pouvez-vous me communiquer son adresse email ?" at bounding box center [291, 113] width 305 height 7
click at [75, 142] on nz-modal-container "Service TA - VOYAGE - PROPOSITION GLOBALE A utiliser dans le cadre de propositi…" at bounding box center [287, 140] width 574 height 281
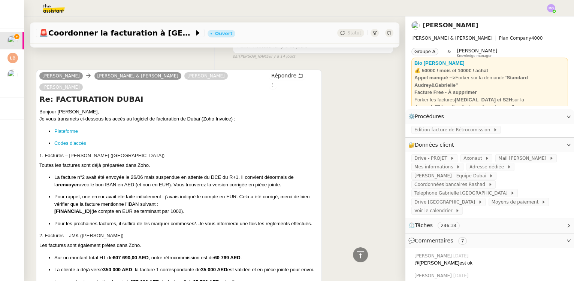
scroll to position [5151, 0]
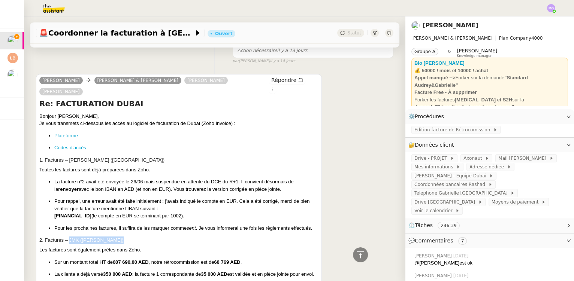
drag, startPoint x: 70, startPoint y: 152, endPoint x: 113, endPoint y: 151, distance: 43.8
click at [113, 237] on h3 "2. Factures – JMK ([PERSON_NAME])" at bounding box center [178, 240] width 279 height 7
copy h3 "JMK (Alex Kocovski)"
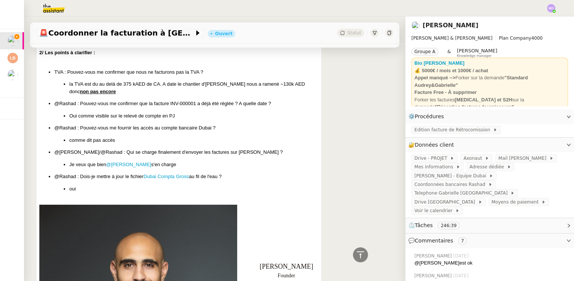
scroll to position [0, 0]
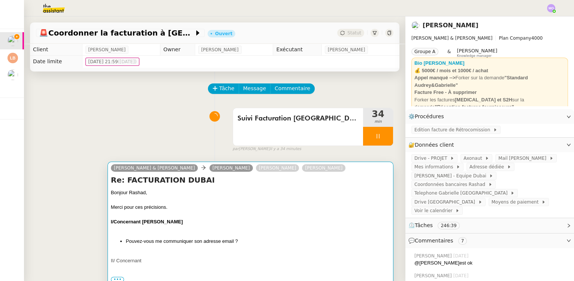
click at [267, 188] on div "Re: FACTURATION DUBAI Bonjour Rashad, Merci pour ces précisions. I/Concernant M…" at bounding box center [250, 231] width 279 height 112
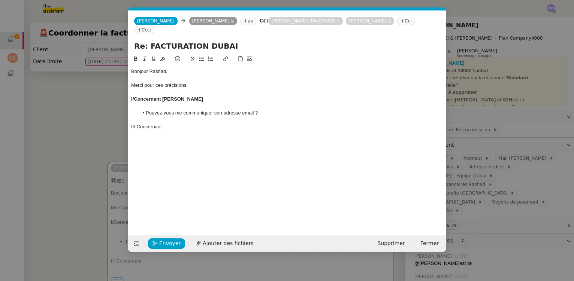
scroll to position [0, 16]
click at [172, 124] on div "II/ Concernant" at bounding box center [287, 127] width 312 height 7
click at [163, 124] on div "II/ Concernant JMK (Alex Kocovski)" at bounding box center [287, 127] width 312 height 7
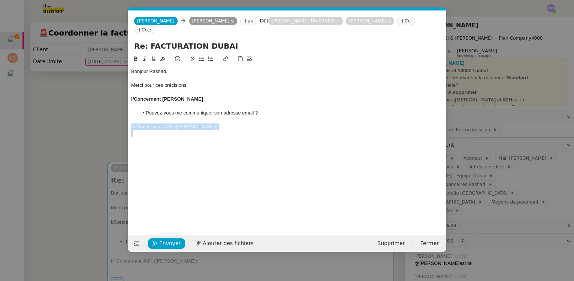
click at [163, 124] on div "II/ Concernant JMK (Alex Kocovski)" at bounding box center [287, 127] width 312 height 7
click at [138, 56] on icon at bounding box center [135, 58] width 5 height 5
click at [91, 100] on nz-modal-container "Service TA - VOYAGE - PROPOSITION GLOBALE A utiliser dans le cadre de propositi…" at bounding box center [287, 140] width 574 height 281
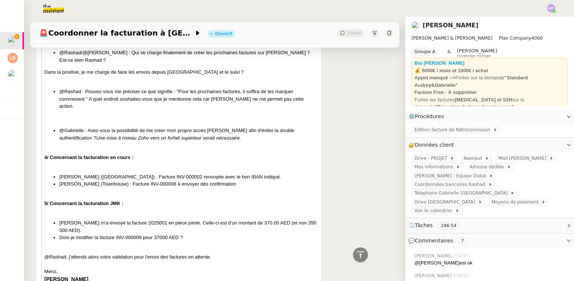
scroll to position [1021, 0]
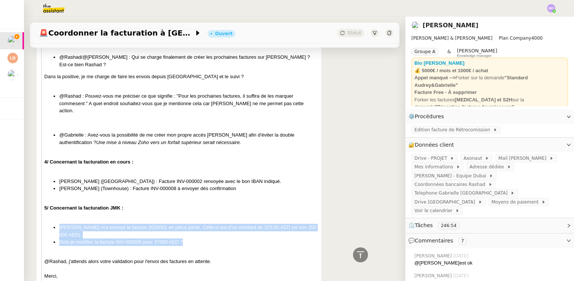
drag, startPoint x: 58, startPoint y: 205, endPoint x: 187, endPoint y: 219, distance: 129.2
click at [187, 224] on ul "Valentine m'a envoyé la facture 2025001 en pièce jointe. Celle-ci est d'un mont…" at bounding box center [181, 235] width 274 height 22
copy ul "Valentine m'a envoyé la facture 2025001 en pièce jointe. Celle-ci est d'un mont…"
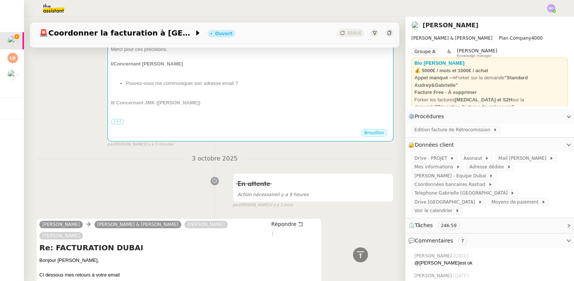
scroll to position [0, 0]
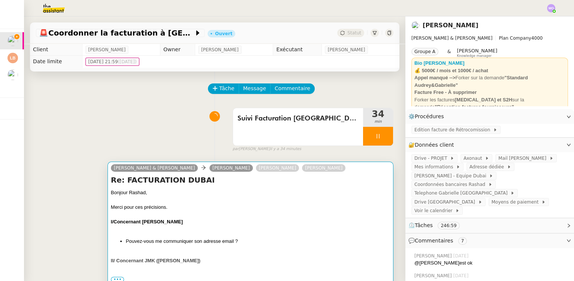
click at [274, 192] on div "Bonjour Rashad," at bounding box center [250, 192] width 279 height 7
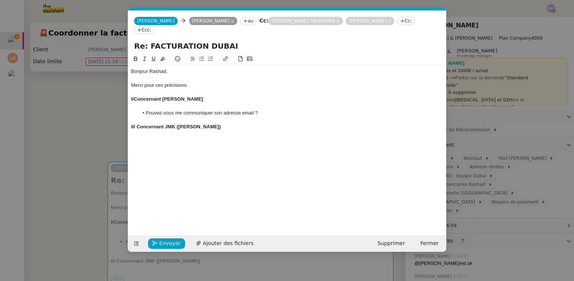
scroll to position [0, 16]
click at [221, 124] on div "II/ Concernant JMK (Alex Kocovski)" at bounding box center [287, 127] width 312 height 7
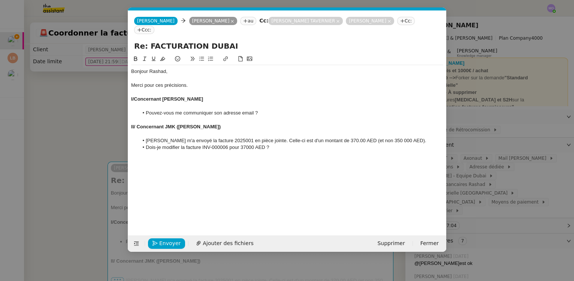
click at [146, 137] on li "[PERSON_NAME] m'a envoyé la facture 2025001 en pièce jointe. Celle-ci est d'un …" at bounding box center [291, 140] width 305 height 7
click at [388, 137] on div "[PERSON_NAME] m'a envoyé la facture 2025001 en pièce jointe. Celle-ci est d'un …" at bounding box center [287, 140] width 312 height 7
click at [395, 137] on div "[PERSON_NAME] m'a envoyé la facture 2025001 en pièce jointe. Celle-ci est d'un …" at bounding box center [287, 140] width 312 height 7
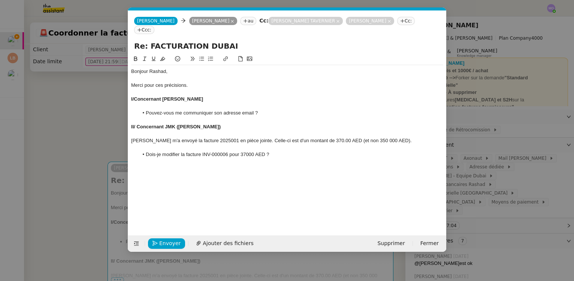
click at [275, 151] on li "Dois-je modifier la facture INV-000006 pour 37000 AED ?" at bounding box center [291, 154] width 305 height 7
click at [68, 128] on nz-modal-container "Service TA - VOYAGE - PROPOSITION GLOBALE A utiliser dans le cadre de propositi…" at bounding box center [287, 140] width 574 height 281
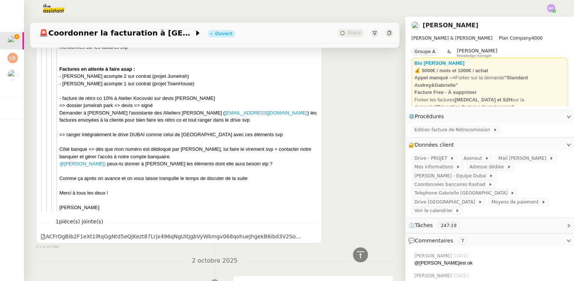
scroll to position [2145, 0]
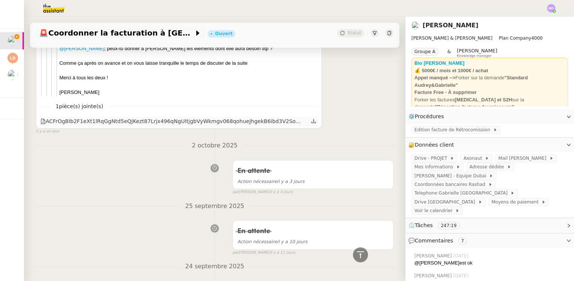
click at [159, 117] on div "ACFrOgBIb2F1eXt1lRqGgNtd5eQJKezt87Lrjx496qNgUItjgbVyWkmgv068qohueJhgekB6ibd3V2S…" at bounding box center [170, 121] width 260 height 9
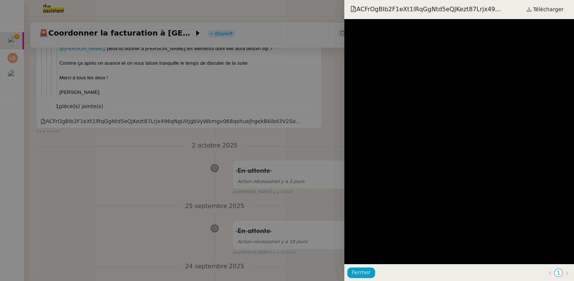
click at [185, 115] on div at bounding box center [287, 140] width 574 height 281
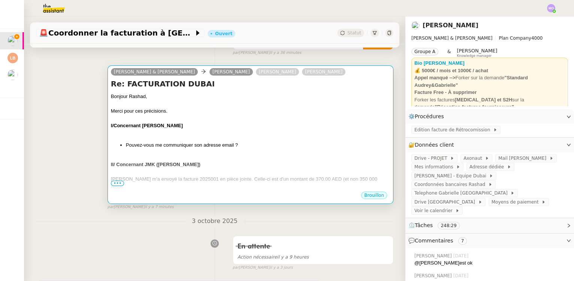
scroll to position [102, 0]
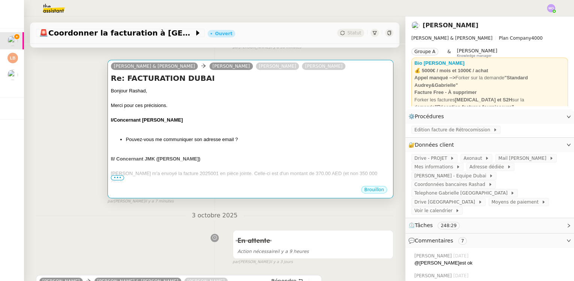
click at [242, 112] on div at bounding box center [250, 112] width 279 height 7
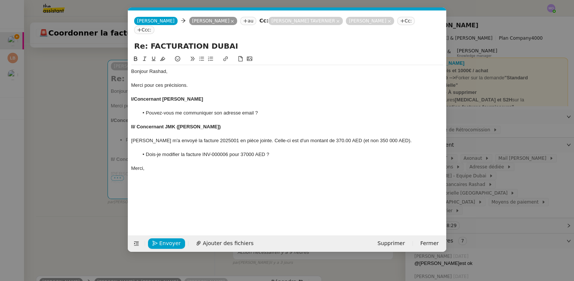
scroll to position [0, 16]
drag, startPoint x: 343, startPoint y: 132, endPoint x: 389, endPoint y: 132, distance: 46.1
click at [389, 137] on div "[PERSON_NAME] m'a envoyé la facture 2025001 en pièce jointe. Celle-ci est d'un …" at bounding box center [287, 140] width 312 height 7
click at [66, 136] on nz-modal-container "Service TA - VOYAGE - PROPOSITION GLOBALE A utiliser dans le cadre de propositi…" at bounding box center [287, 140] width 574 height 281
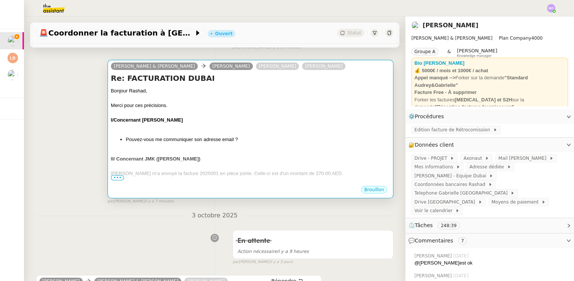
click at [203, 115] on div at bounding box center [250, 112] width 279 height 7
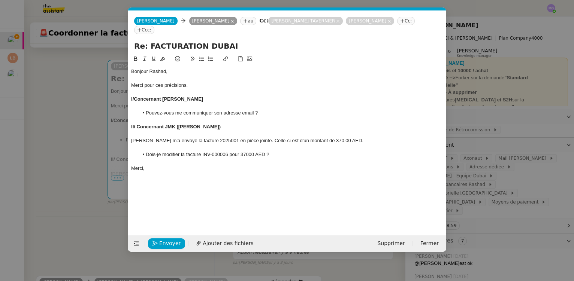
click at [278, 151] on li "Dois-je modifier la facture INV-000006 pour 37000 AED ?" at bounding box center [291, 154] width 305 height 7
click at [163, 241] on span "Envoyer" at bounding box center [169, 243] width 21 height 9
click at [157, 165] on div "Merci," at bounding box center [287, 168] width 312 height 7
click at [163, 240] on span "Envoyer" at bounding box center [169, 243] width 21 height 9
click at [163, 240] on span "Confirmer l'envoi" at bounding box center [181, 243] width 45 height 9
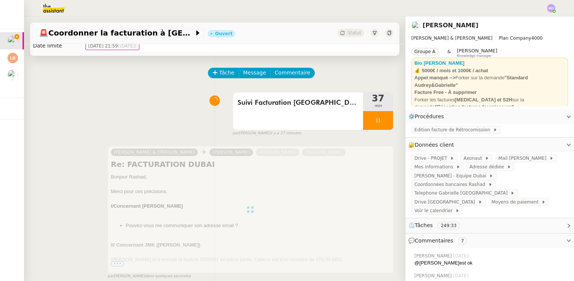
scroll to position [0, 0]
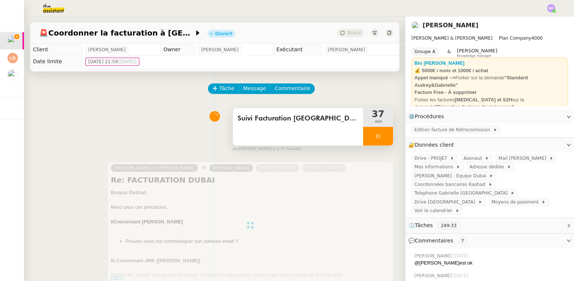
click at [375, 139] on icon at bounding box center [378, 136] width 6 height 6
click at [382, 139] on icon at bounding box center [385, 136] width 6 height 6
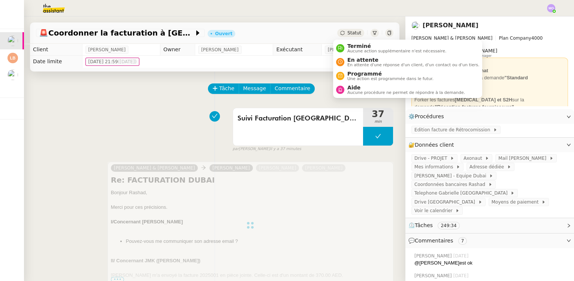
click at [349, 33] on span "Statut" at bounding box center [354, 32] width 14 height 5
click at [360, 58] on span "En attente" at bounding box center [413, 60] width 132 height 6
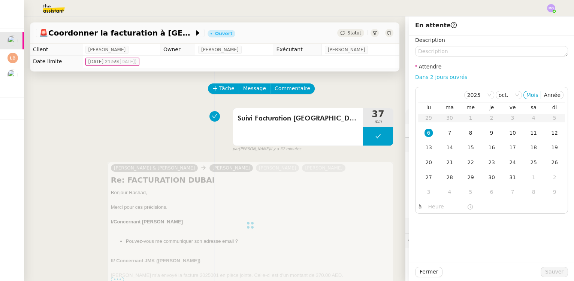
click at [426, 78] on link "Dans 2 jours ouvrés" at bounding box center [441, 77] width 52 height 6
type input "07:00"
click at [546, 272] on span "Sauver" at bounding box center [554, 272] width 18 height 9
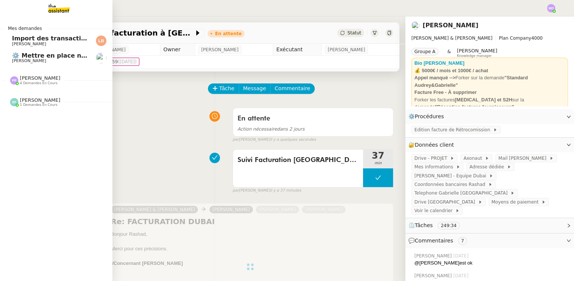
click at [60, 59] on span "[PERSON_NAME]" at bounding box center [50, 61] width 76 height 4
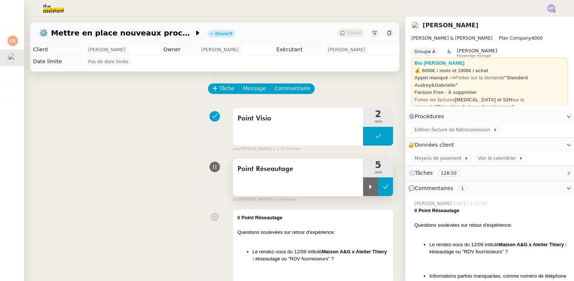
click at [382, 188] on icon at bounding box center [385, 187] width 6 height 6
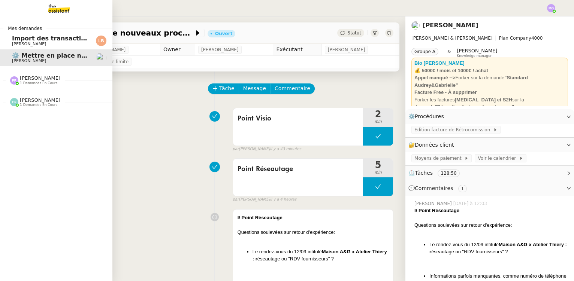
click at [48, 42] on span "[PERSON_NAME]" at bounding box center [50, 44] width 76 height 4
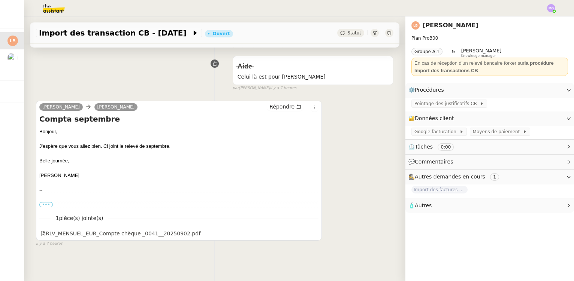
scroll to position [100, 0]
